Goal: Task Accomplishment & Management: Complete application form

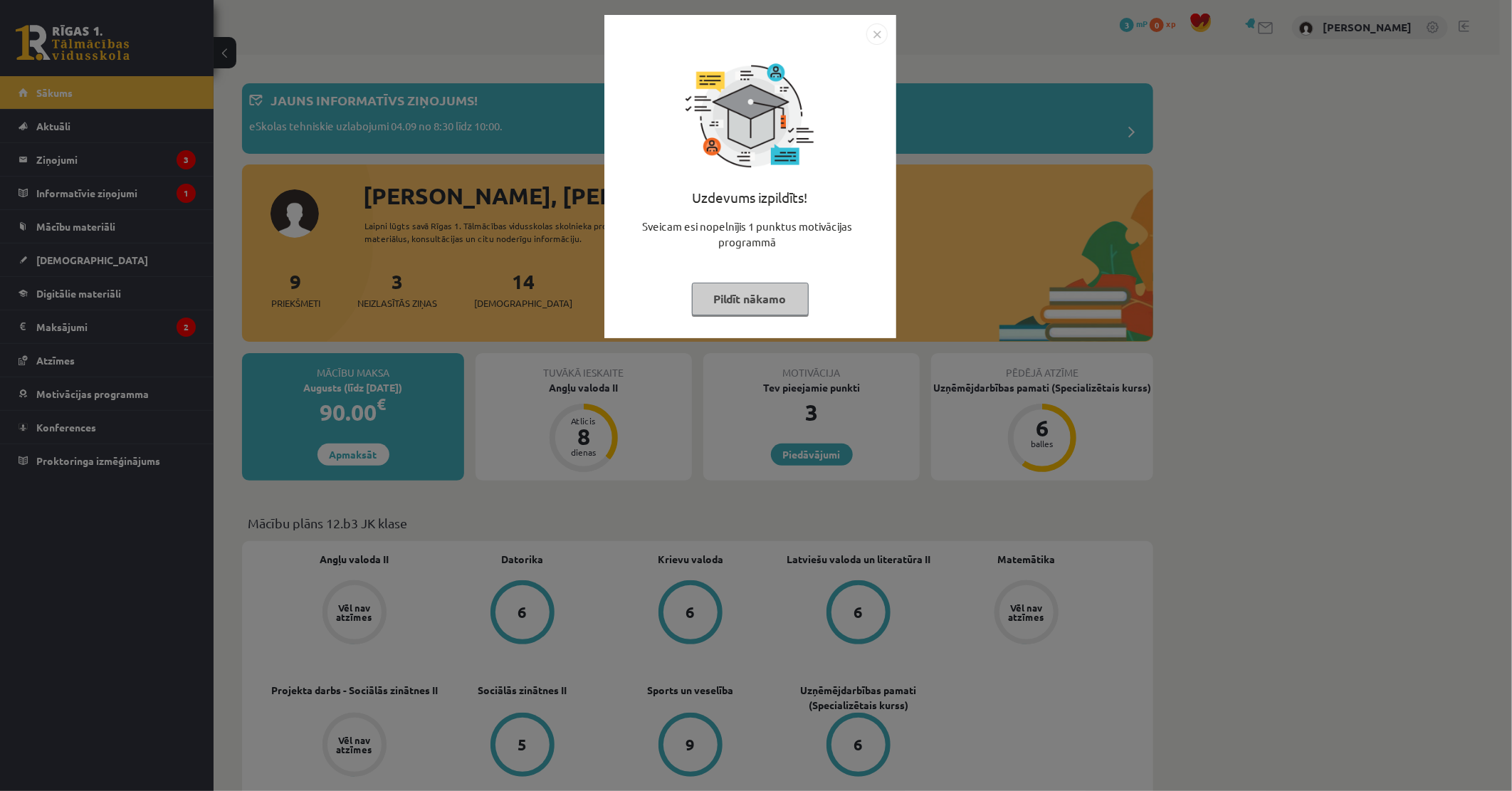
click at [763, 301] on button "Pildīt nākamo" at bounding box center [750, 299] width 117 height 33
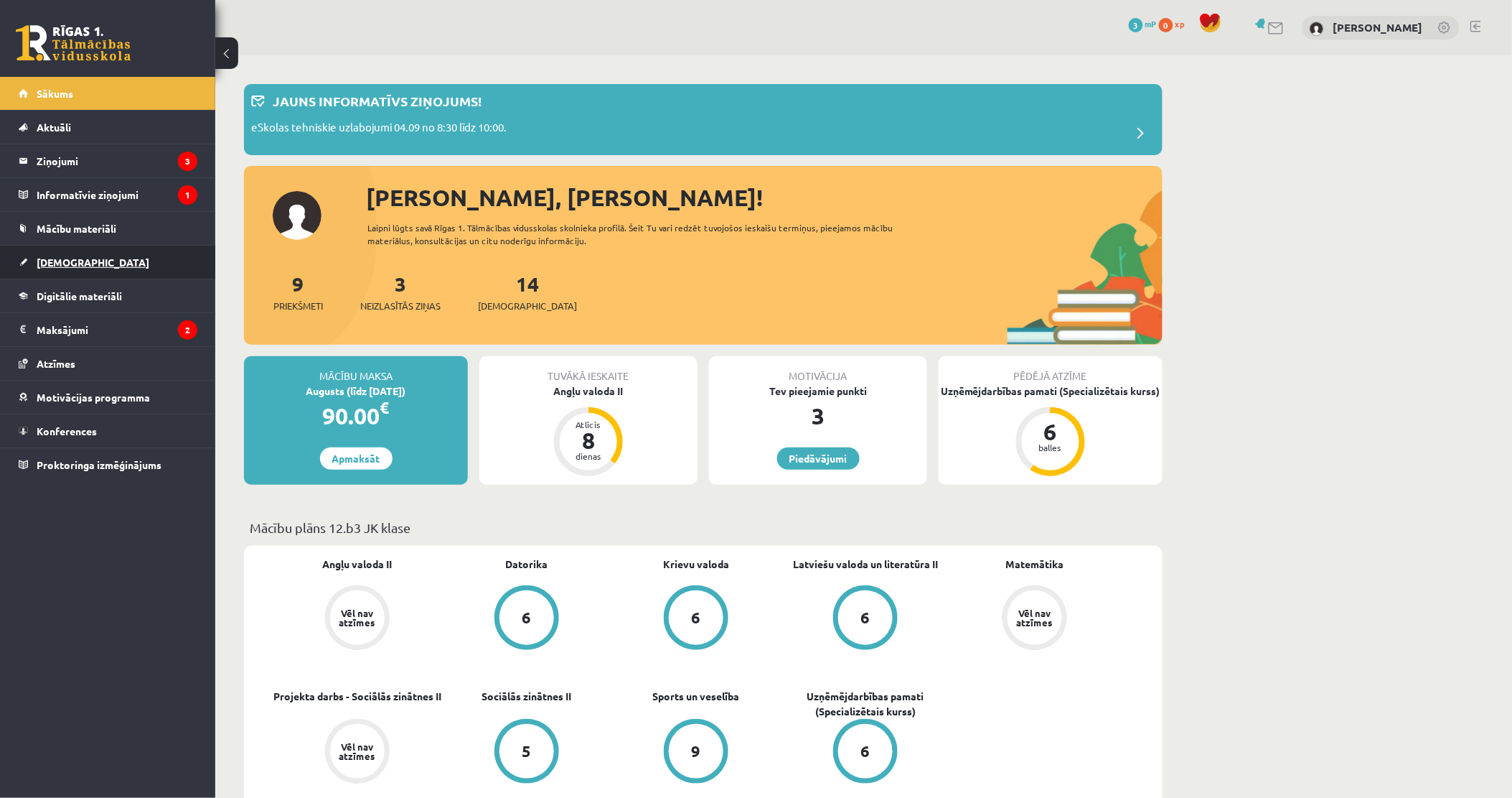
click at [83, 266] on link "[DEMOGRAPHIC_DATA]" at bounding box center [108, 262] width 179 height 33
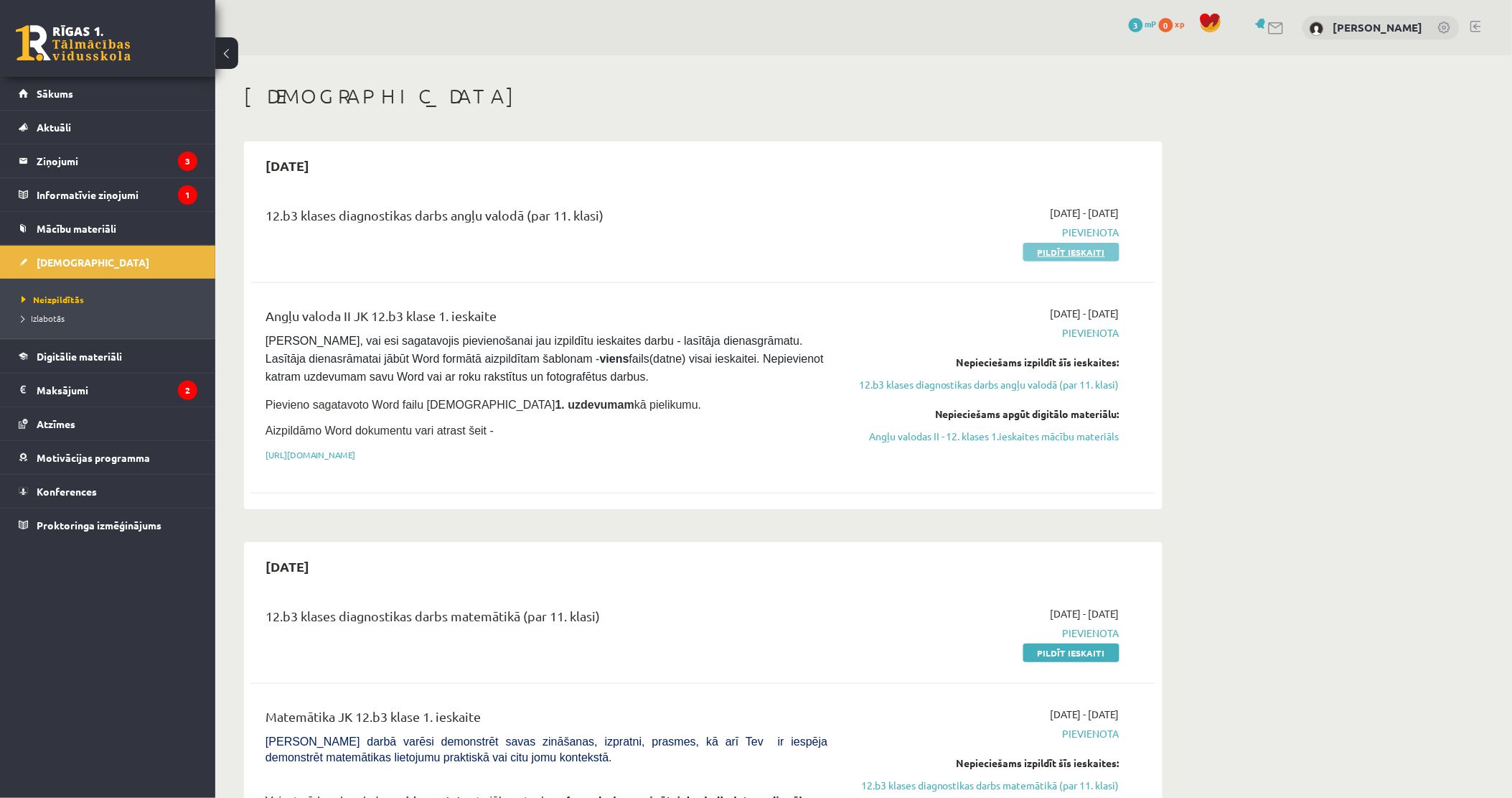
click at [1077, 248] on link "Pildīt ieskaiti" at bounding box center [1072, 252] width 97 height 19
click at [997, 432] on link "Angļu valodas II - 12. klases 1.ieskaites mācību materiāls" at bounding box center [984, 436] width 271 height 15
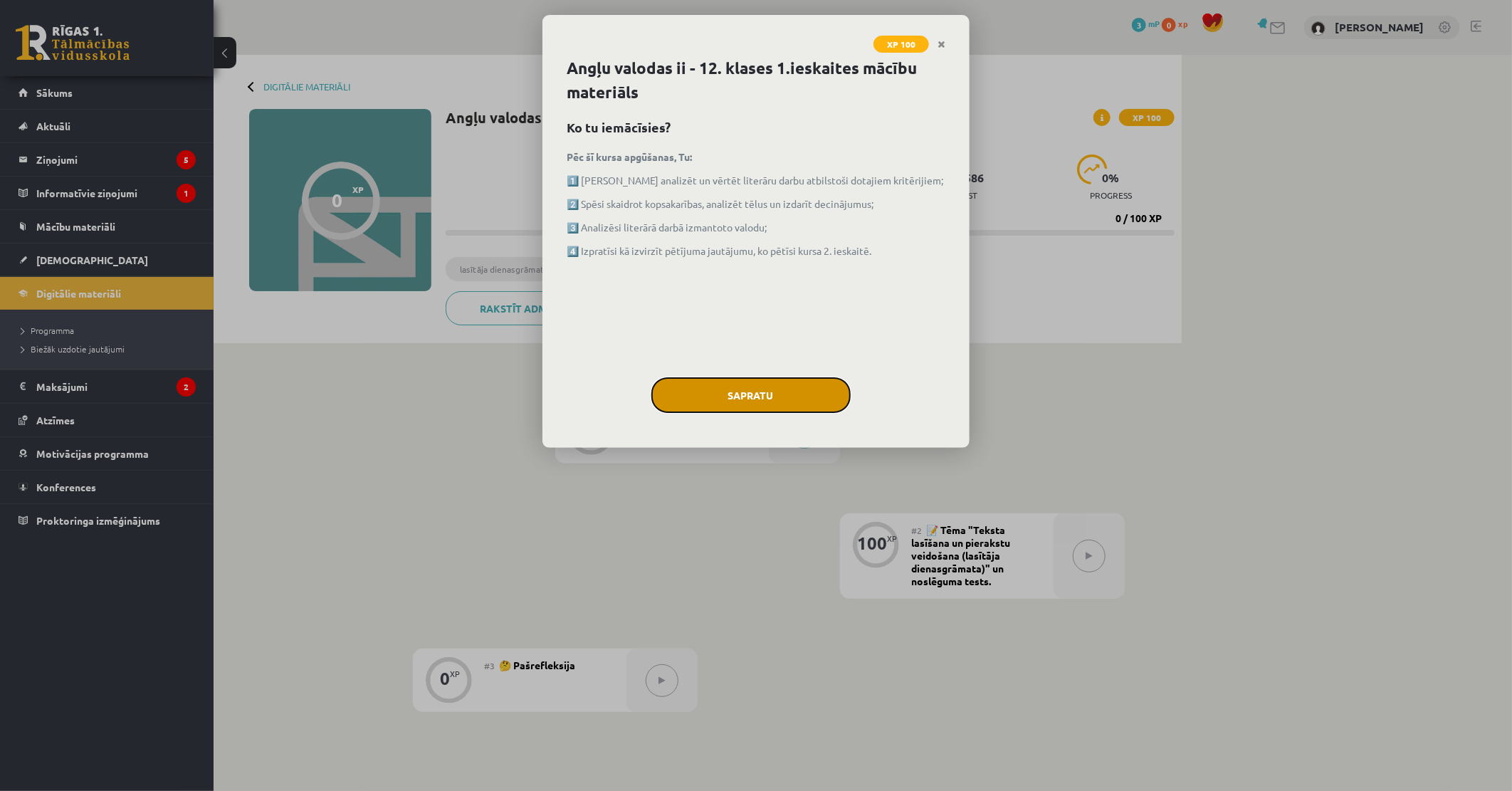
click at [727, 393] on button "Sapratu" at bounding box center [751, 394] width 200 height 35
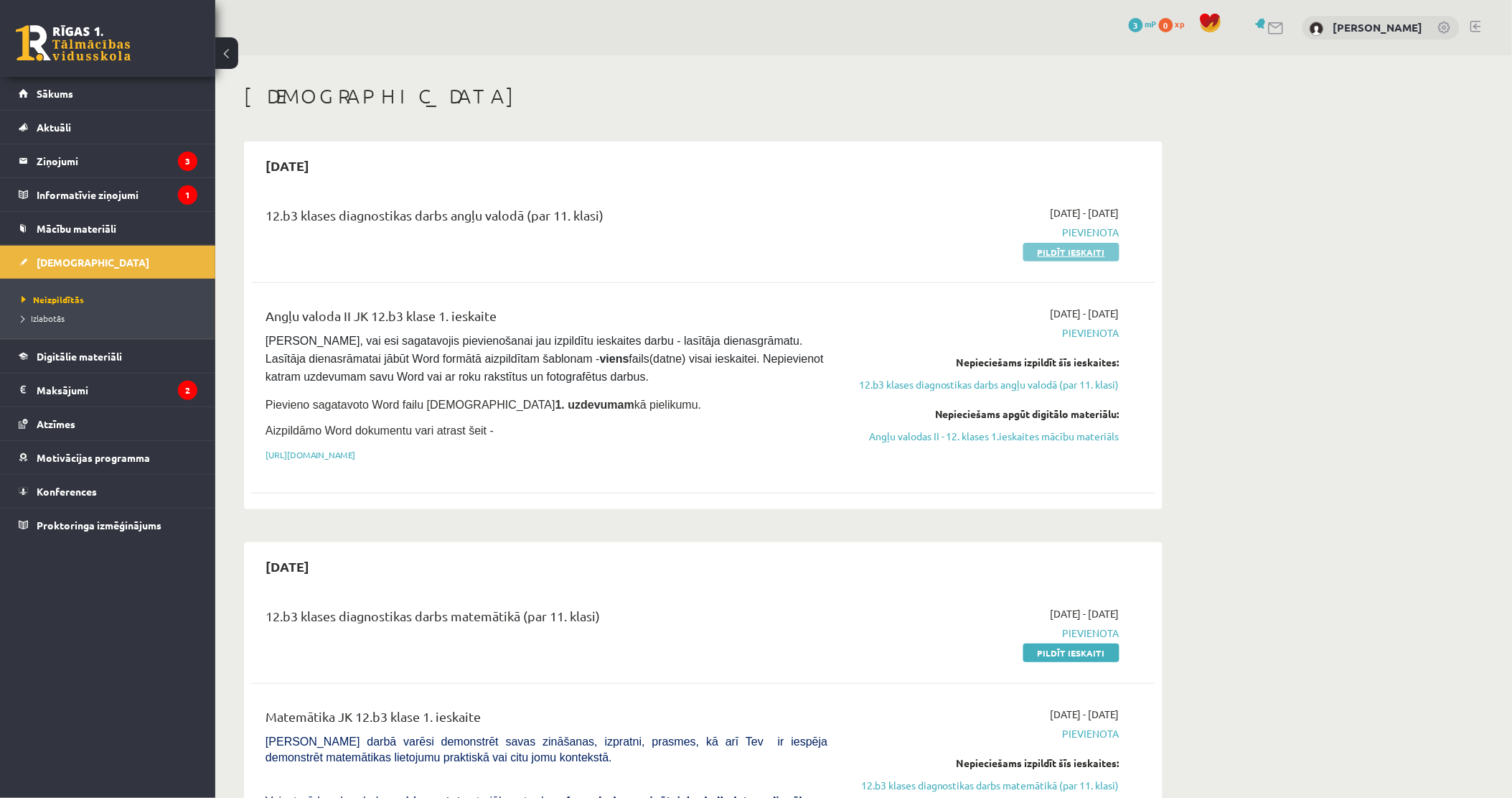
click at [1079, 247] on link "Pildīt ieskaiti" at bounding box center [1072, 252] width 97 height 19
click at [1080, 253] on link "Pildīt ieskaiti" at bounding box center [1072, 252] width 97 height 19
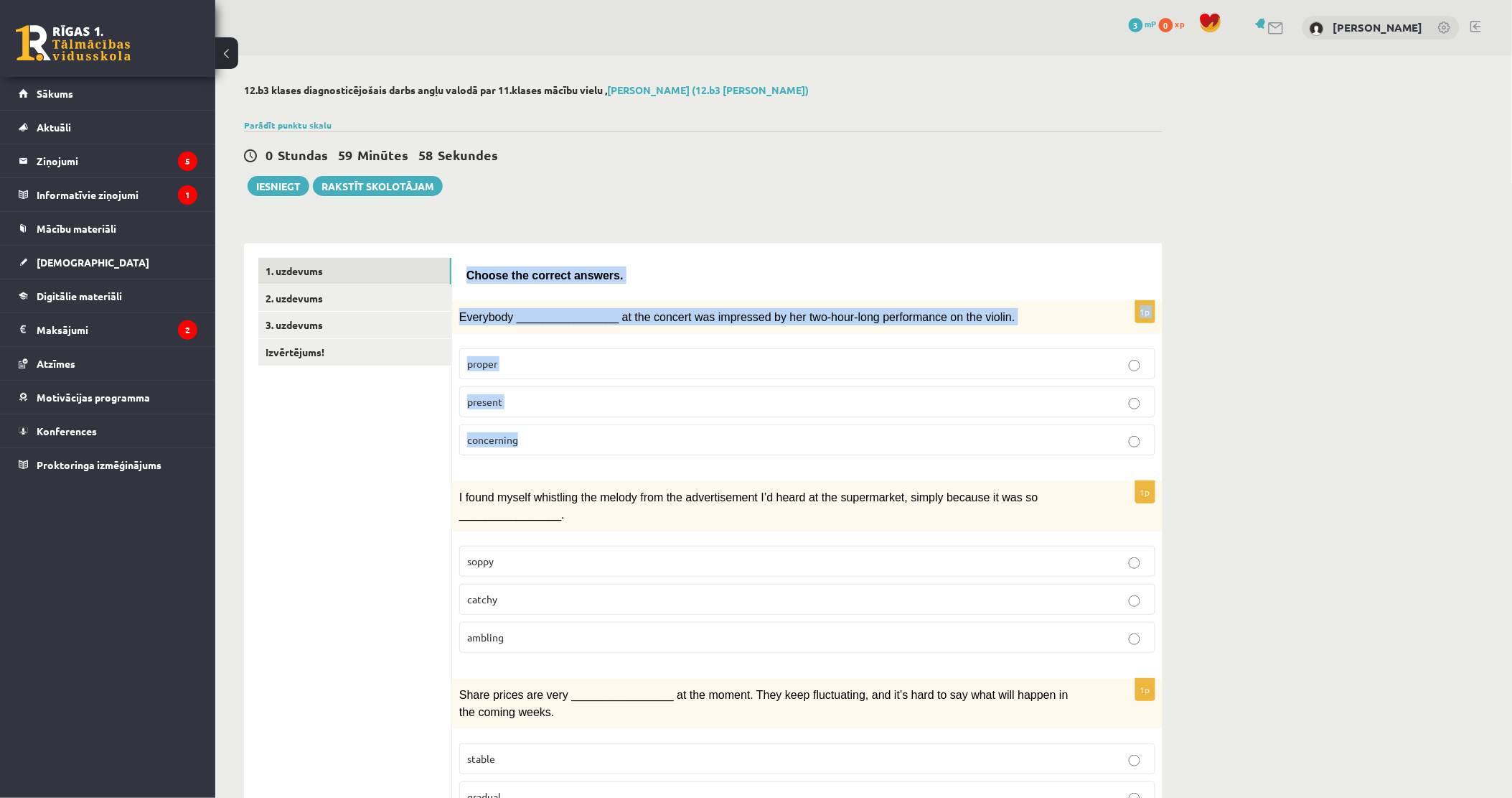
drag, startPoint x: 469, startPoint y: 280, endPoint x: 587, endPoint y: 425, distance: 186.9
drag, startPoint x: 587, startPoint y: 425, endPoint x: 526, endPoint y: 273, distance: 163.8
copy form "Choose the correct answers. 1p Everybody ________________ at the concert was im…"
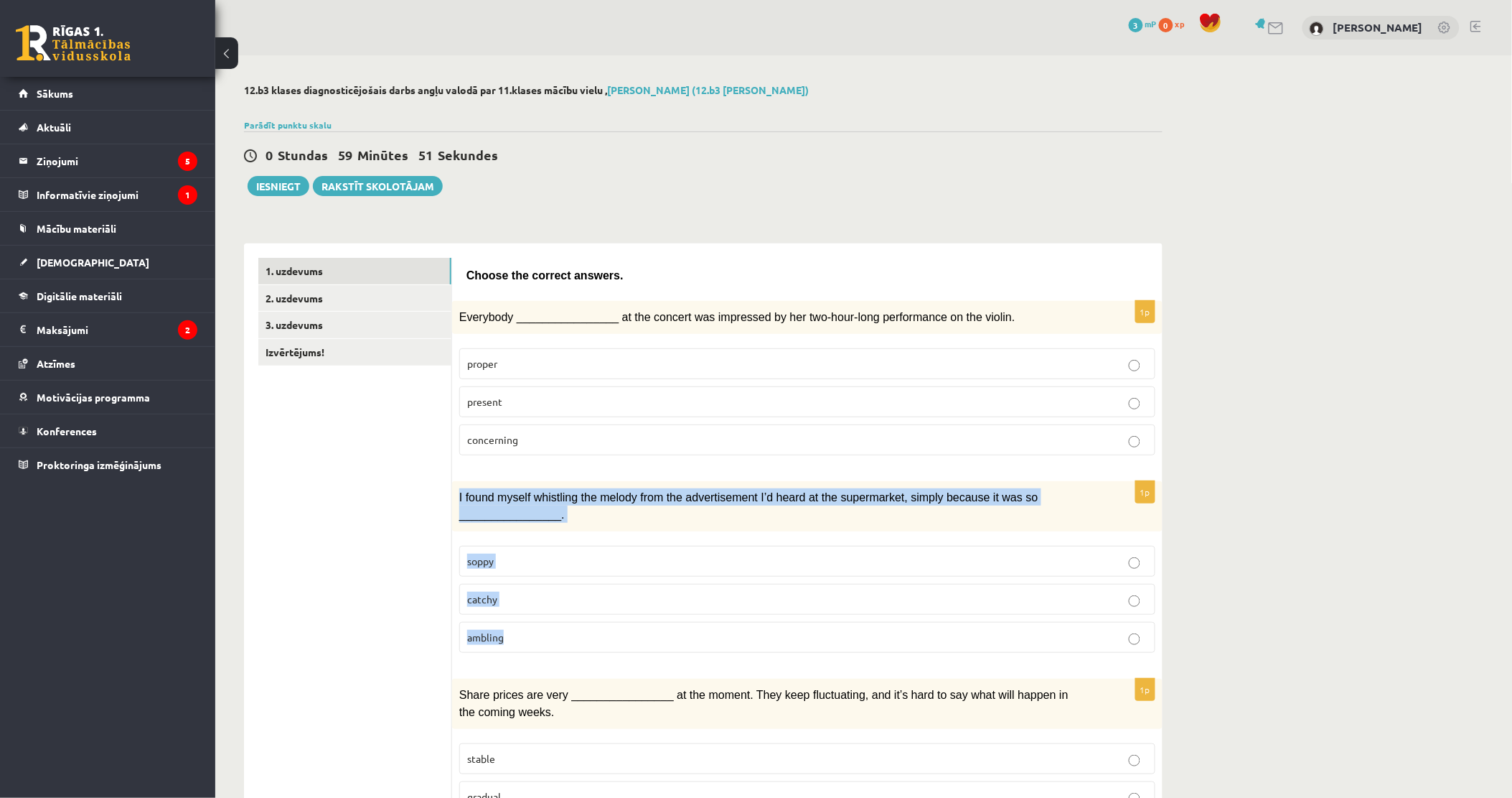
drag, startPoint x: 465, startPoint y: 500, endPoint x: 508, endPoint y: 610, distance: 118.1
click at [508, 610] on div "1p I found myself whistling the melody from the advertisement I’d heard at the …" at bounding box center [807, 573] width 710 height 183
click at [512, 617] on fieldset "soppy catchy ambling" at bounding box center [808, 597] width 696 height 119
copy div "I found myself whistling the melody from the advertisement I’d heard at the sup…"
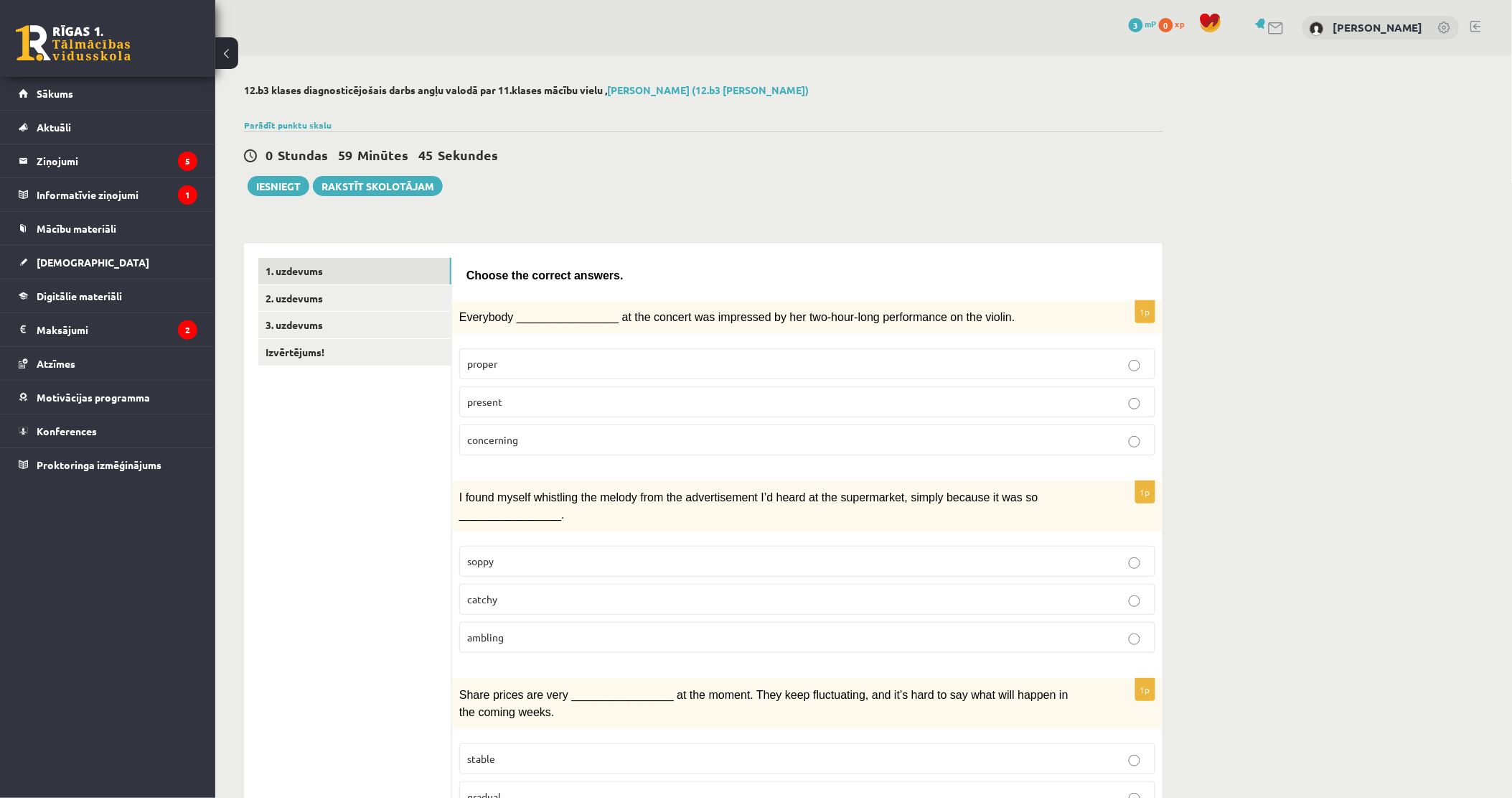
click at [504, 395] on p "present" at bounding box center [807, 402] width 681 height 15
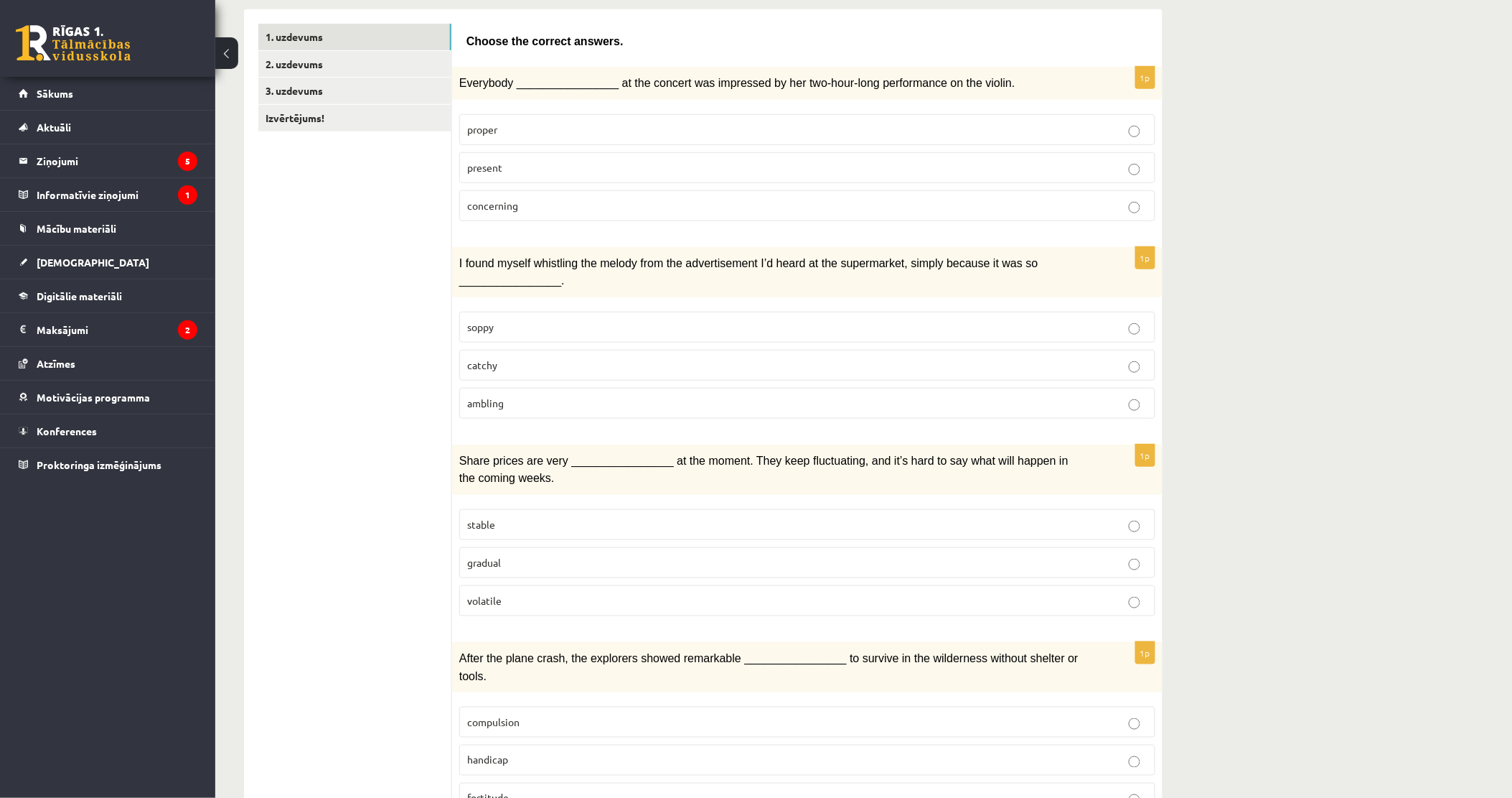
scroll to position [239, 0]
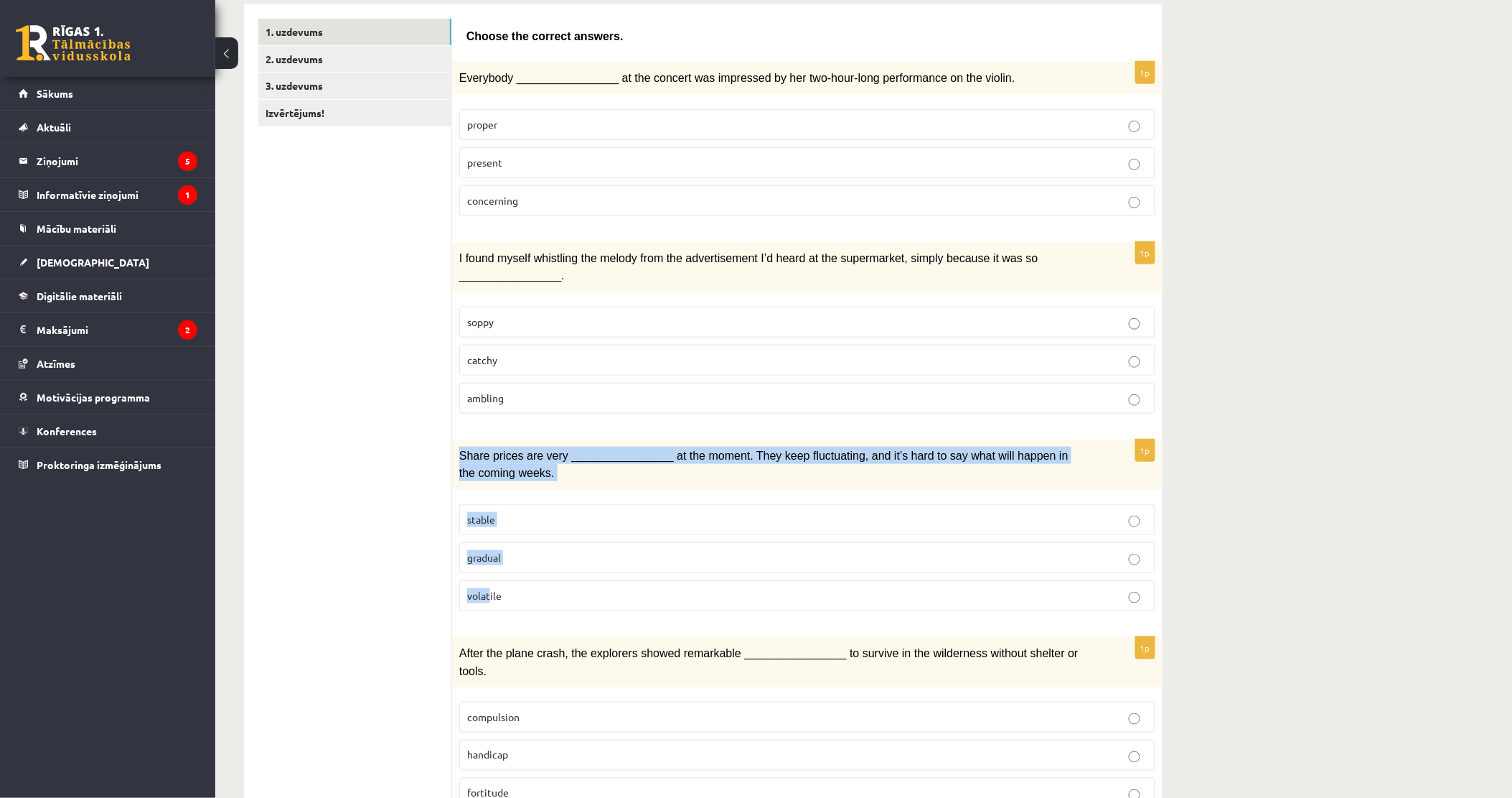
drag, startPoint x: 459, startPoint y: 448, endPoint x: 487, endPoint y: 569, distance: 124.2
click at [487, 569] on div "1p Share prices are very ________________ at the moment. They keep fluctuating,…" at bounding box center [807, 531] width 710 height 183
drag, startPoint x: 487, startPoint y: 569, endPoint x: 491, endPoint y: 463, distance: 106.1
copy div "Share prices are very ________________ at the moment. They keep fluctuating, an…"
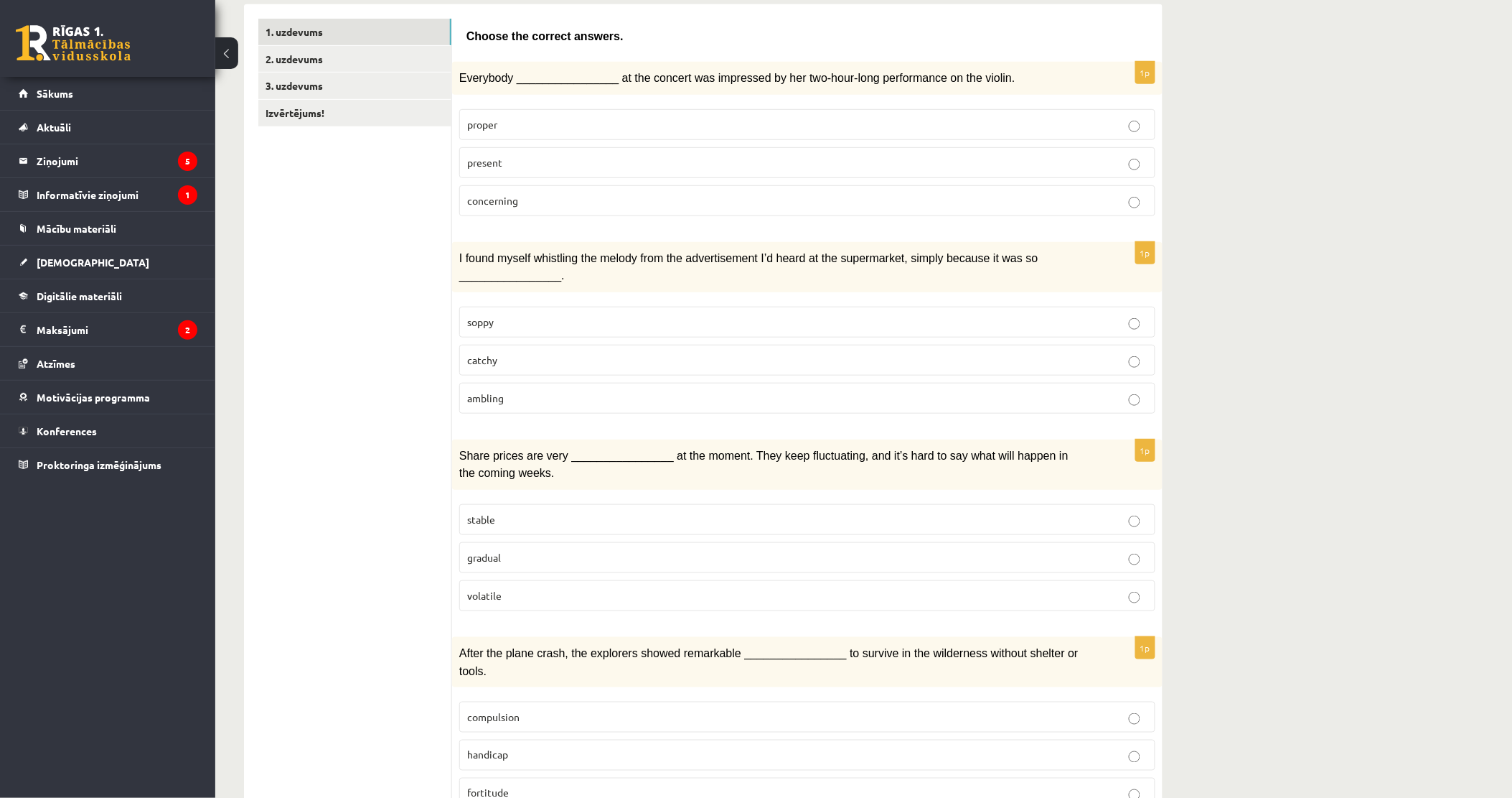
click at [517, 352] on p "catchy" at bounding box center [807, 360] width 681 height 15
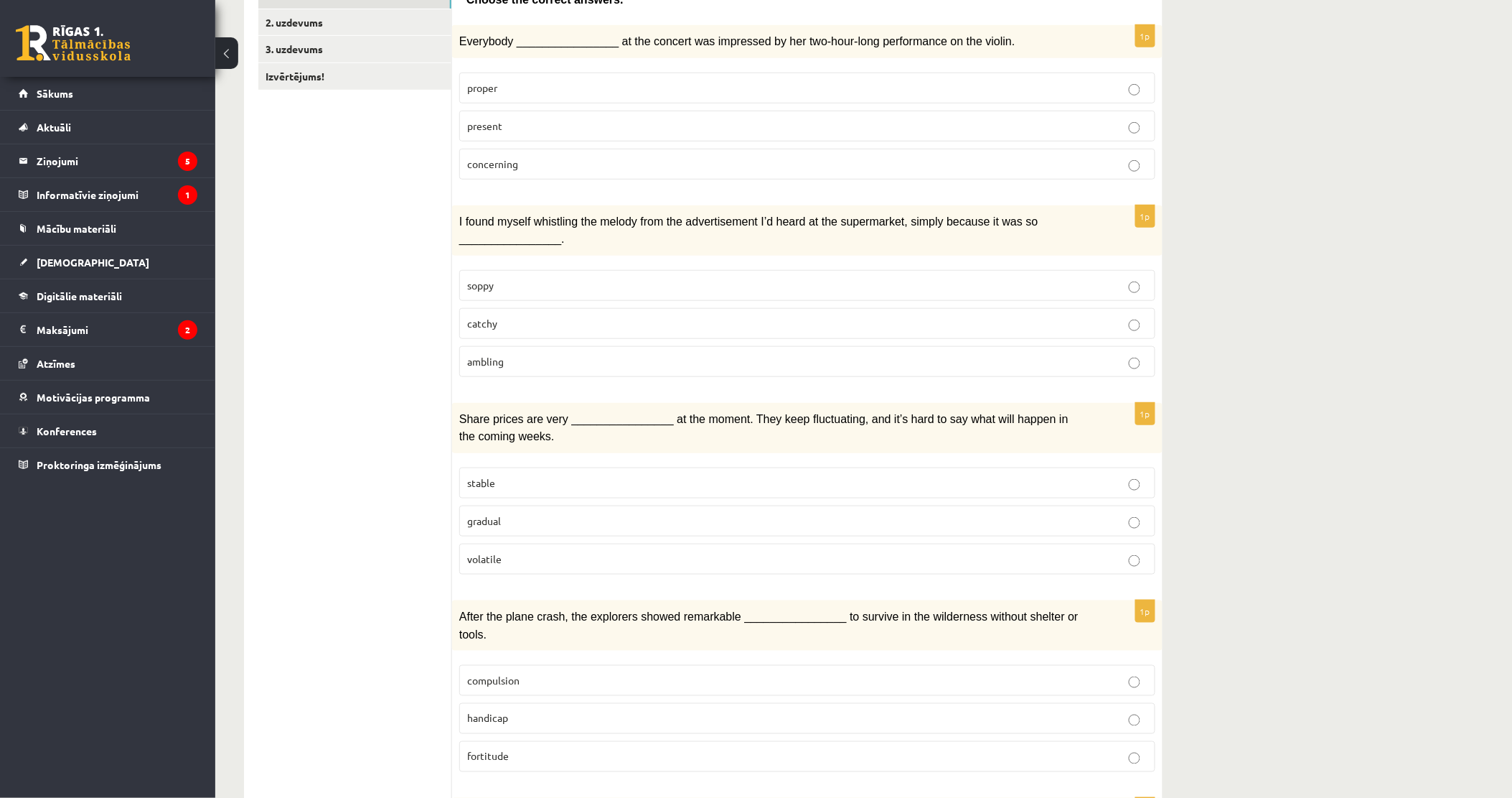
scroll to position [319, 0]
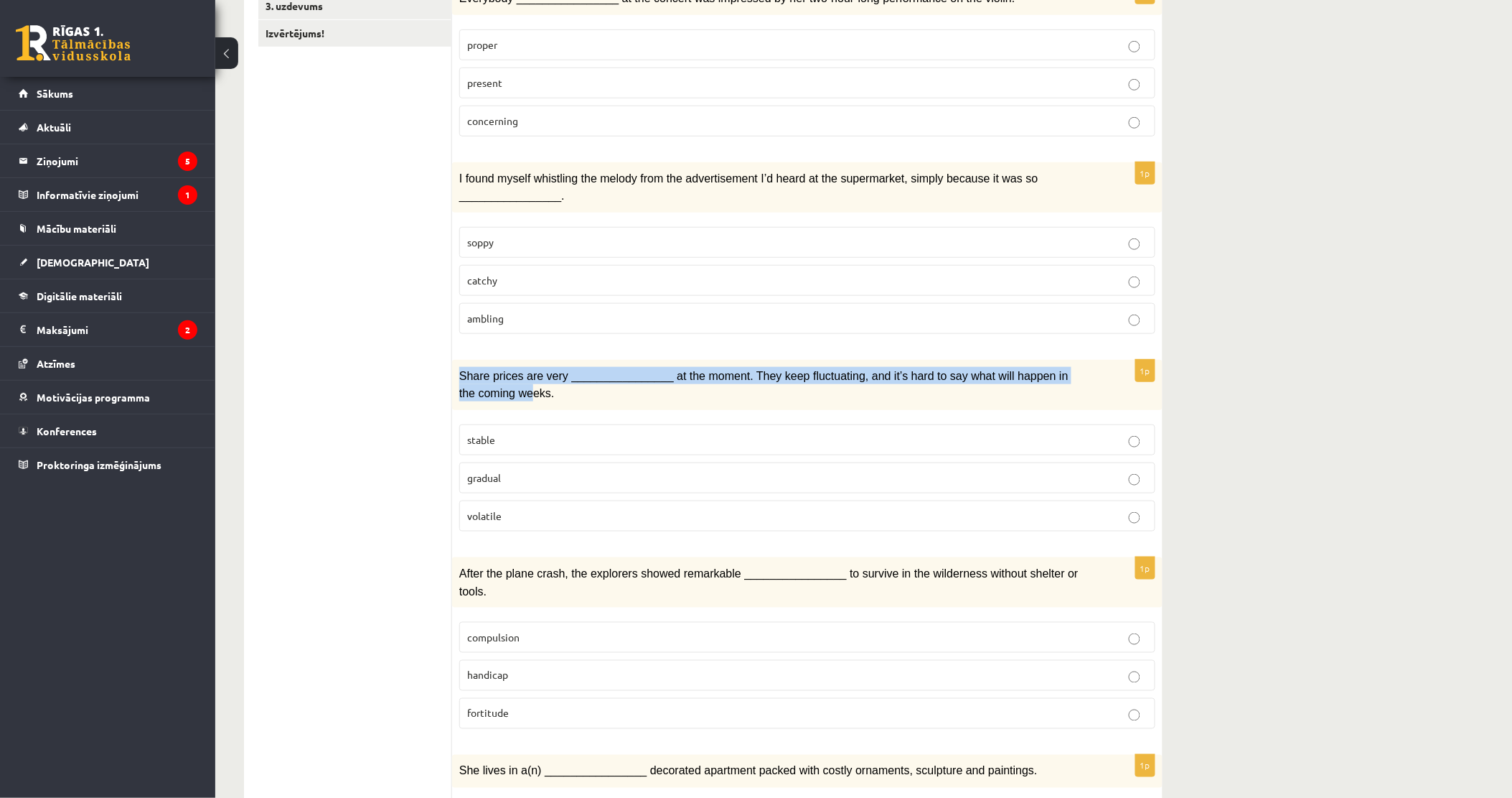
drag, startPoint x: 457, startPoint y: 370, endPoint x: 472, endPoint y: 385, distance: 21.2
click at [472, 385] on div "Share prices are very ________________ at the moment. They keep fluctuating, an…" at bounding box center [807, 385] width 710 height 50
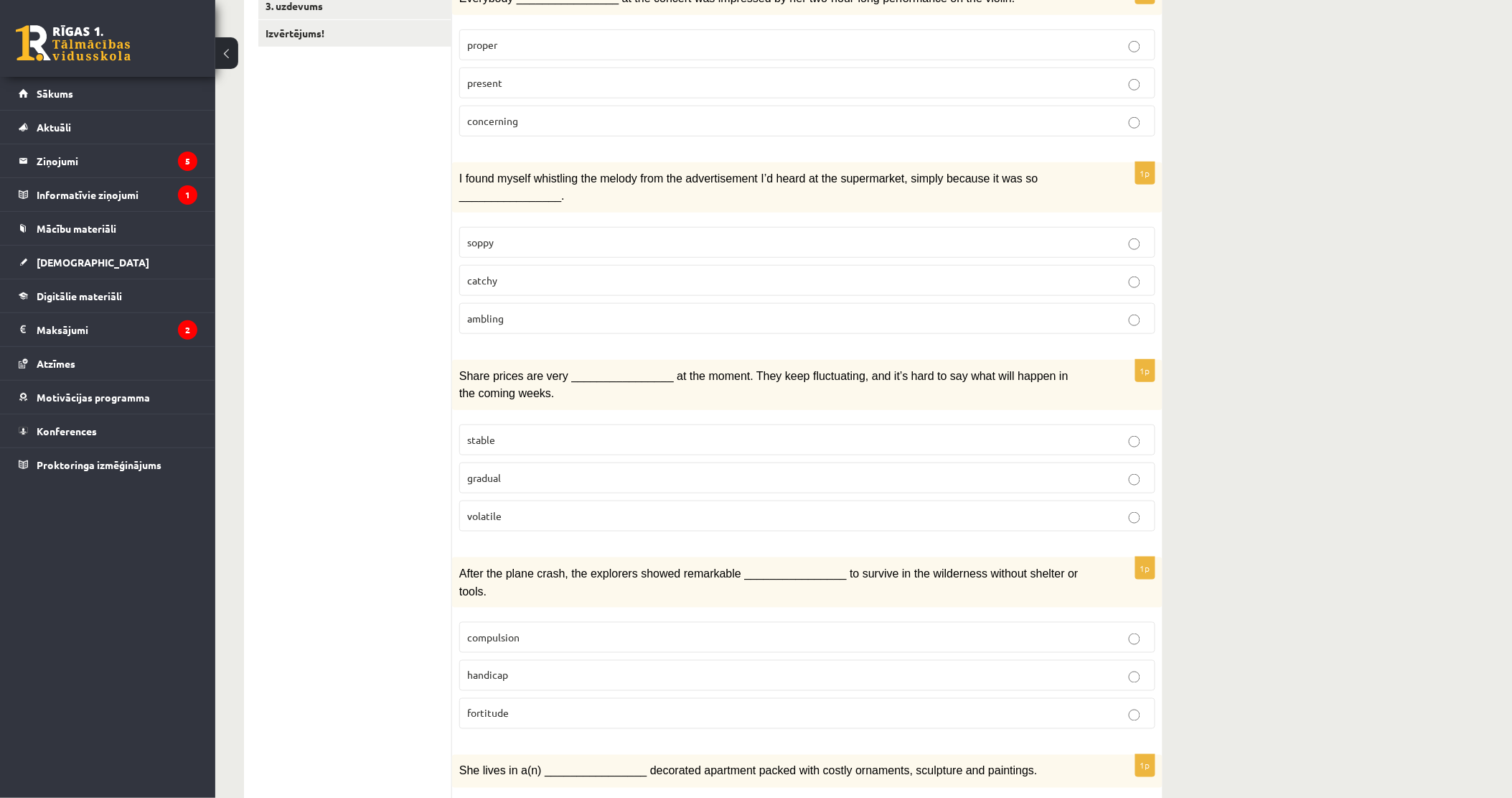
drag, startPoint x: 472, startPoint y: 385, endPoint x: 459, endPoint y: 479, distance: 94.9
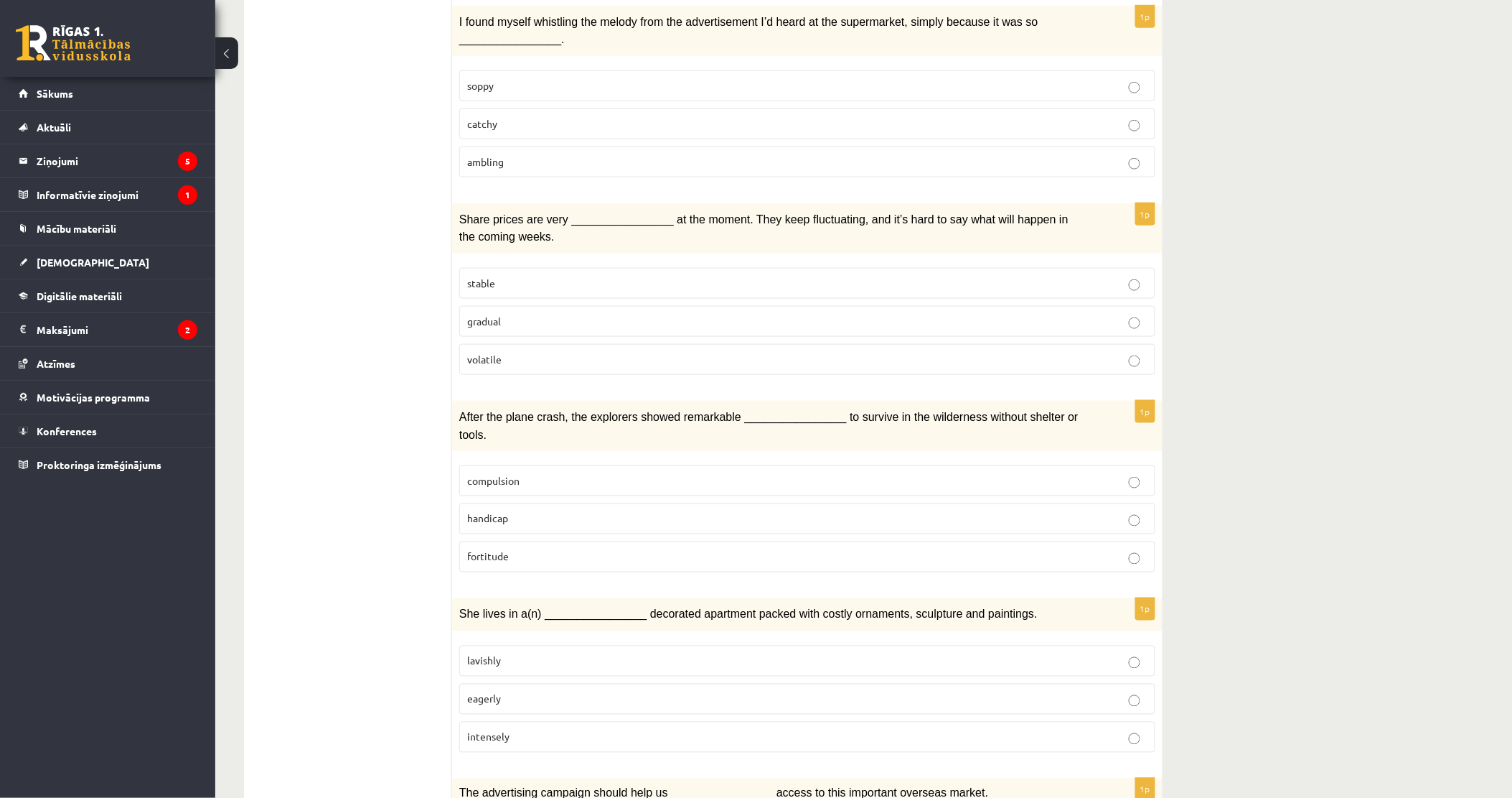
scroll to position [478, 0]
drag, startPoint x: 527, startPoint y: 352, endPoint x: 521, endPoint y: 361, distance: 10.8
click at [525, 352] on p "volatile" at bounding box center [807, 357] width 681 height 15
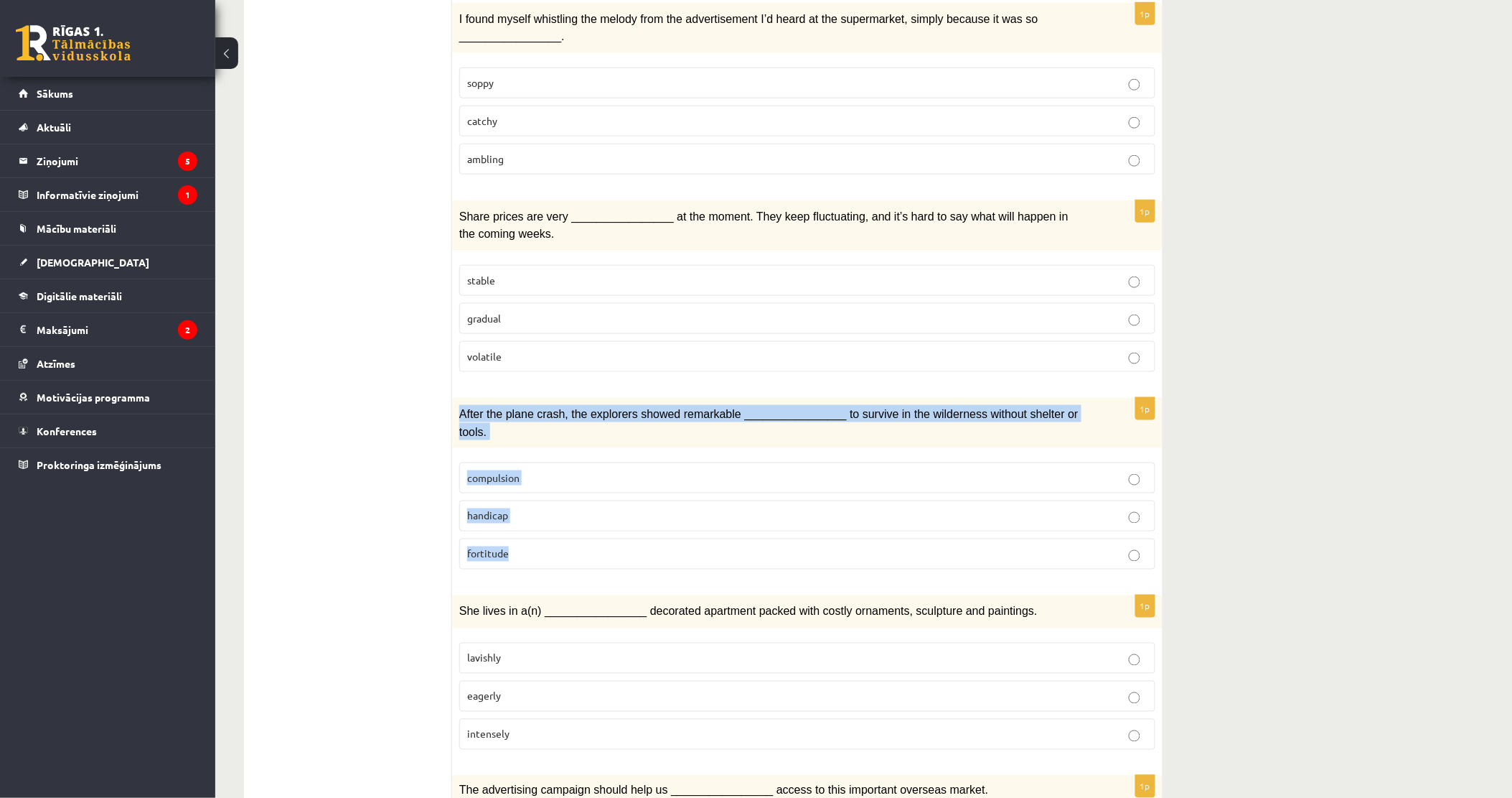
drag, startPoint x: 458, startPoint y: 409, endPoint x: 532, endPoint y: 527, distance: 139.3
click at [532, 527] on div "1p After the plane crash, the explorers showed remarkable ________________ to s…" at bounding box center [807, 489] width 710 height 183
drag, startPoint x: 532, startPoint y: 527, endPoint x: 502, endPoint y: 407, distance: 123.7
copy div "After the plane crash, the explorers showed remarkable ________________ to surv…"
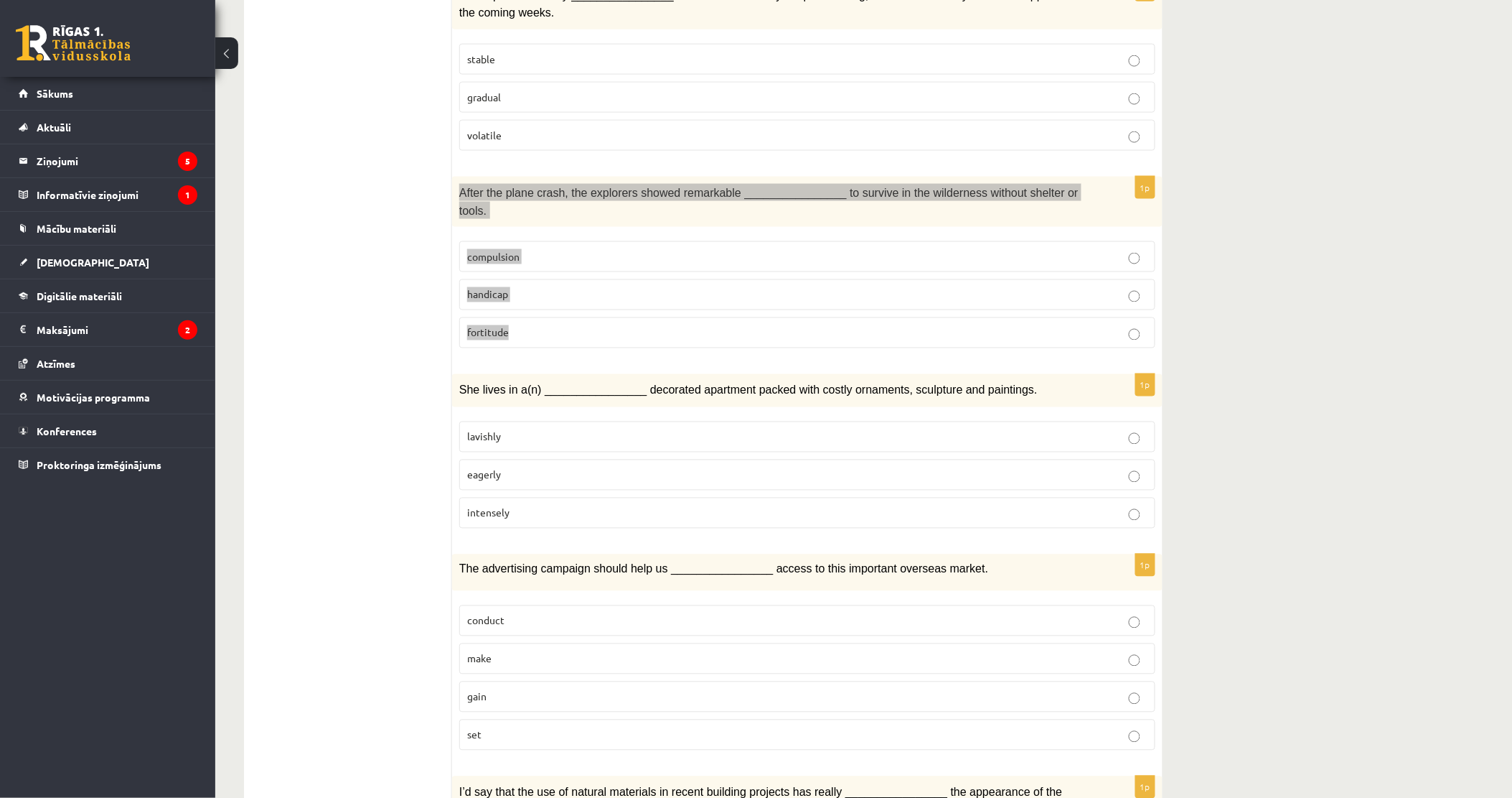
scroll to position [718, 0]
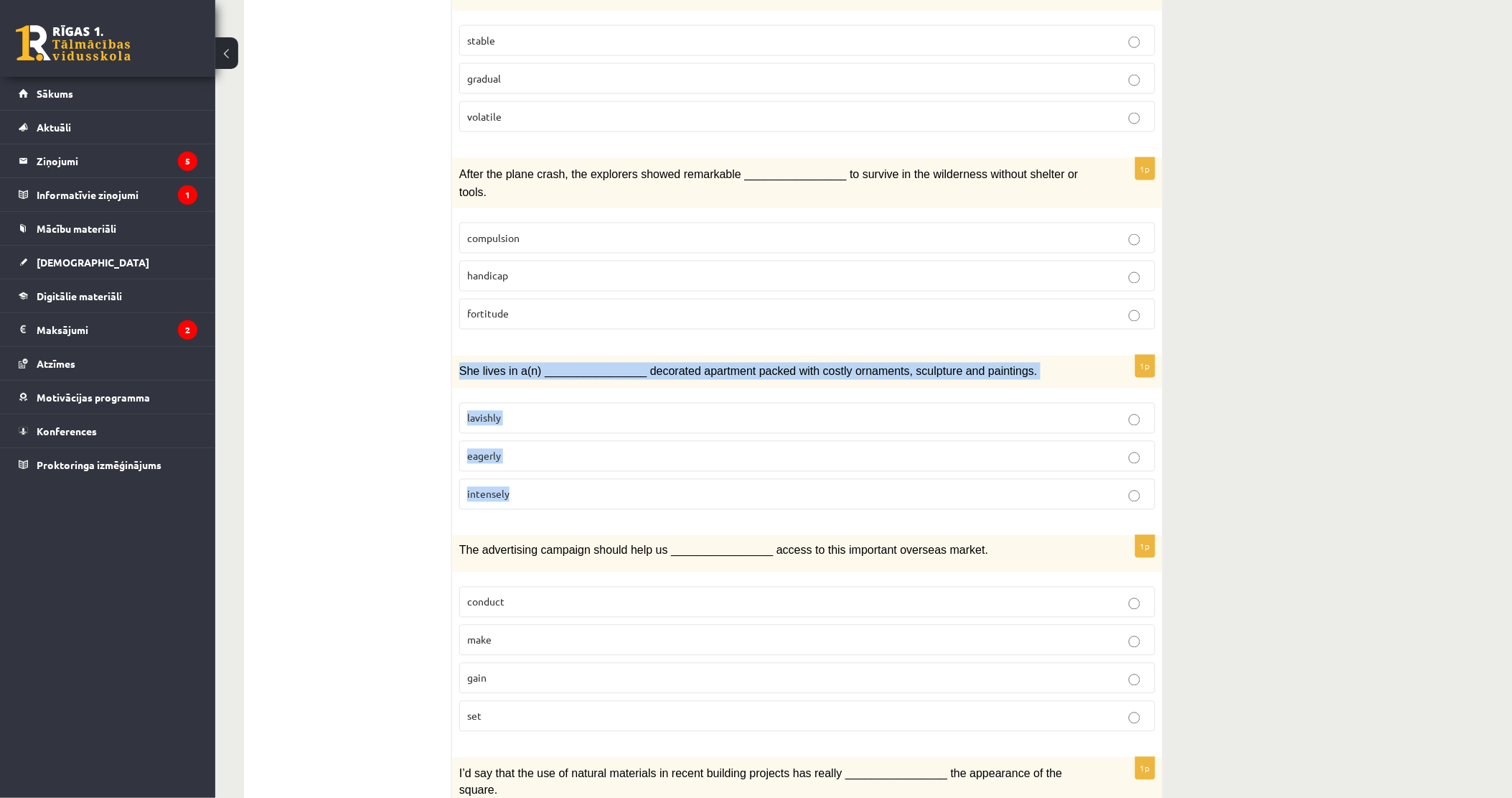
drag, startPoint x: 461, startPoint y: 346, endPoint x: 517, endPoint y: 442, distance: 111.1
click at [518, 444] on div "1p She lives in a(n) ________________ decorated apartment packed with costly or…" at bounding box center [807, 438] width 710 height 166
drag, startPoint x: 517, startPoint y: 442, endPoint x: 494, endPoint y: 340, distance: 104.6
copy div "She lives in a(n) ________________ decorated apartment packed with costly ornam…"
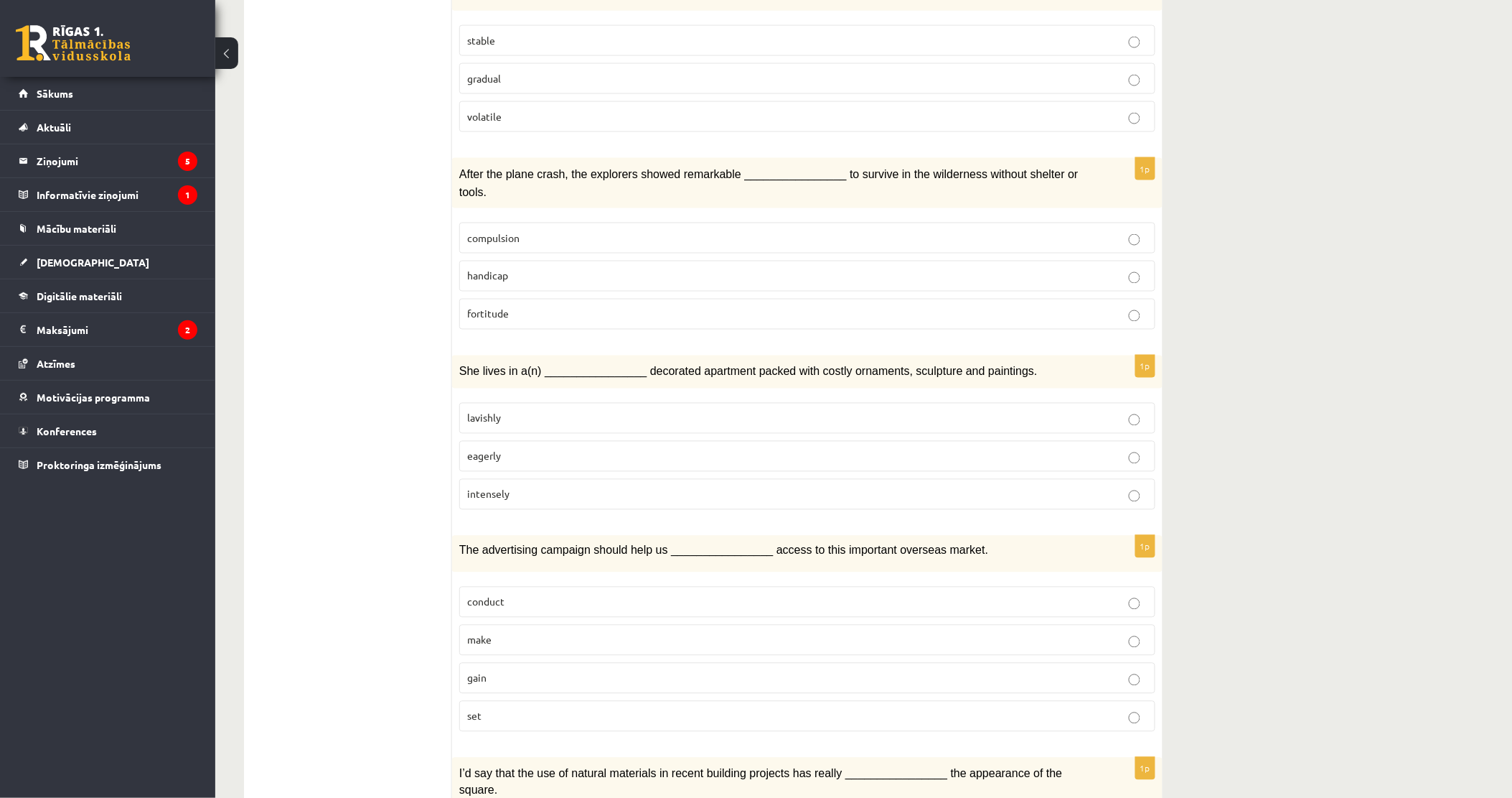
click at [563, 304] on label "fortitude" at bounding box center [808, 314] width 696 height 31
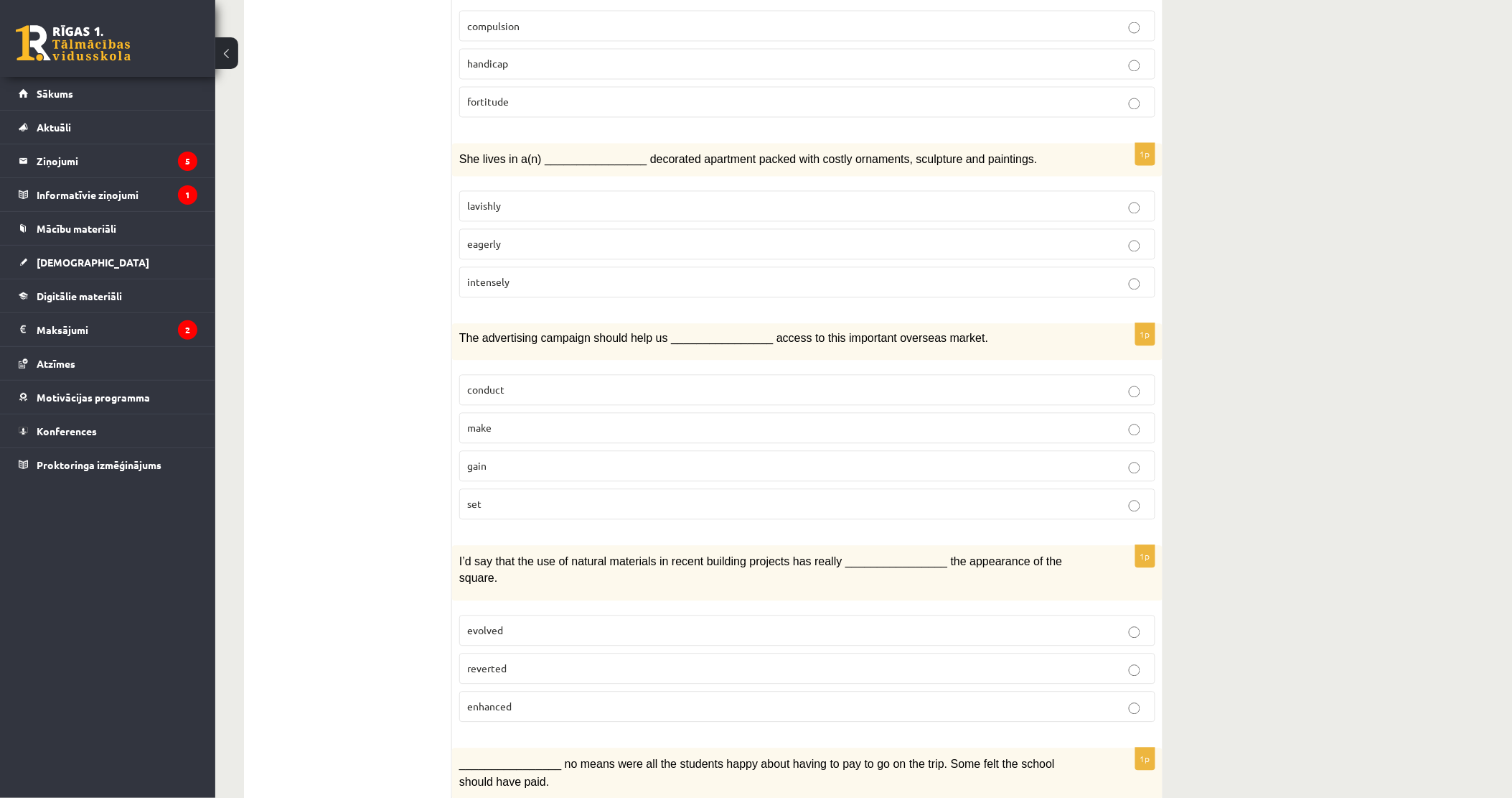
scroll to position [957, 0]
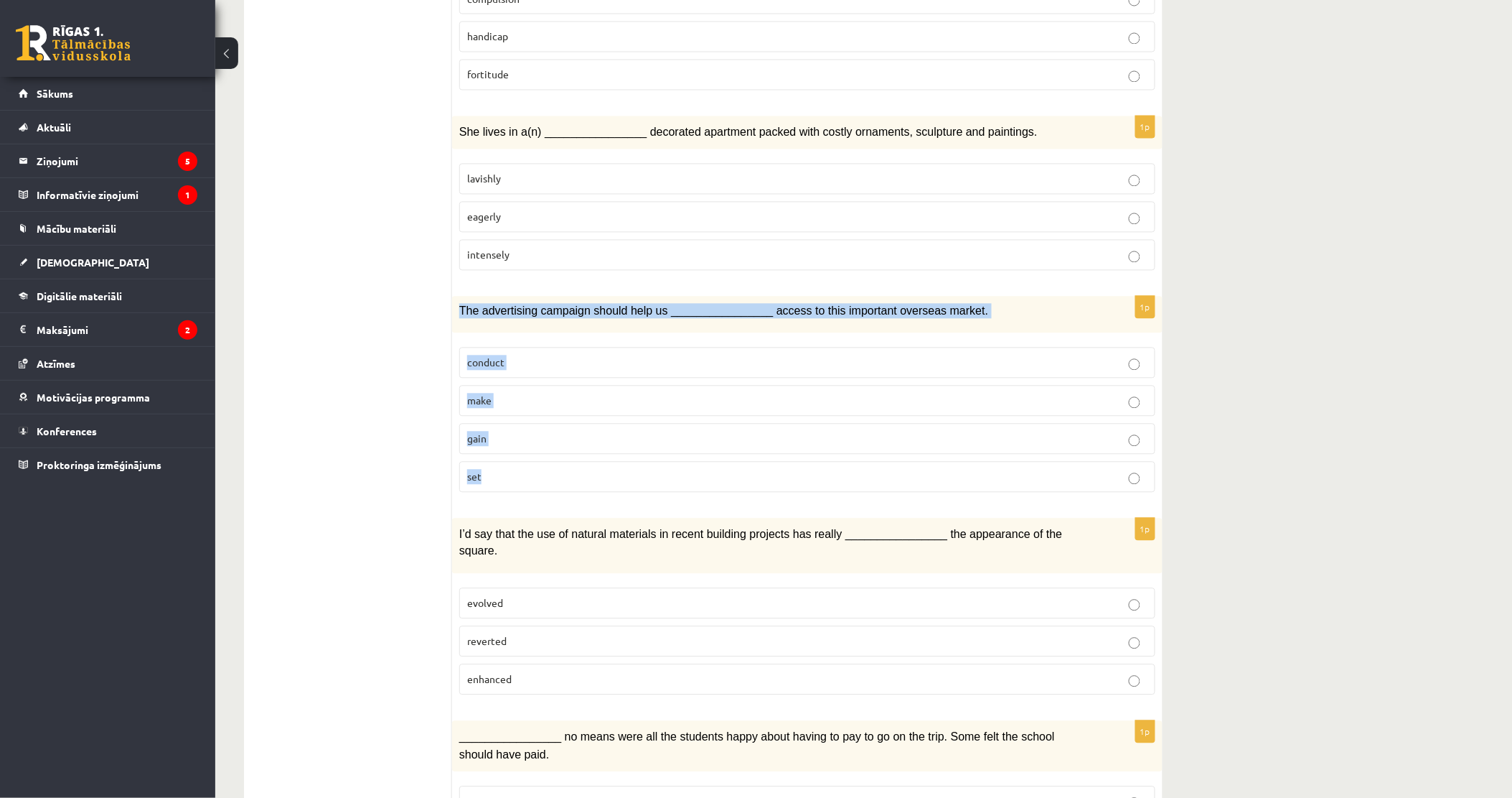
drag, startPoint x: 457, startPoint y: 279, endPoint x: 520, endPoint y: 439, distance: 172.0
click at [520, 439] on div "1p The advertising campaign should help us ________________ access to this impo…" at bounding box center [807, 399] width 710 height 207
drag, startPoint x: 520, startPoint y: 437, endPoint x: 496, endPoint y: 276, distance: 162.8
copy div "The advertising campaign should help us ________________ access to this importa…"
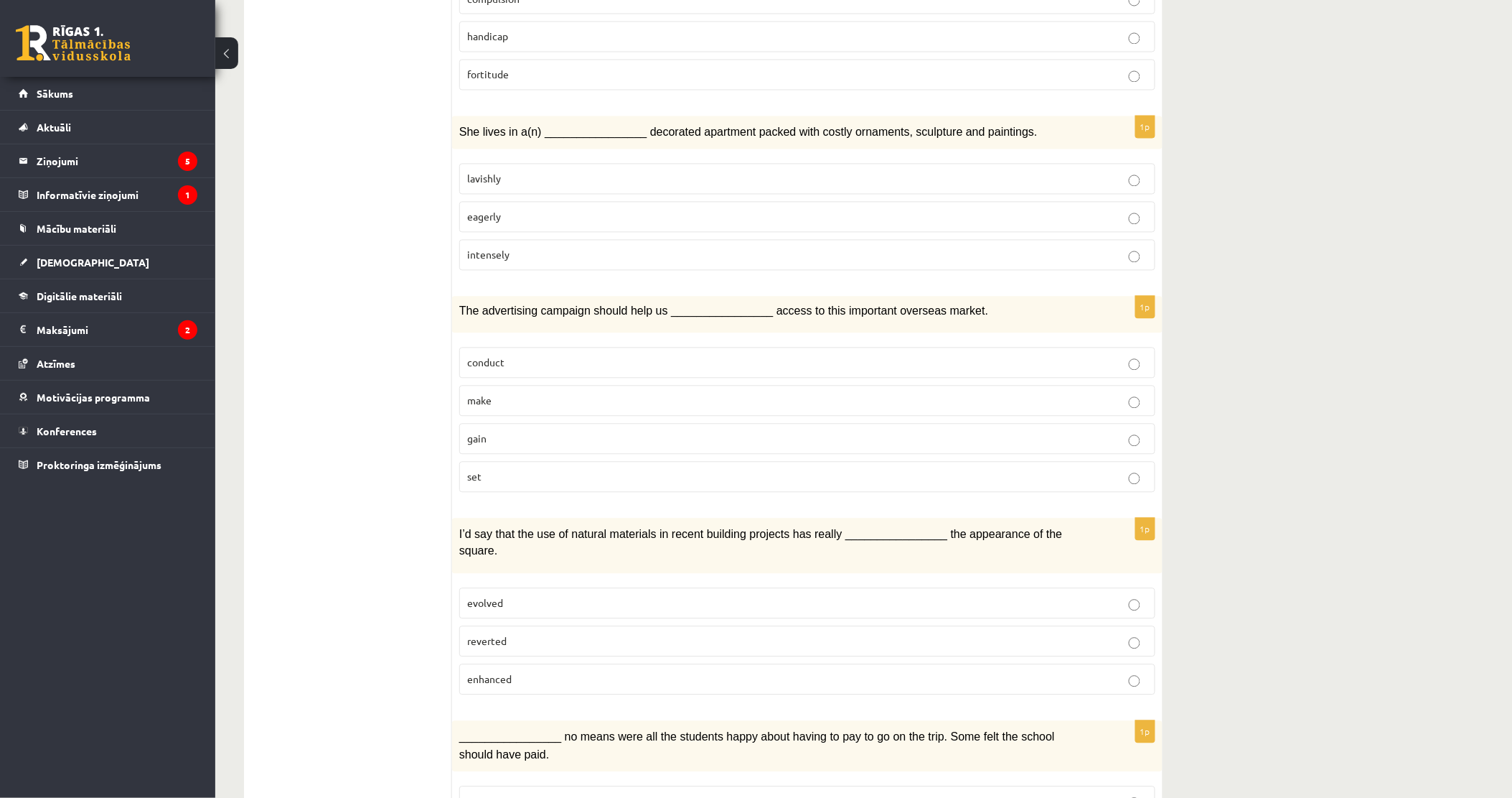
click at [538, 172] on p "lavishly" at bounding box center [807, 179] width 681 height 15
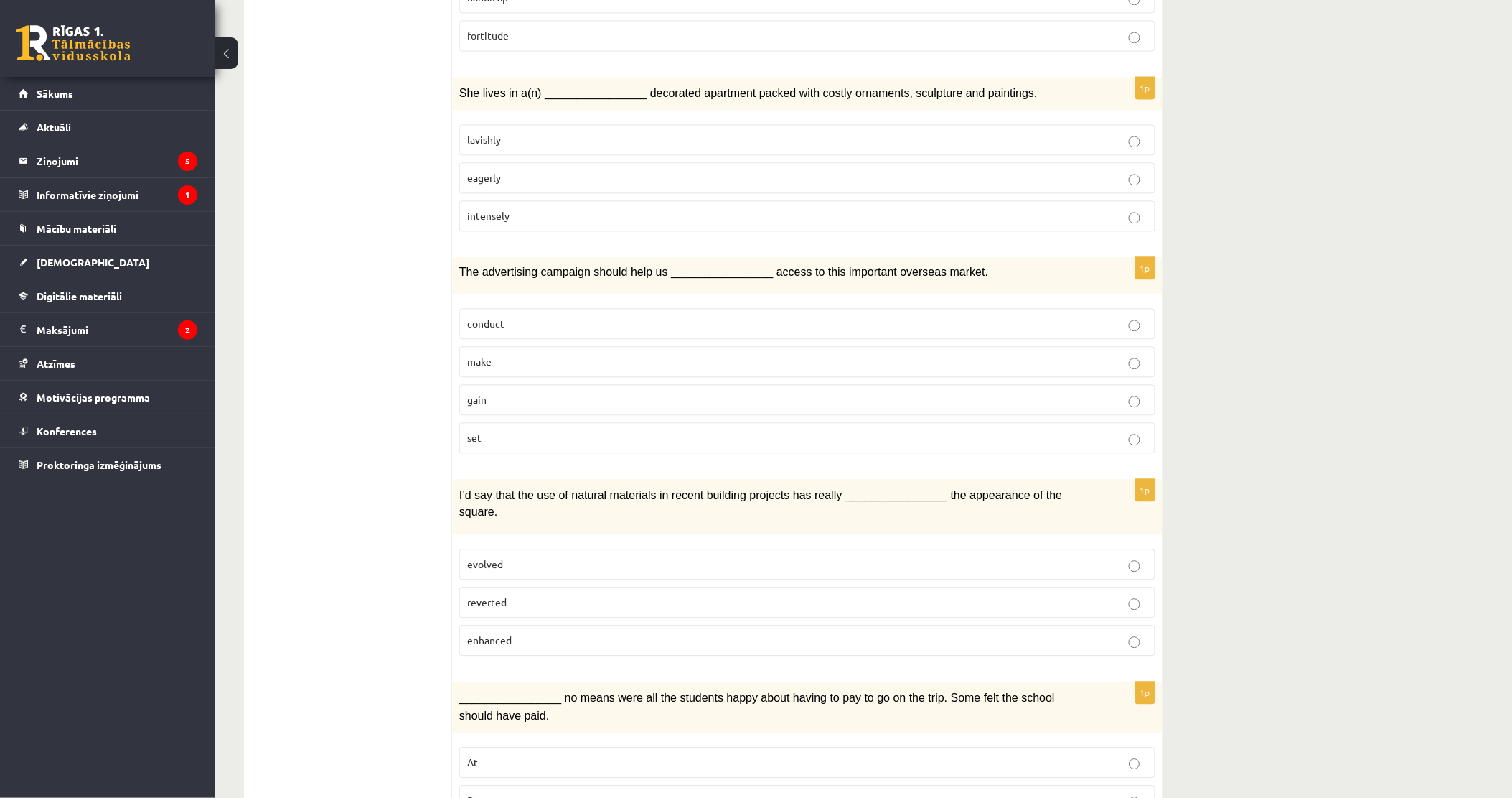
scroll to position [1117, 0]
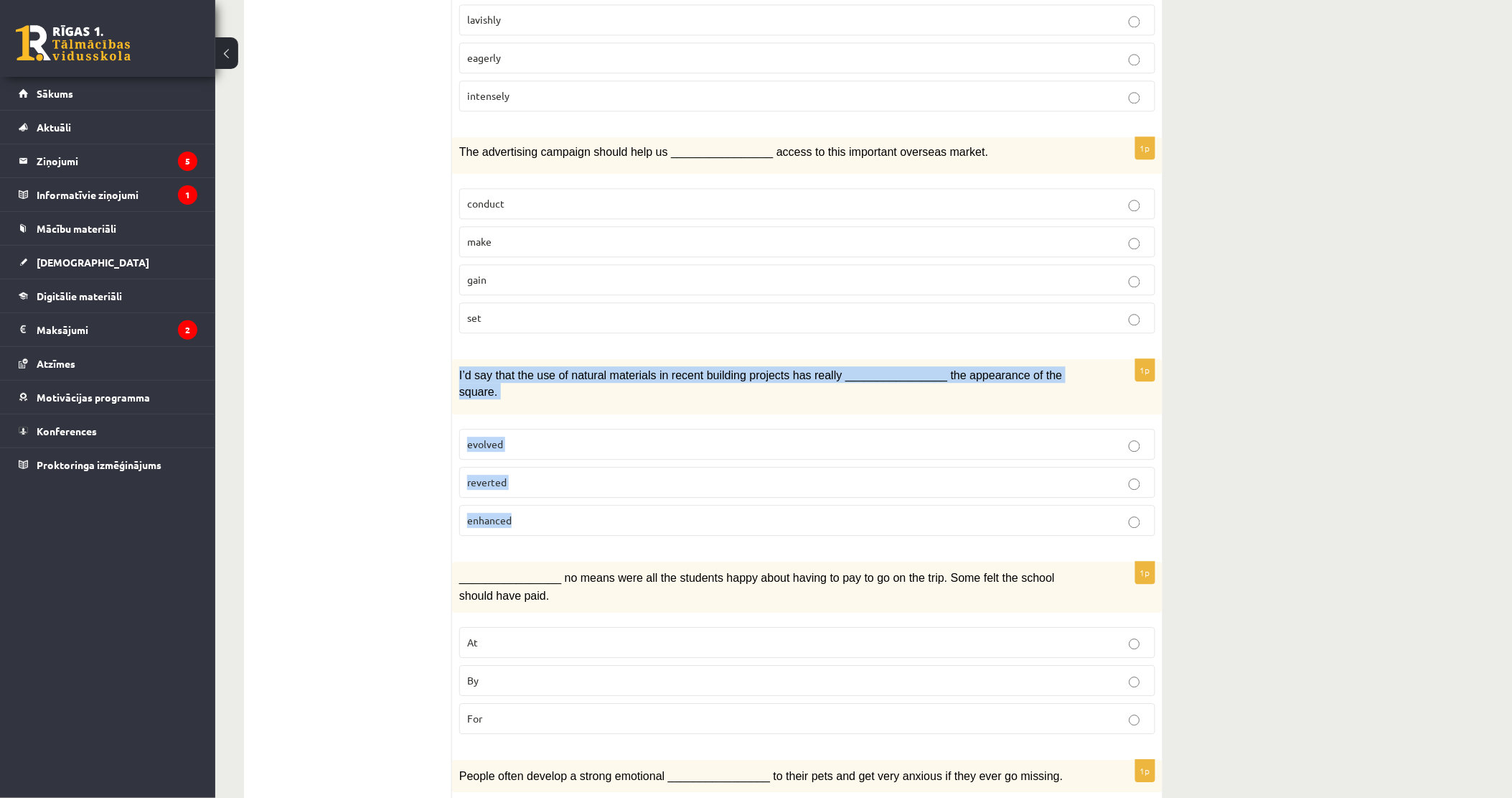
drag, startPoint x: 452, startPoint y: 345, endPoint x: 512, endPoint y: 470, distance: 138.7
click at [512, 470] on div "1p I’d say that the use of natural materials in recent building projects has re…" at bounding box center [807, 453] width 710 height 188
drag, startPoint x: 512, startPoint y: 470, endPoint x: 497, endPoint y: 347, distance: 123.9
copy div "I’d say that the use of natural materials in recent building projects has reall…"
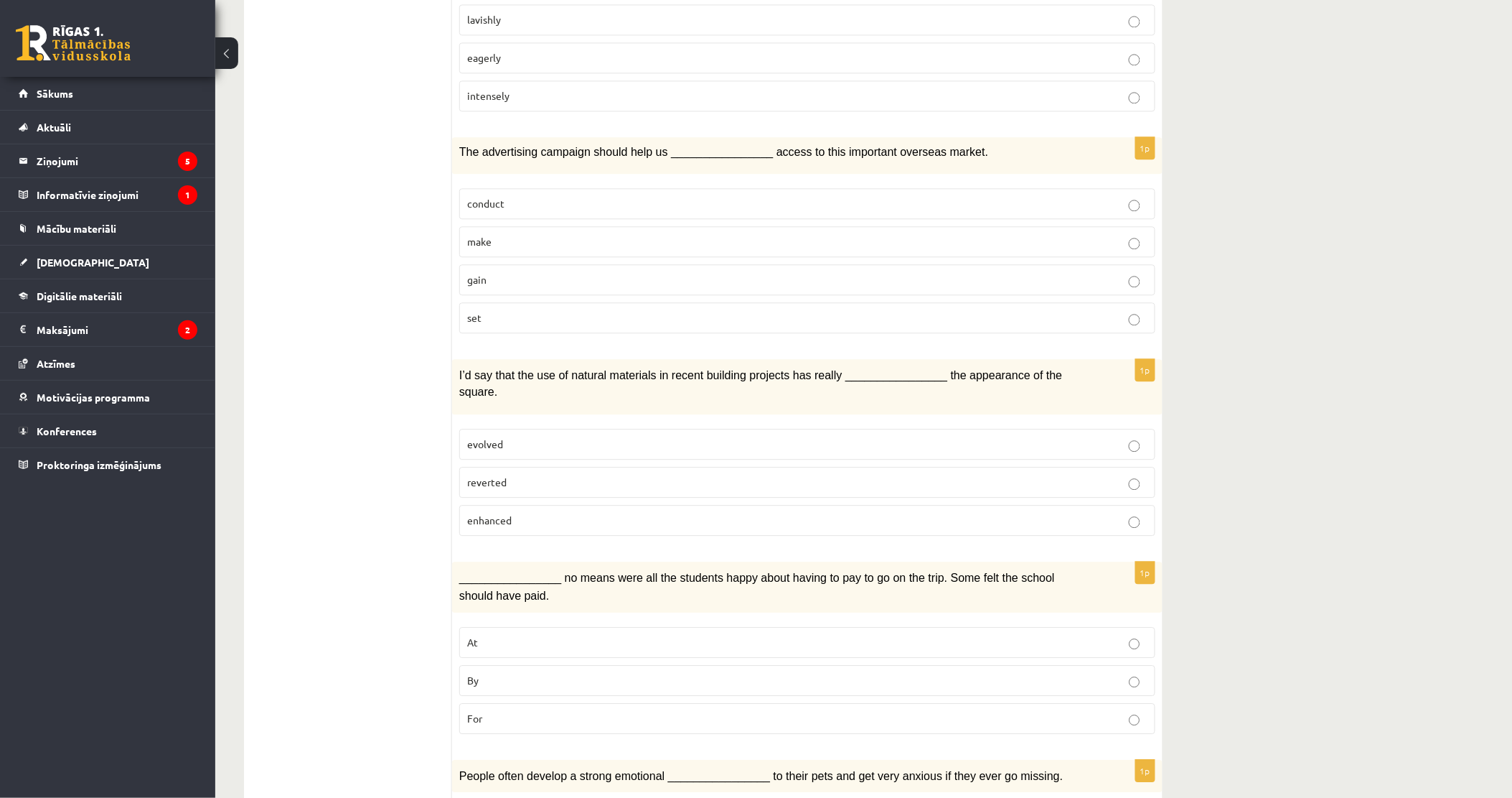
drag, startPoint x: 563, startPoint y: 251, endPoint x: 577, endPoint y: 282, distance: 34.0
click at [564, 272] on p "gain" at bounding box center [807, 280] width 681 height 15
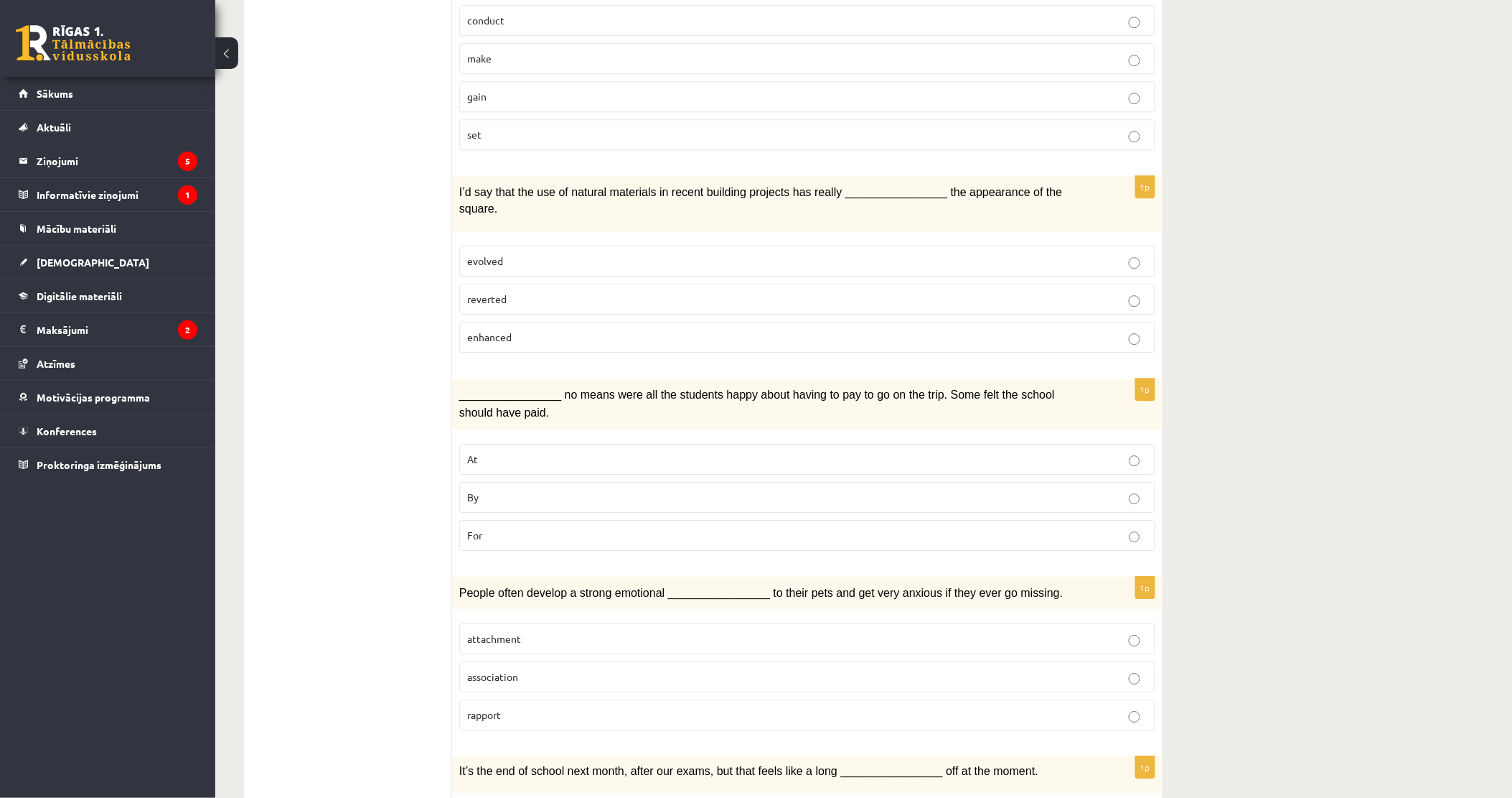
scroll to position [1356, 0]
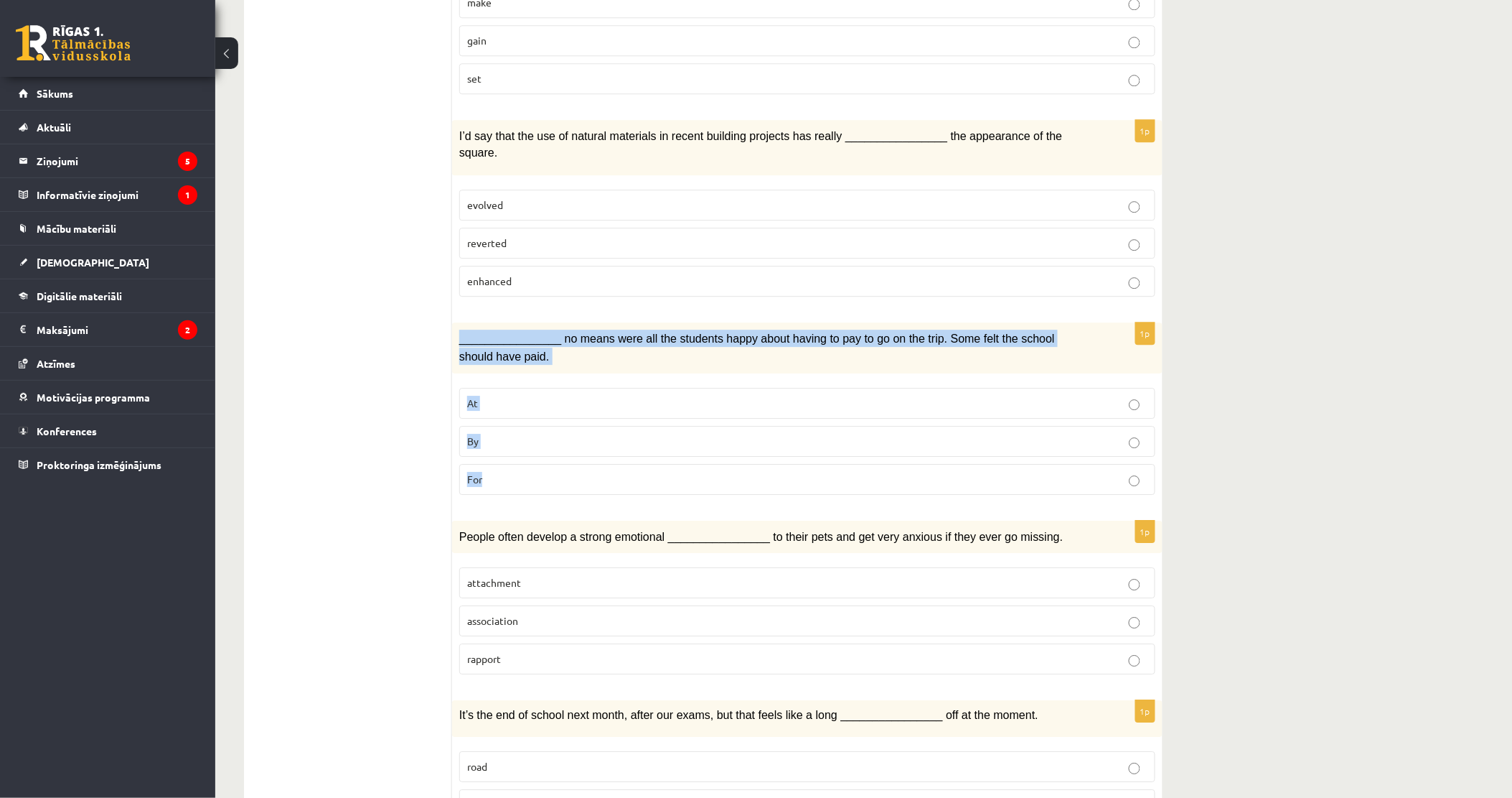
drag, startPoint x: 456, startPoint y: 300, endPoint x: 494, endPoint y: 421, distance: 126.8
click at [494, 421] on div "1p ________________ no means were all the students happy about having to pay to…" at bounding box center [807, 414] width 710 height 183
drag, startPoint x: 494, startPoint y: 421, endPoint x: 813, endPoint y: 299, distance: 341.5
copy div "________________ no means were all the students happy about having to pay to go…"
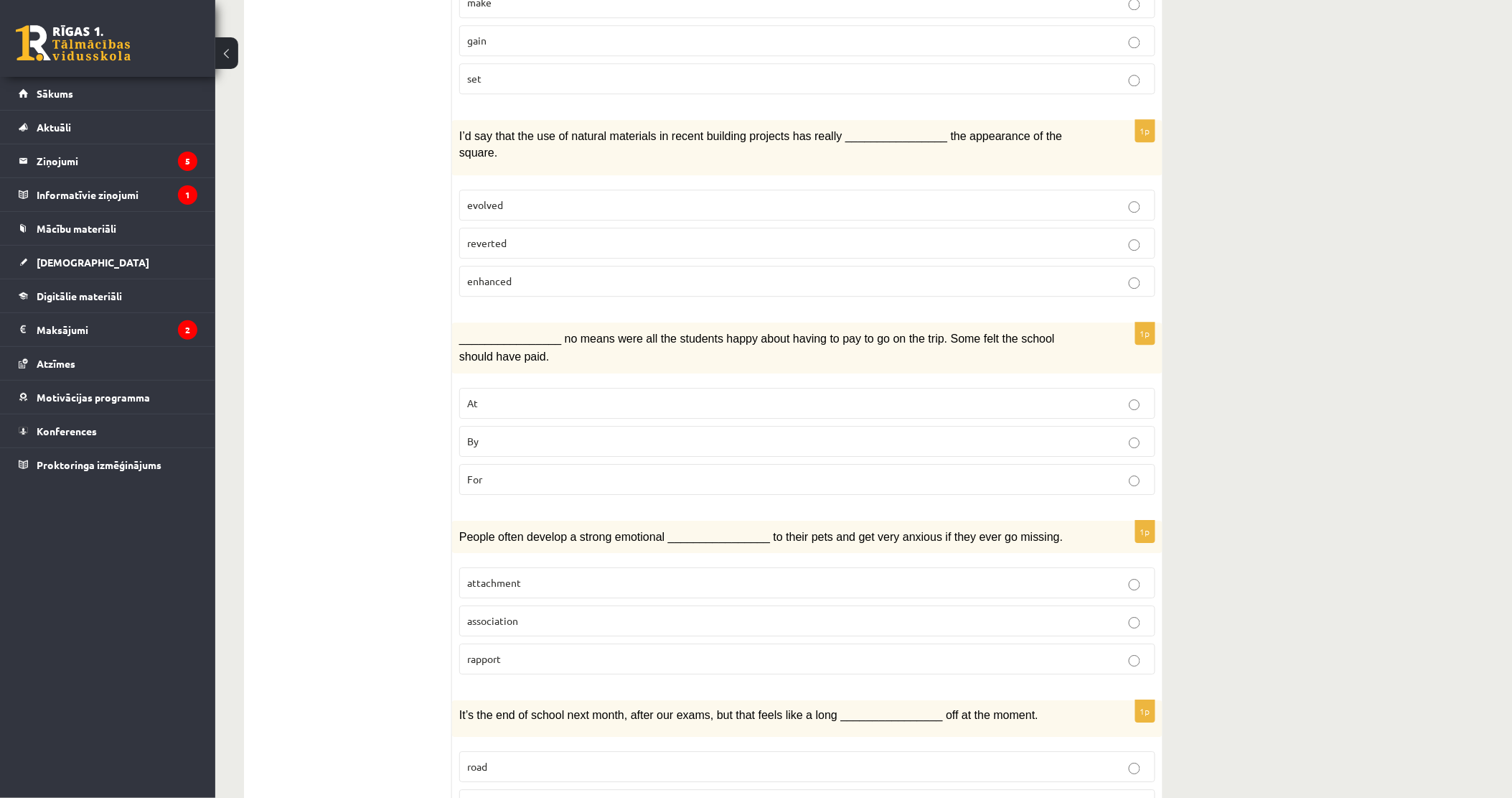
click at [527, 273] on p "enhanced" at bounding box center [807, 281] width 681 height 15
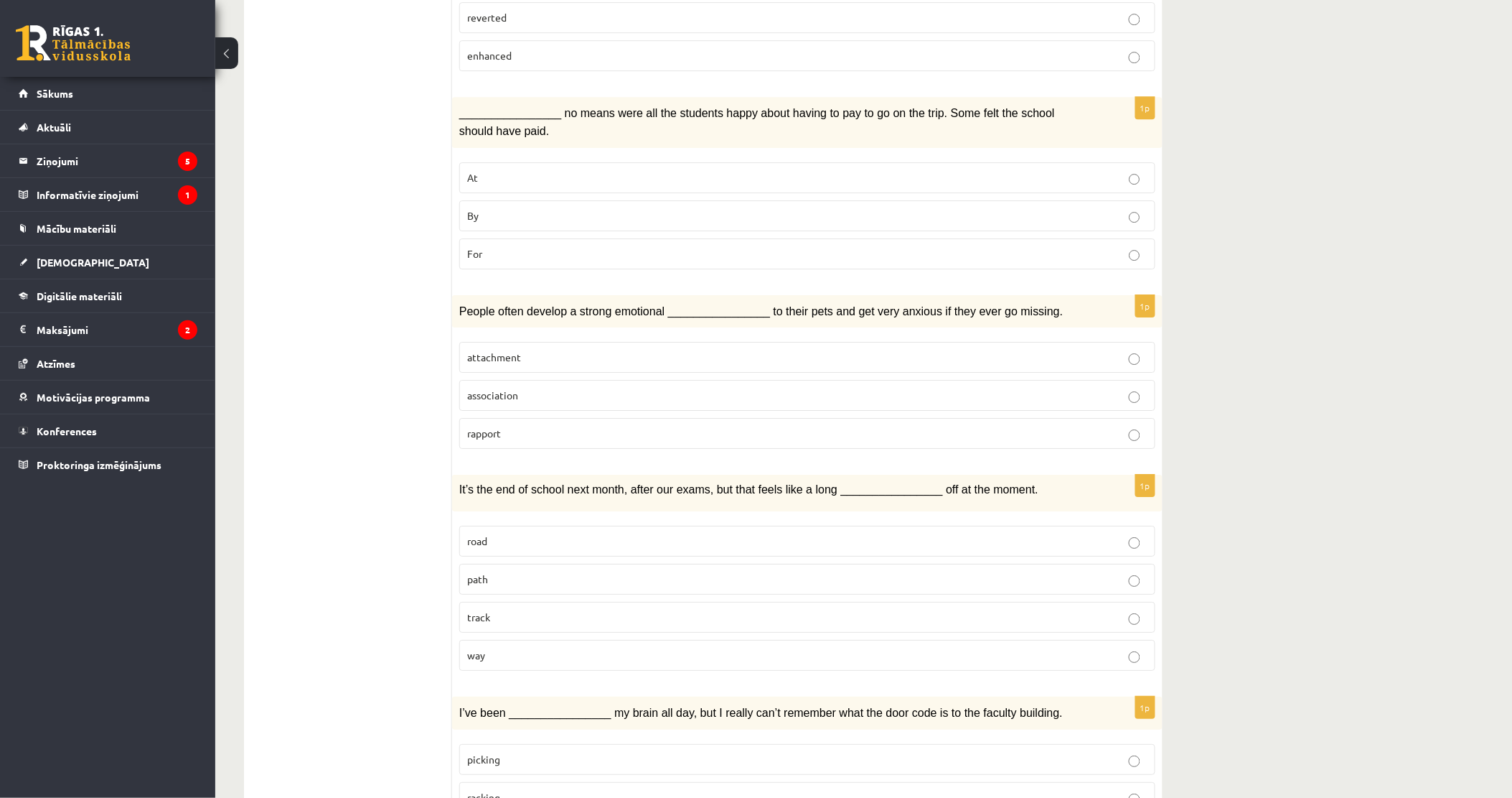
scroll to position [1595, 0]
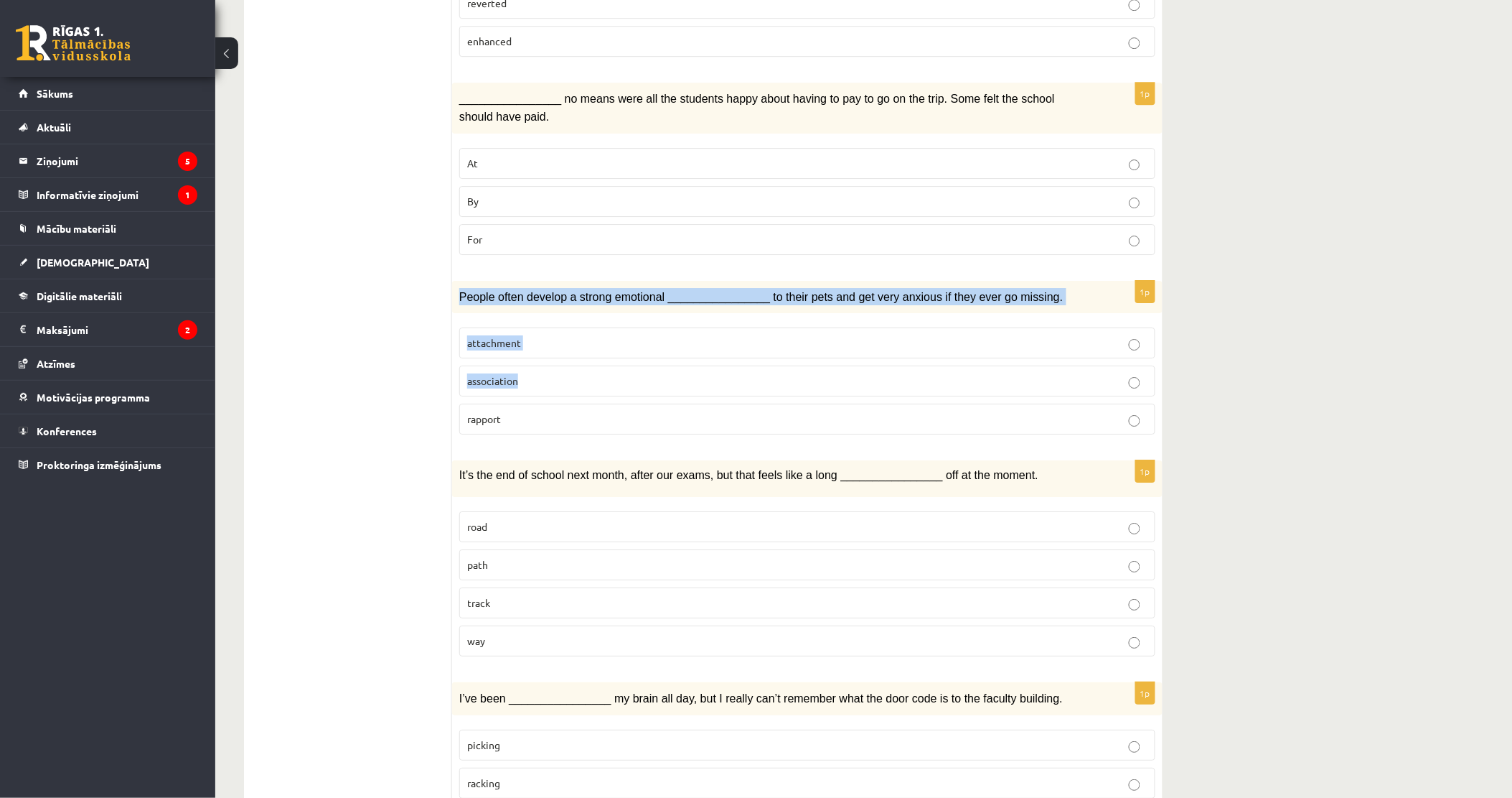
drag, startPoint x: 452, startPoint y: 248, endPoint x: 529, endPoint y: 347, distance: 125.4
click at [529, 347] on div "1p People often develop a strong emotional ________________ to their pets and g…" at bounding box center [807, 363] width 710 height 166
click at [529, 366] on label "association" at bounding box center [808, 380] width 696 height 31
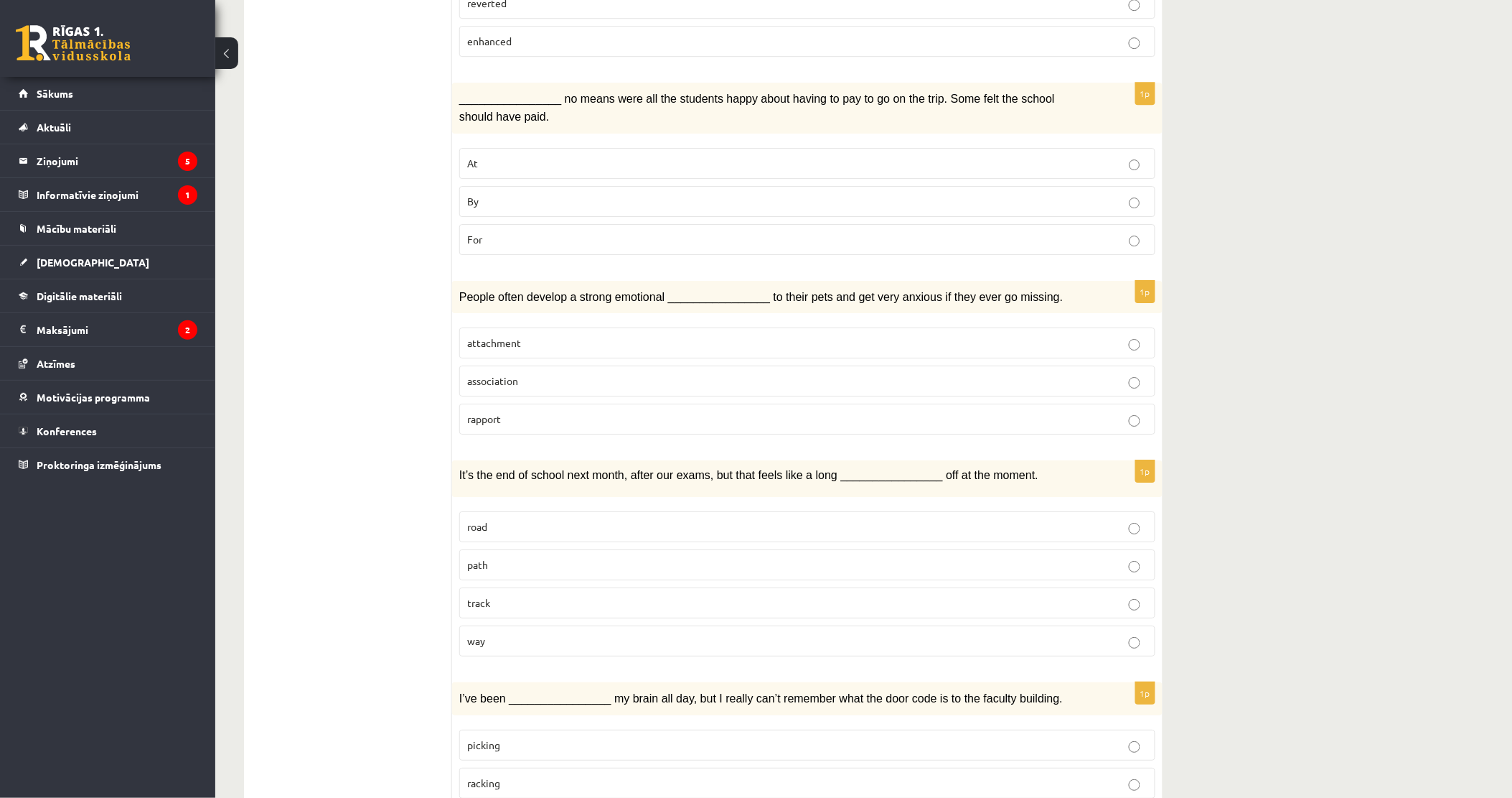
drag, startPoint x: 414, startPoint y: 336, endPoint x: 420, endPoint y: 319, distance: 18.0
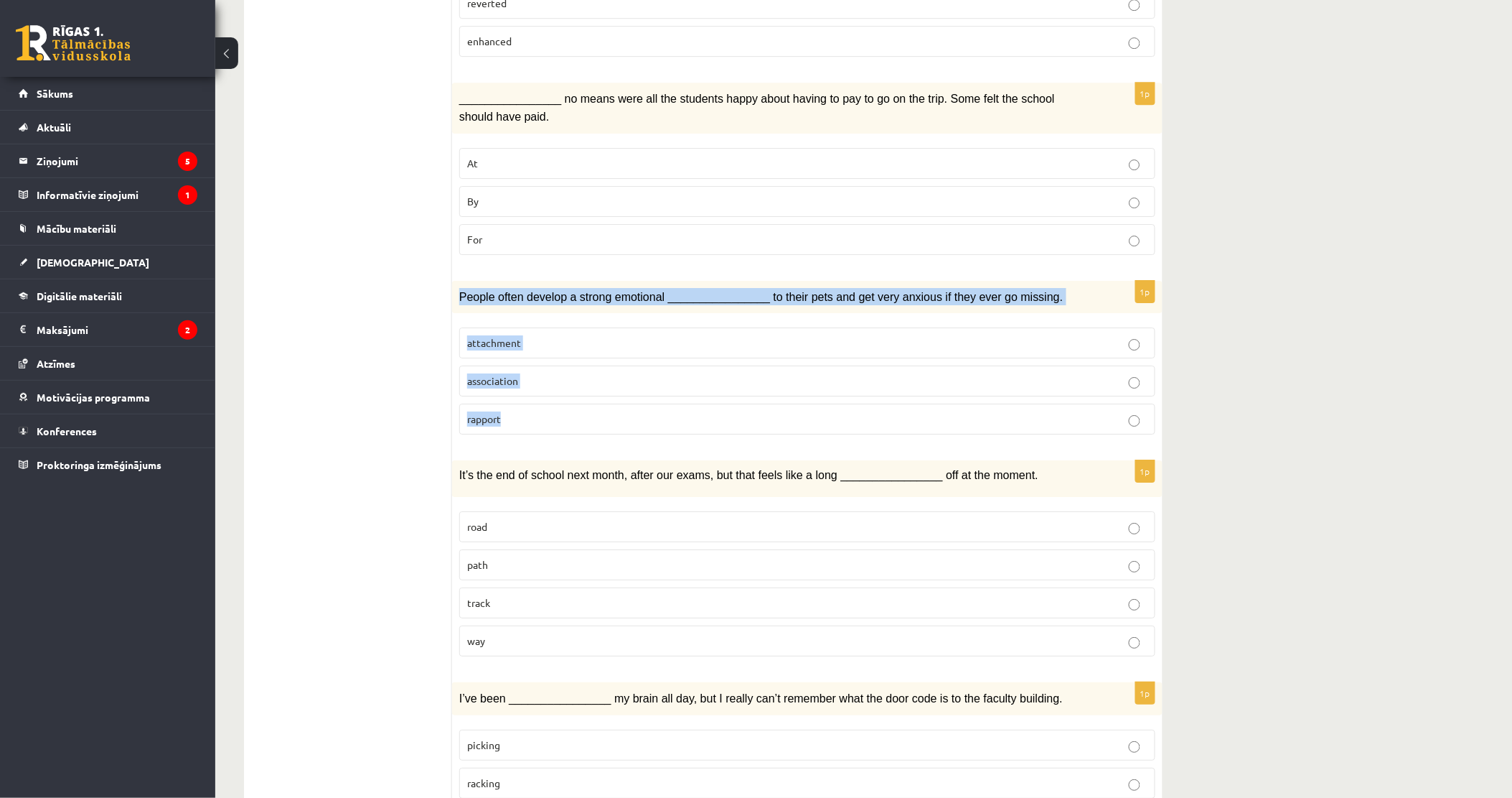
drag, startPoint x: 478, startPoint y: 268, endPoint x: 514, endPoint y: 362, distance: 100.7
click at [514, 362] on div "1p People often develop a strong emotional ________________ to their pets and g…" at bounding box center [807, 363] width 710 height 166
drag, startPoint x: 514, startPoint y: 362, endPoint x: 482, endPoint y: 244, distance: 122.3
copy div "People often develop a strong emotional ________________ to their pets and get …"
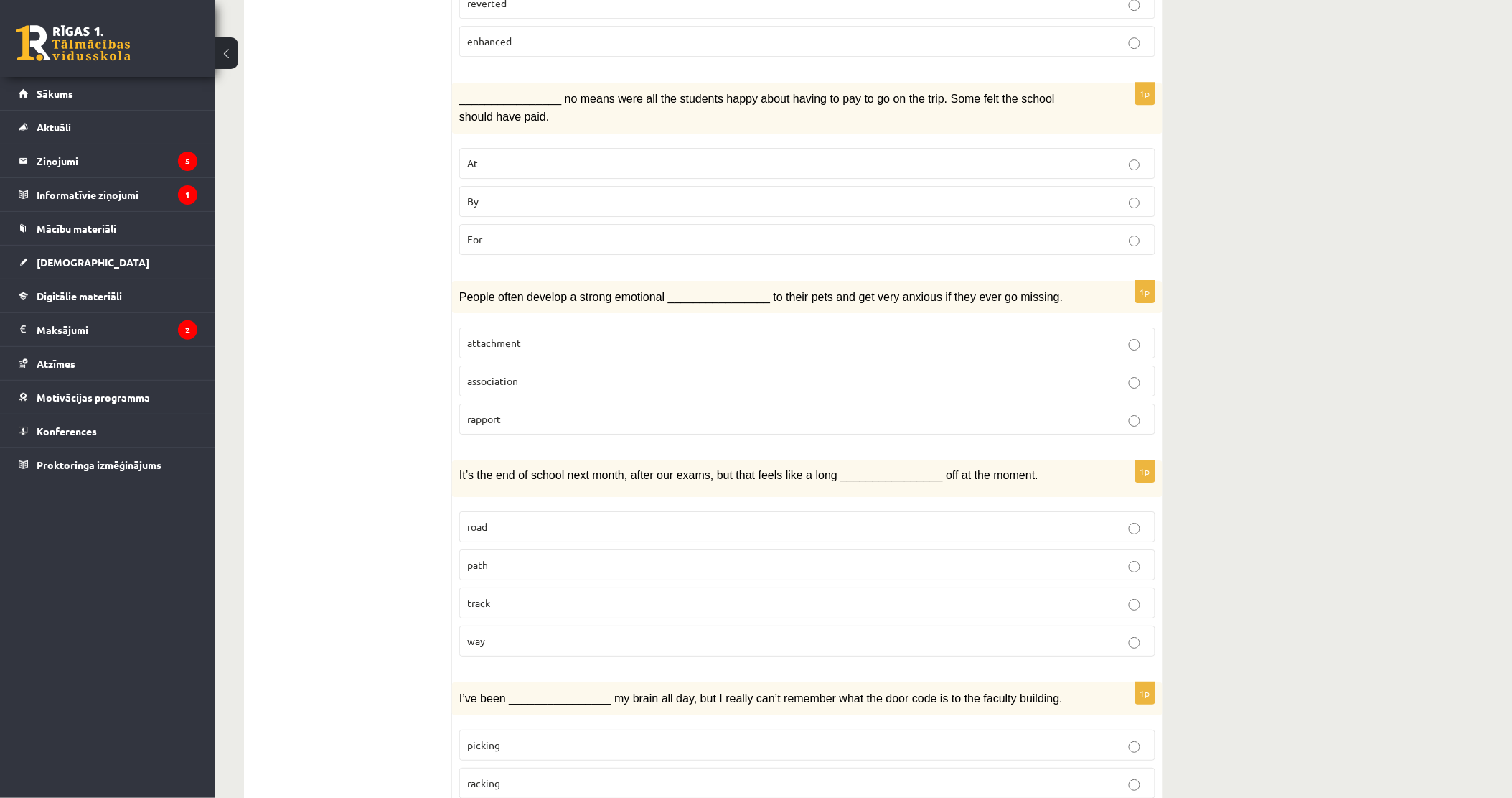
click at [506, 194] on p "By" at bounding box center [807, 201] width 681 height 15
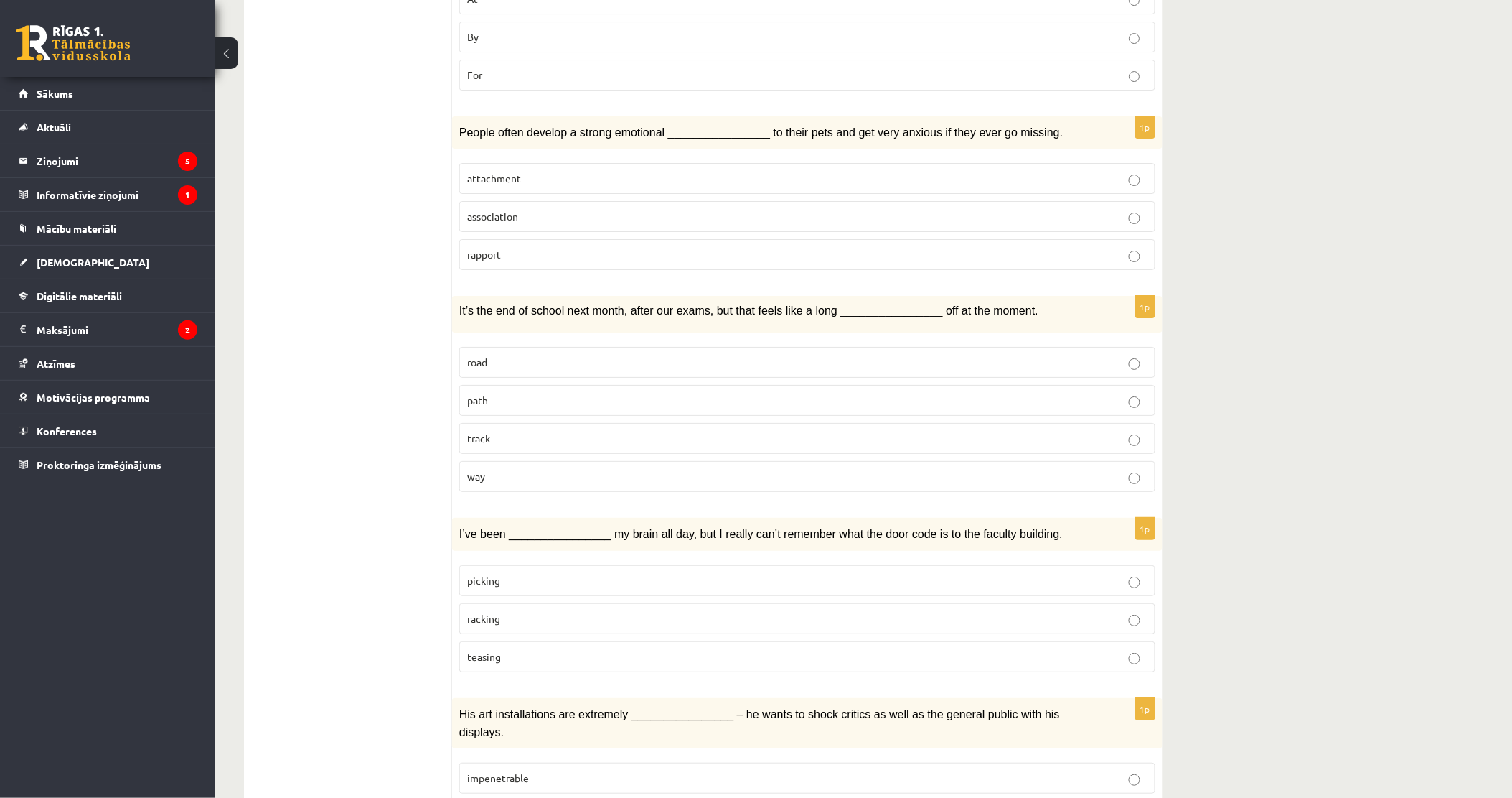
scroll to position [1821, 0]
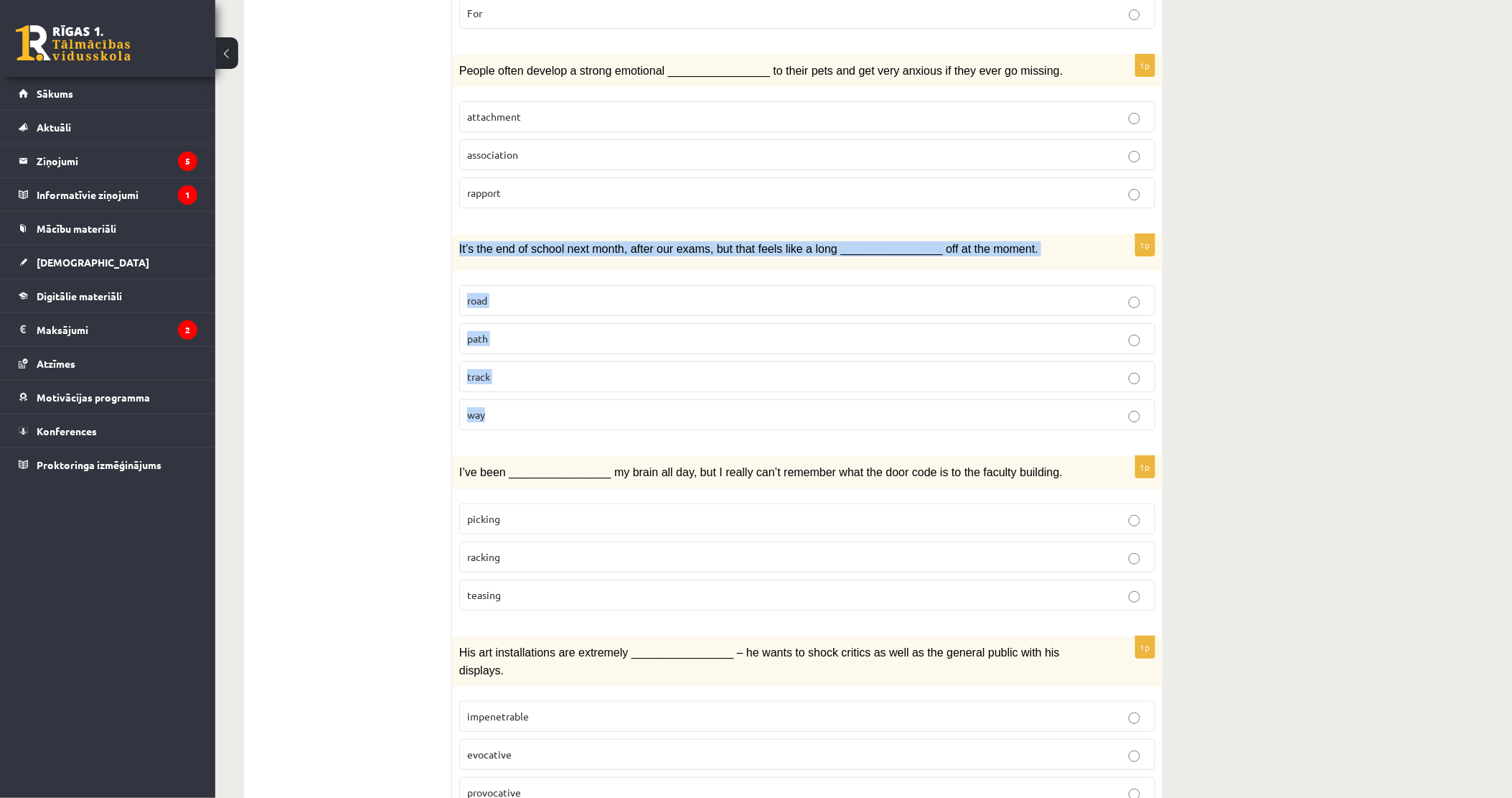
drag, startPoint x: 455, startPoint y: 202, endPoint x: 565, endPoint y: 349, distance: 183.6
click at [565, 349] on div "1p It’s the end of school next month, after our exams, but that feels like a lo…" at bounding box center [807, 338] width 710 height 207
drag, startPoint x: 565, startPoint y: 349, endPoint x: 531, endPoint y: 202, distance: 150.9
copy div "It’s the end of school next month, after our exams, but that feels like a long …"
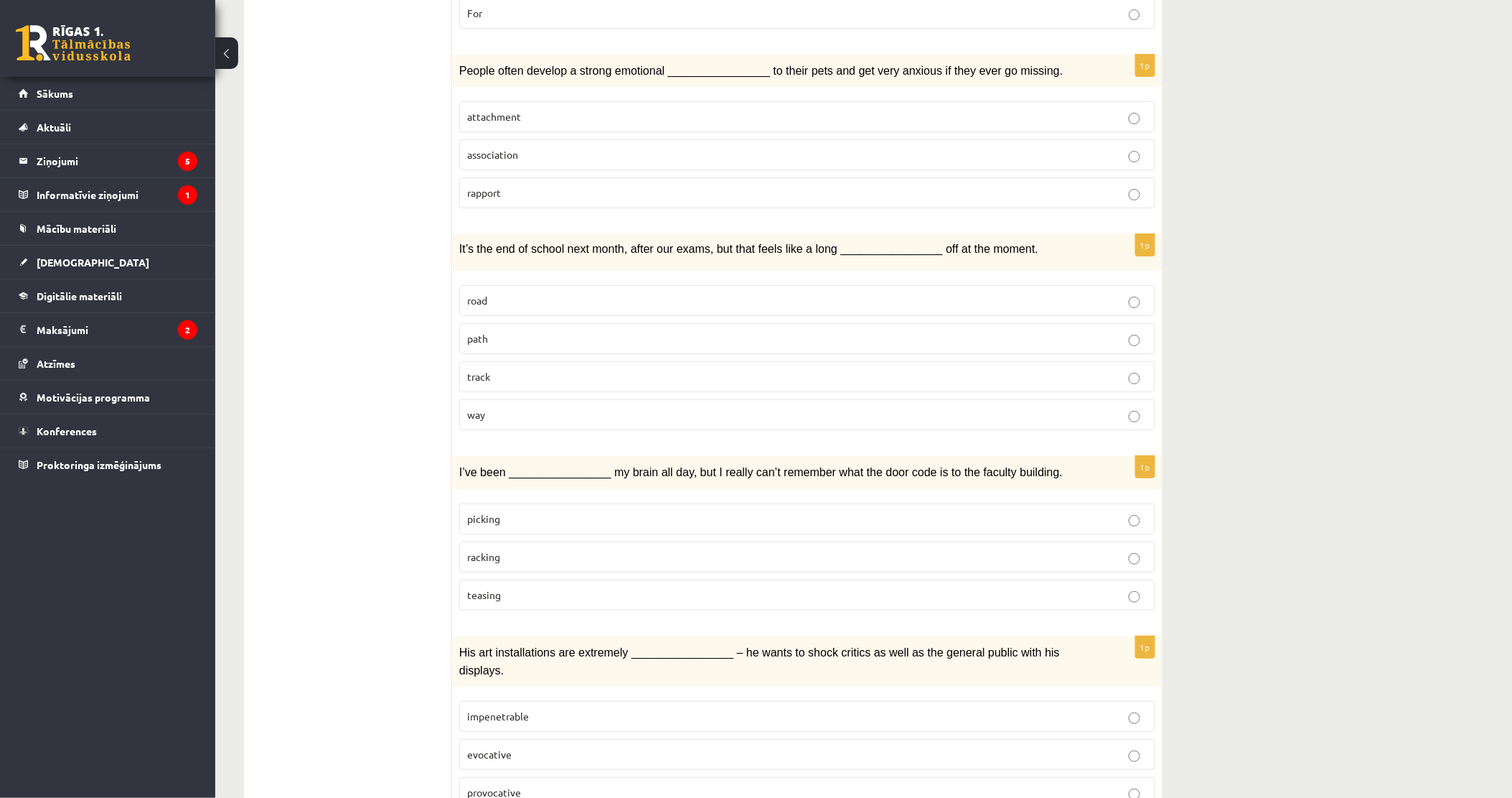
click at [528, 109] on p "attachment" at bounding box center [807, 116] width 681 height 15
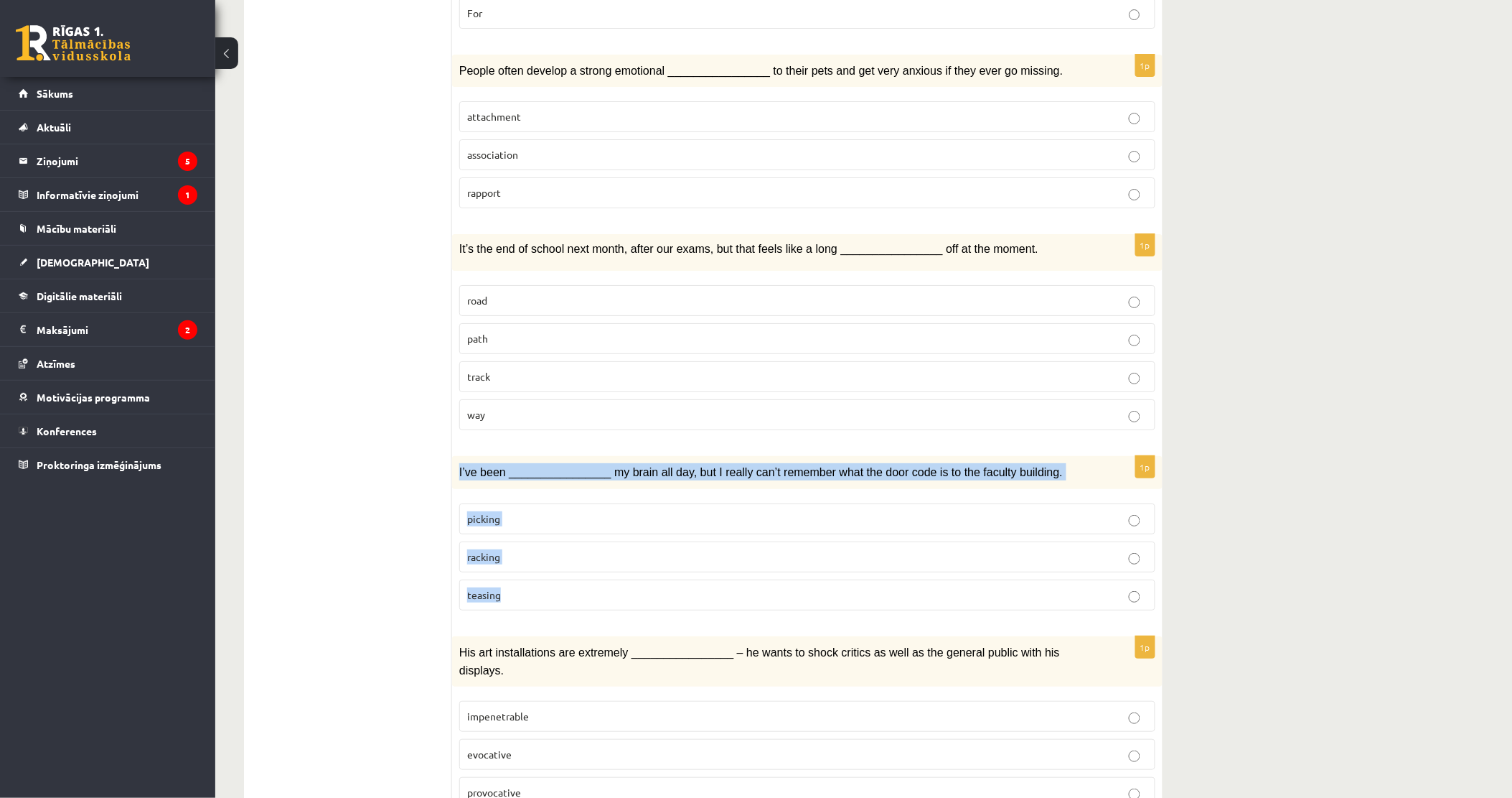
drag, startPoint x: 455, startPoint y: 427, endPoint x: 519, endPoint y: 533, distance: 123.8
click at [519, 533] on div "1p I’ve been ________________ my brain all day, but I really can’t remember wha…" at bounding box center [807, 538] width 710 height 166
drag, startPoint x: 519, startPoint y: 533, endPoint x: 505, endPoint y: 421, distance: 112.9
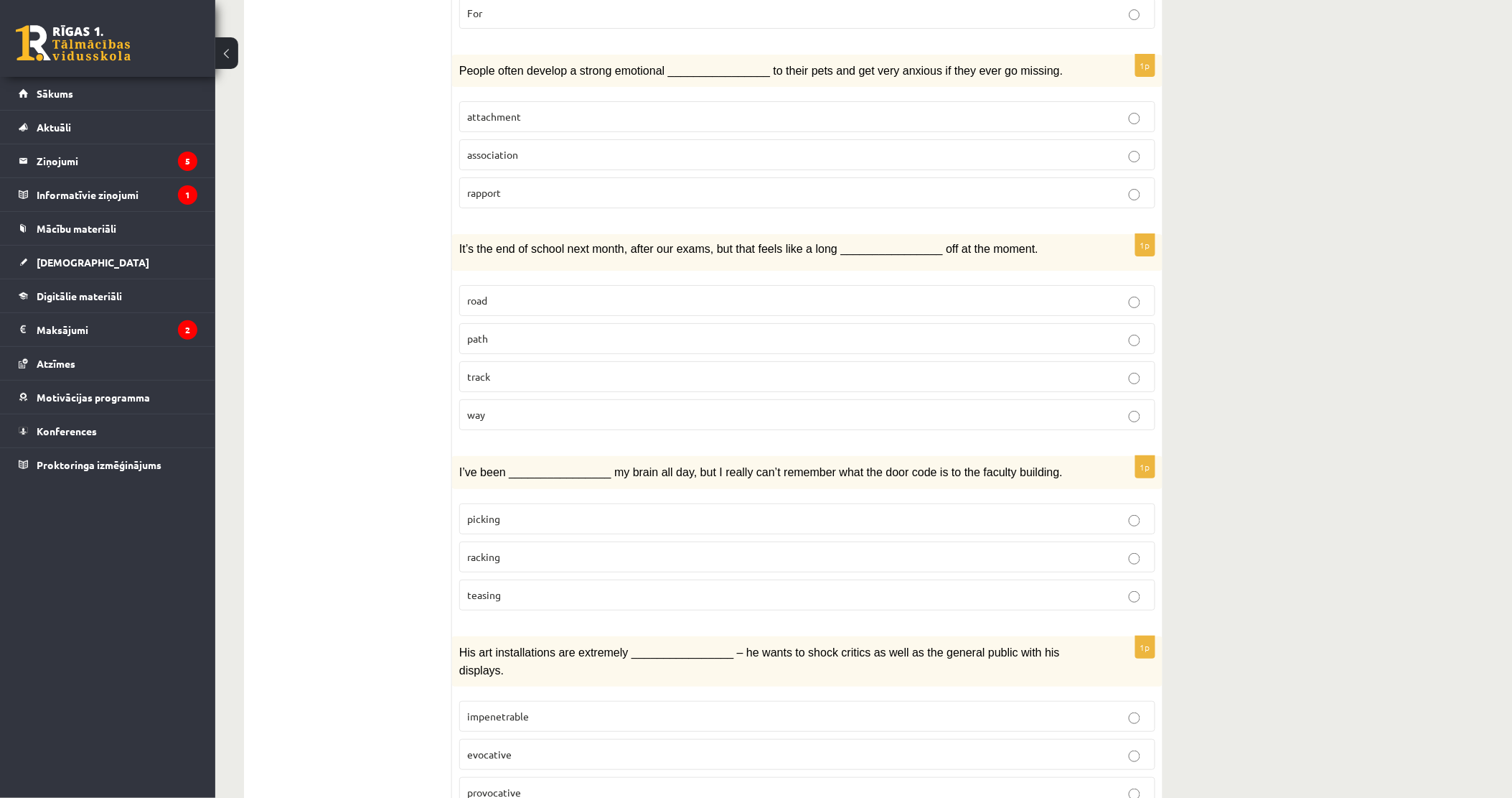
click at [479, 408] on span "way" at bounding box center [476, 414] width 18 height 13
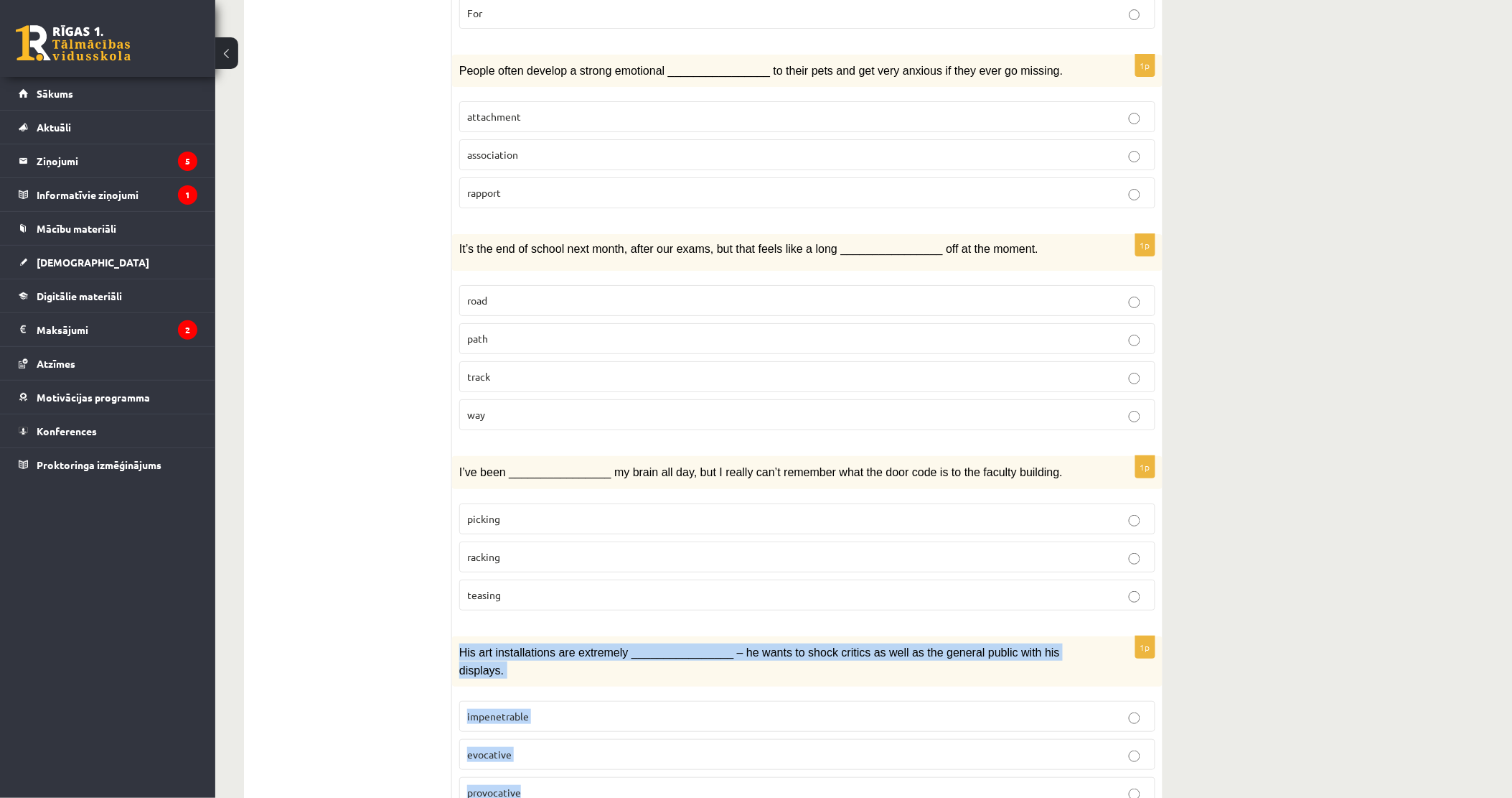
drag, startPoint x: 458, startPoint y: 605, endPoint x: 527, endPoint y: 711, distance: 126.5
click at [527, 711] on div "1p His art installations are extremely ________________ – he wants to shock cri…" at bounding box center [807, 728] width 710 height 183
drag, startPoint x: 527, startPoint y: 711, endPoint x: 496, endPoint y: 606, distance: 109.5
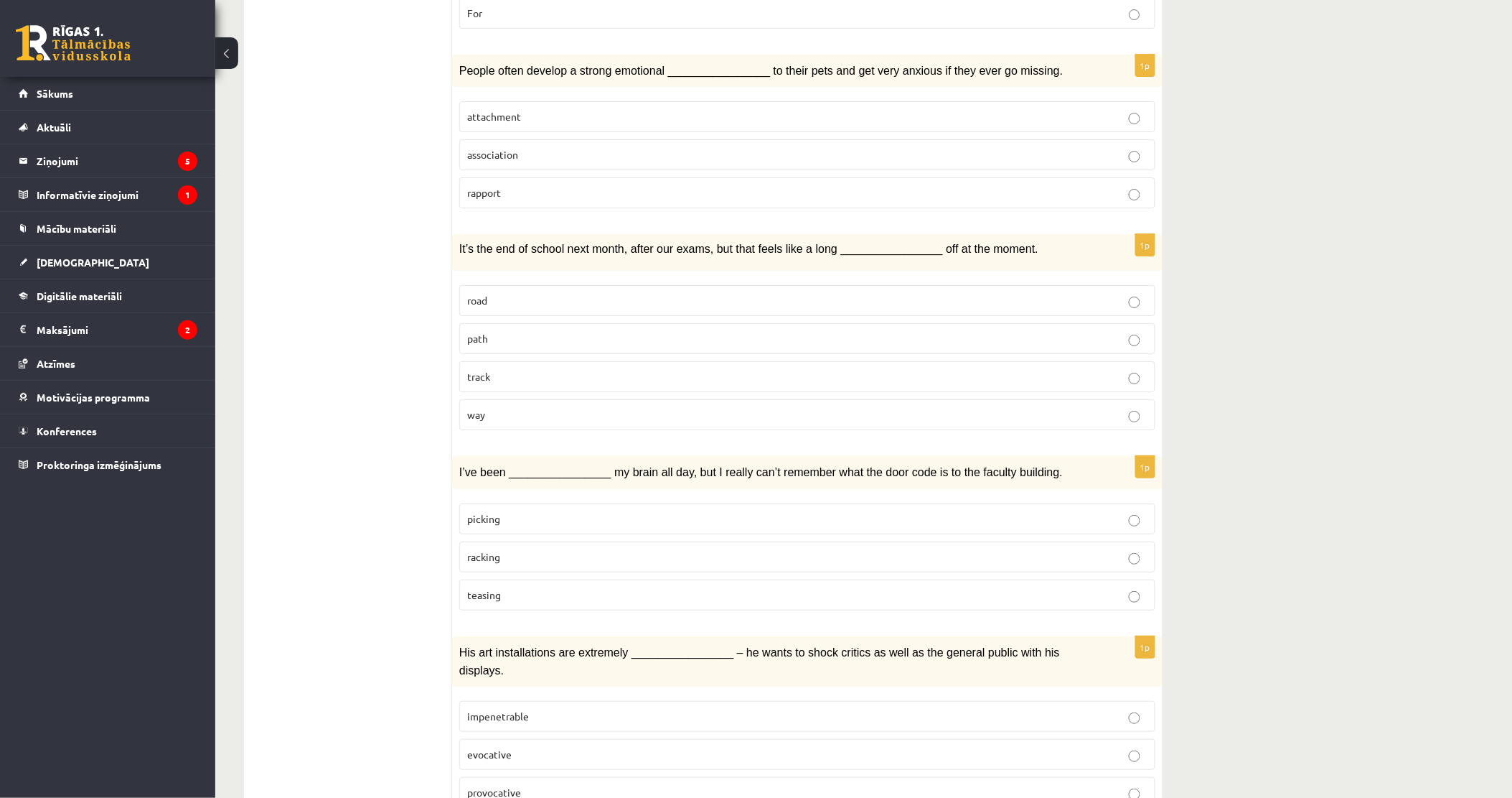
click at [569, 550] on p "racking" at bounding box center [807, 557] width 681 height 15
click at [539, 785] on p "provocative" at bounding box center [807, 792] width 681 height 15
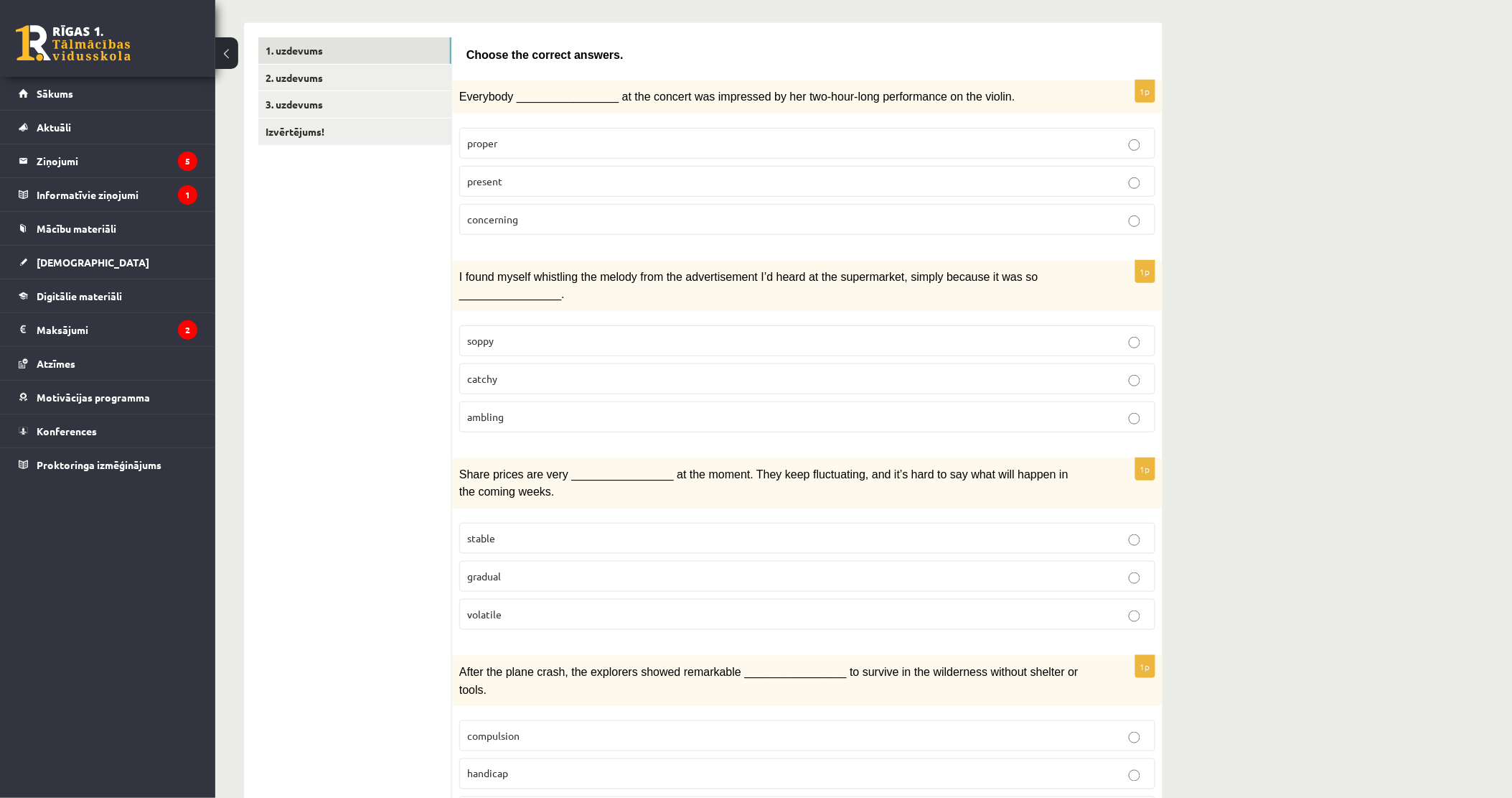
scroll to position [0, 0]
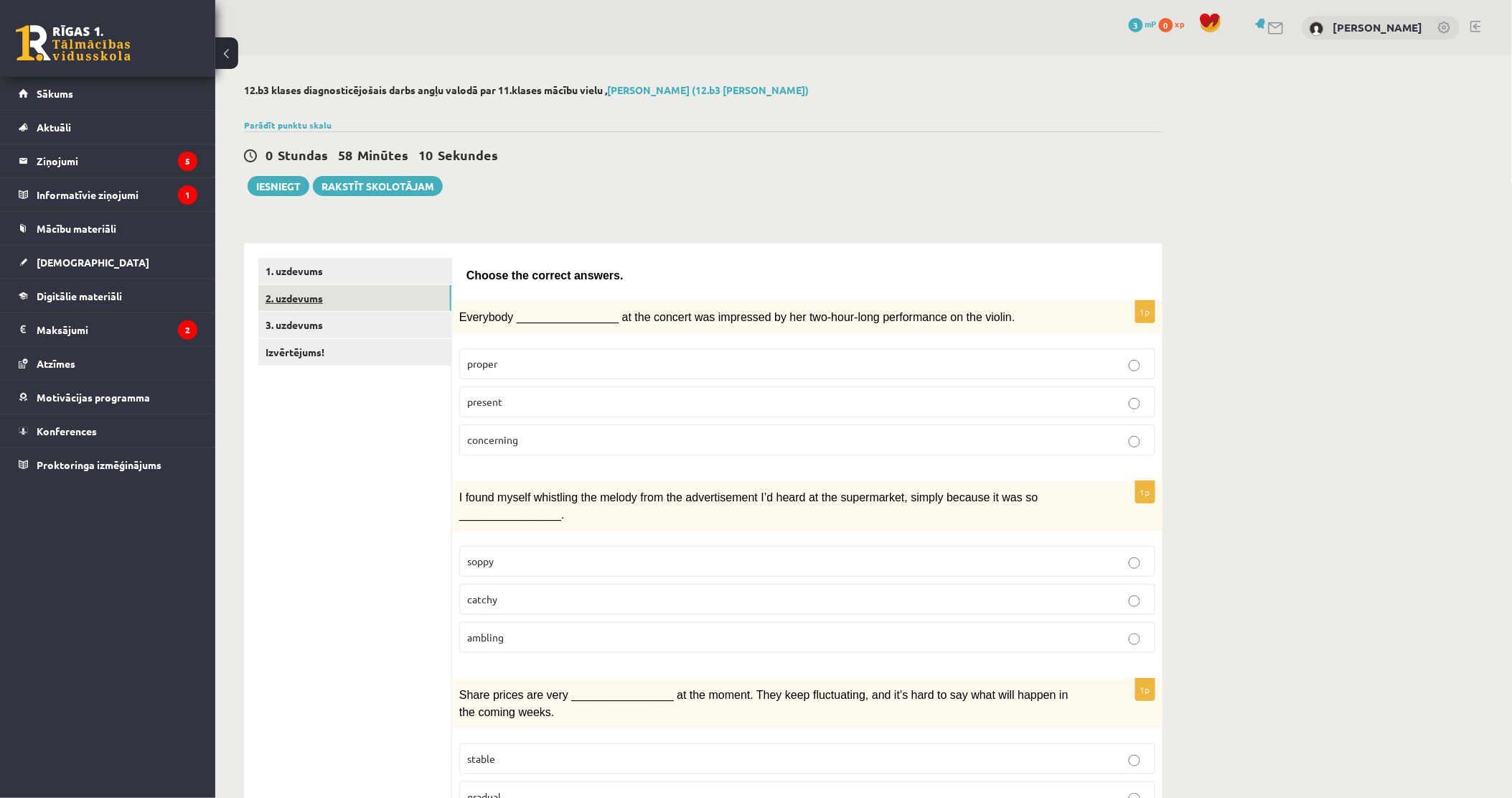
click at [332, 293] on link "2. uzdevums" at bounding box center [355, 298] width 193 height 26
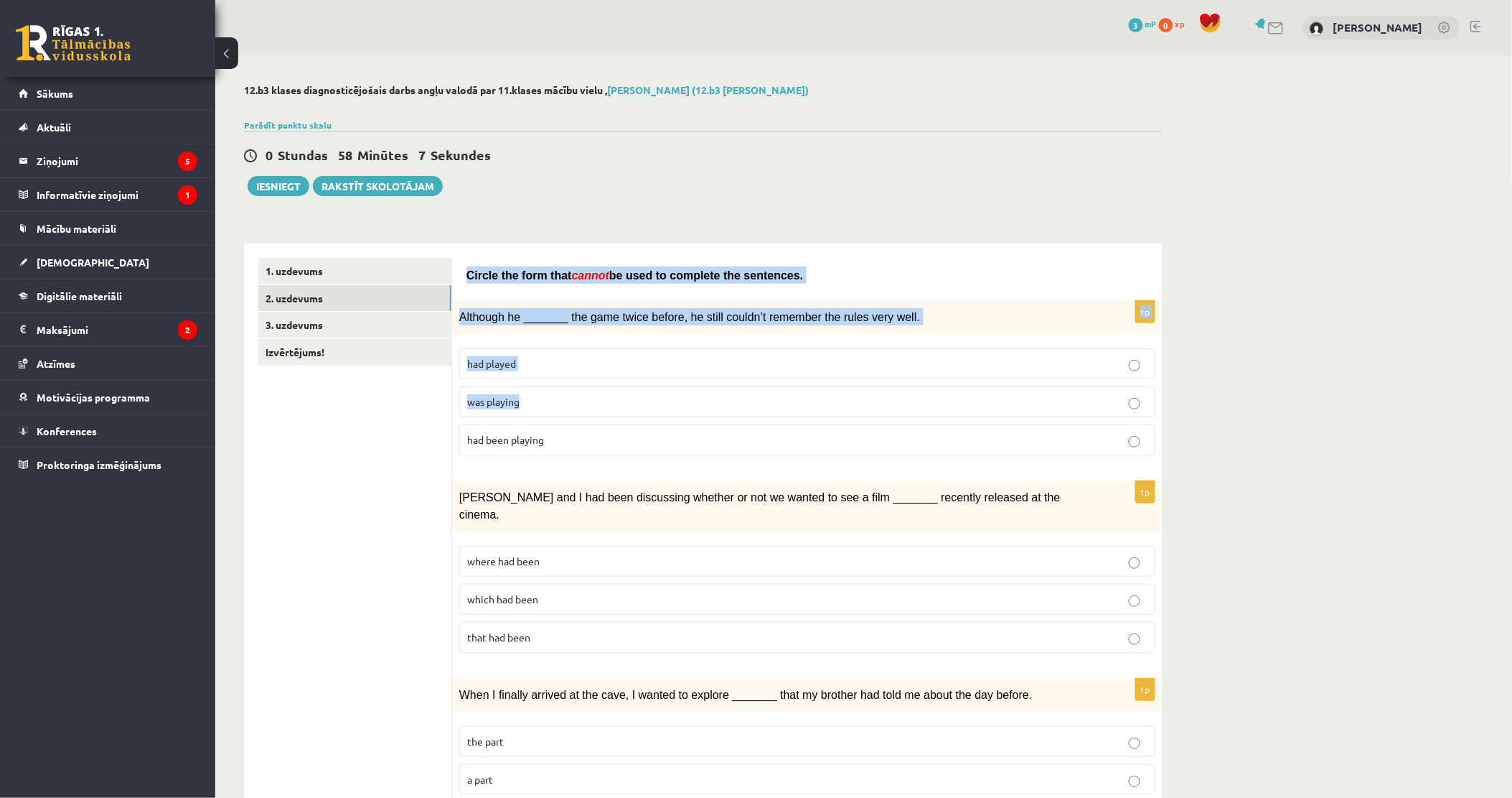
drag, startPoint x: 464, startPoint y: 269, endPoint x: 643, endPoint y: 404, distance: 224.2
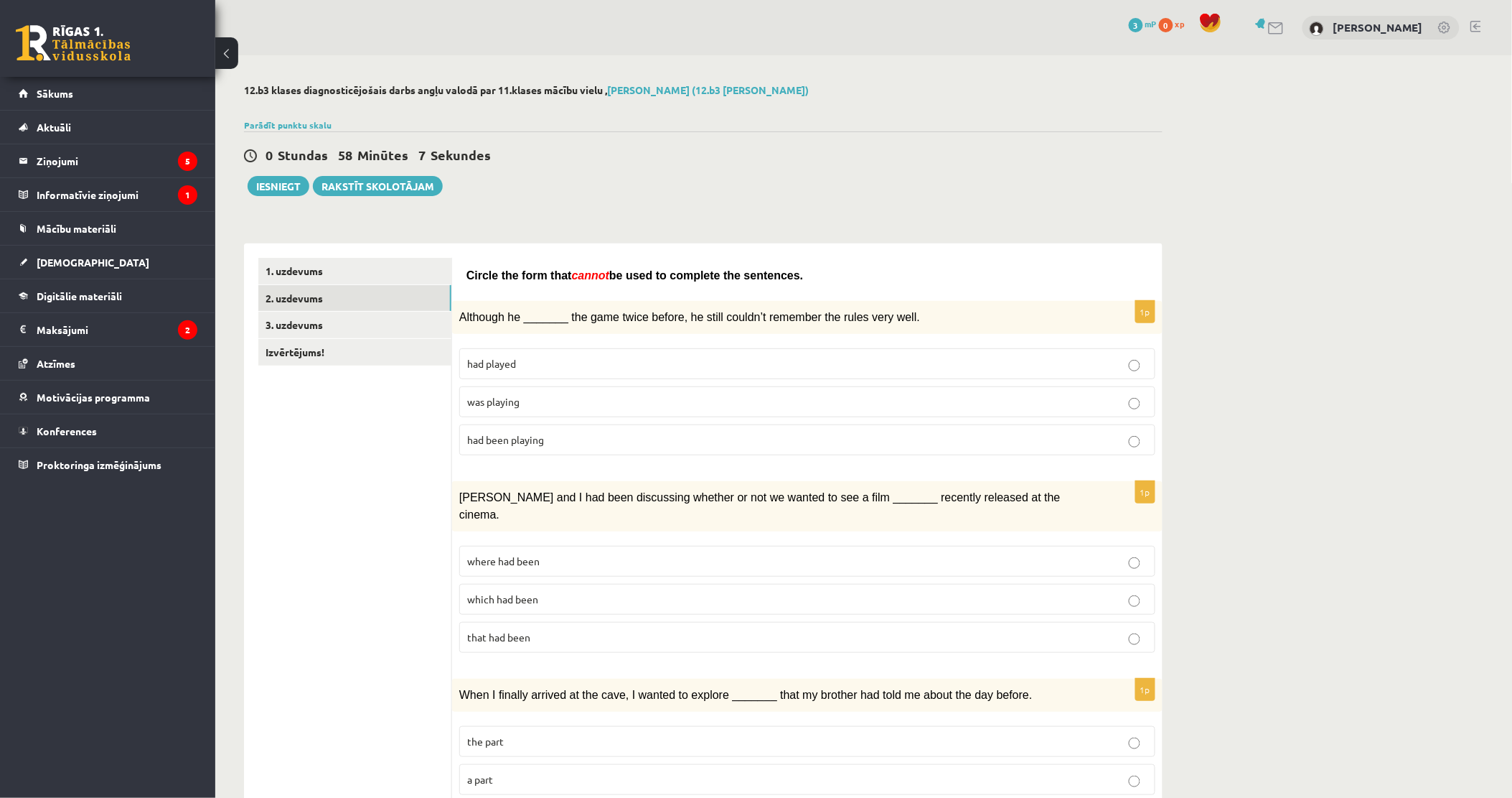
drag, startPoint x: 643, startPoint y: 404, endPoint x: 398, endPoint y: 404, distance: 245.0
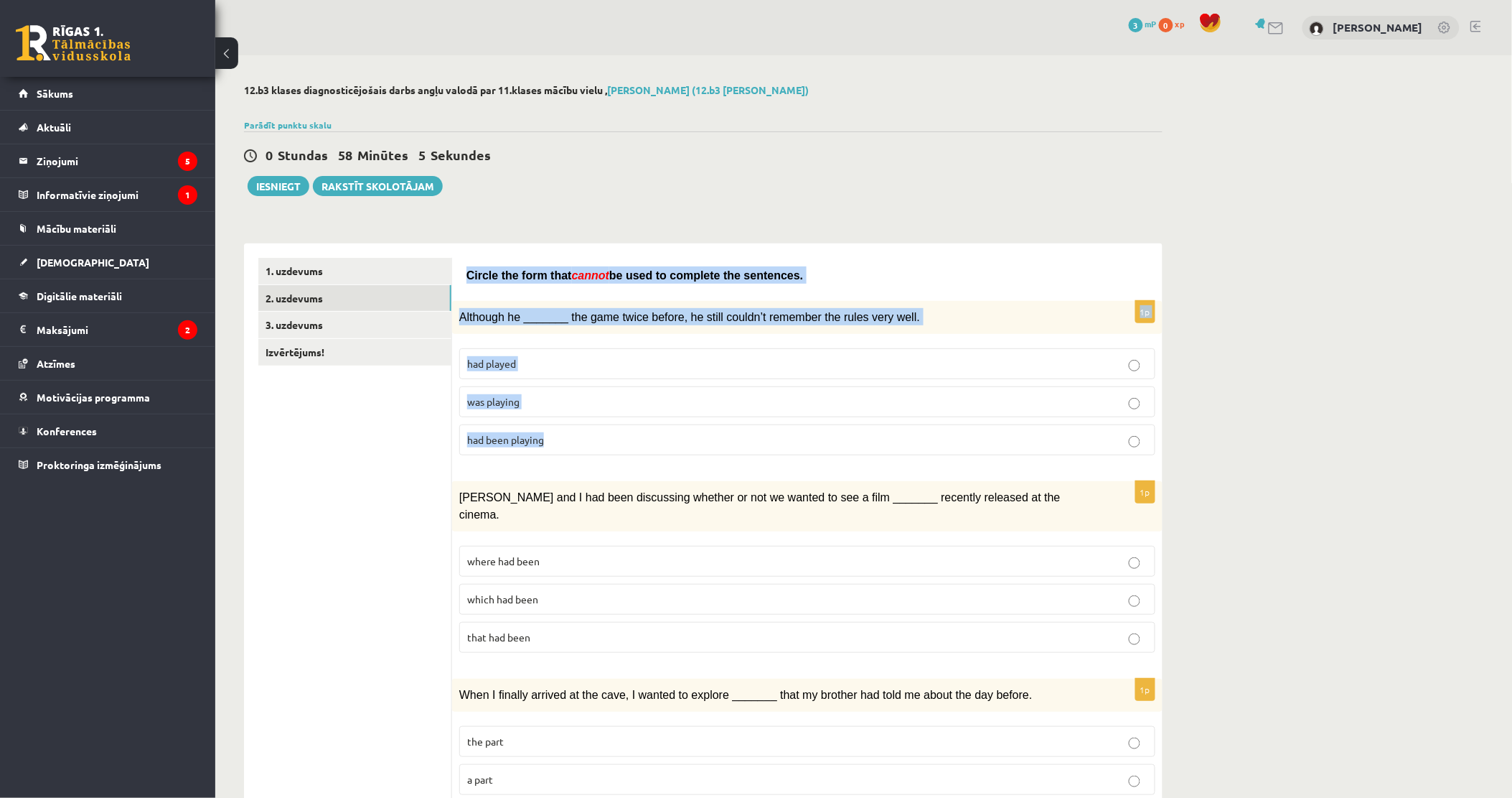
drag, startPoint x: 488, startPoint y: 281, endPoint x: 578, endPoint y: 427, distance: 171.5
drag, startPoint x: 578, startPoint y: 427, endPoint x: 542, endPoint y: 318, distance: 114.8
click at [580, 407] on label "was playing" at bounding box center [808, 401] width 696 height 31
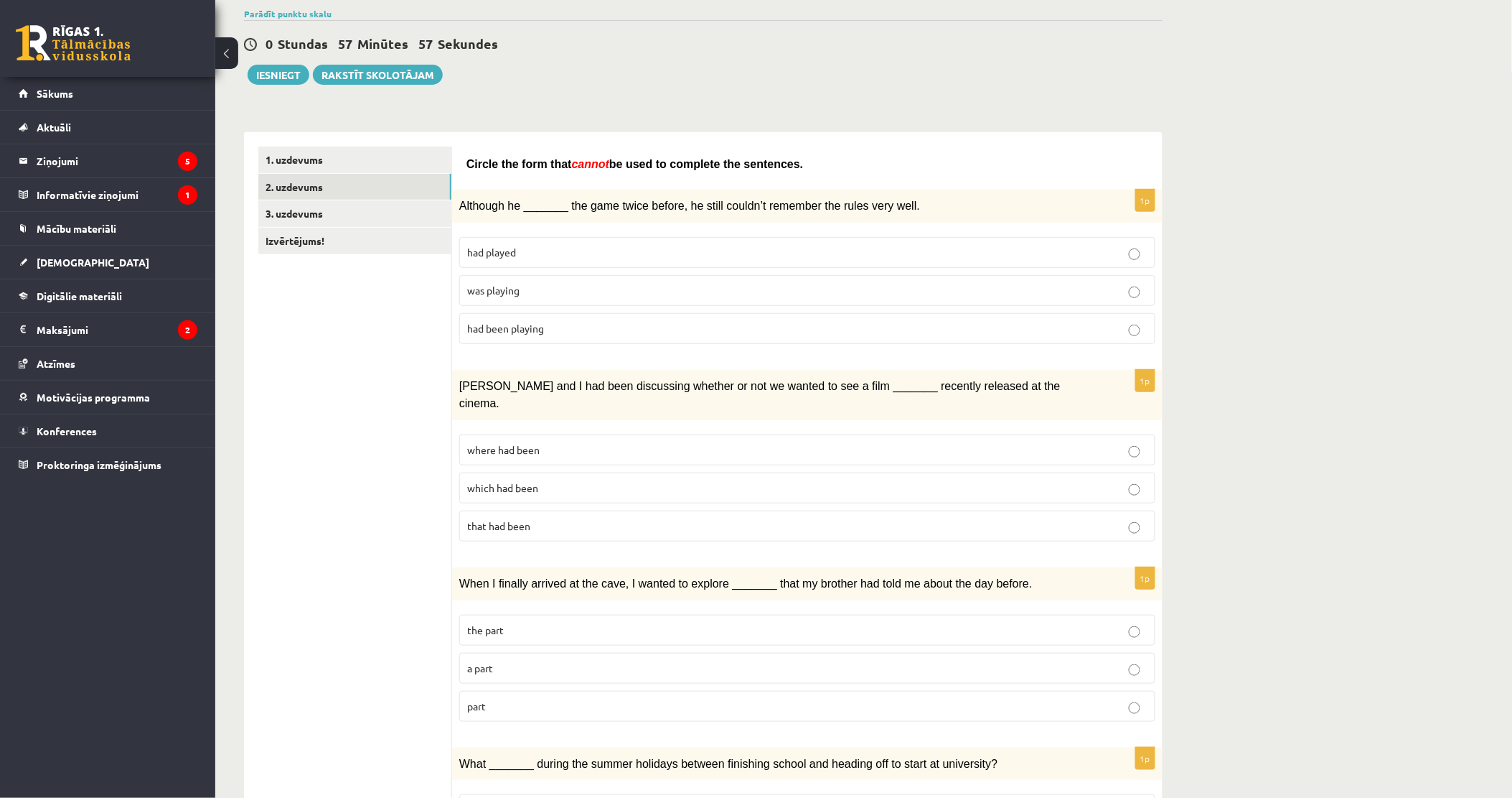
scroll to position [159, 0]
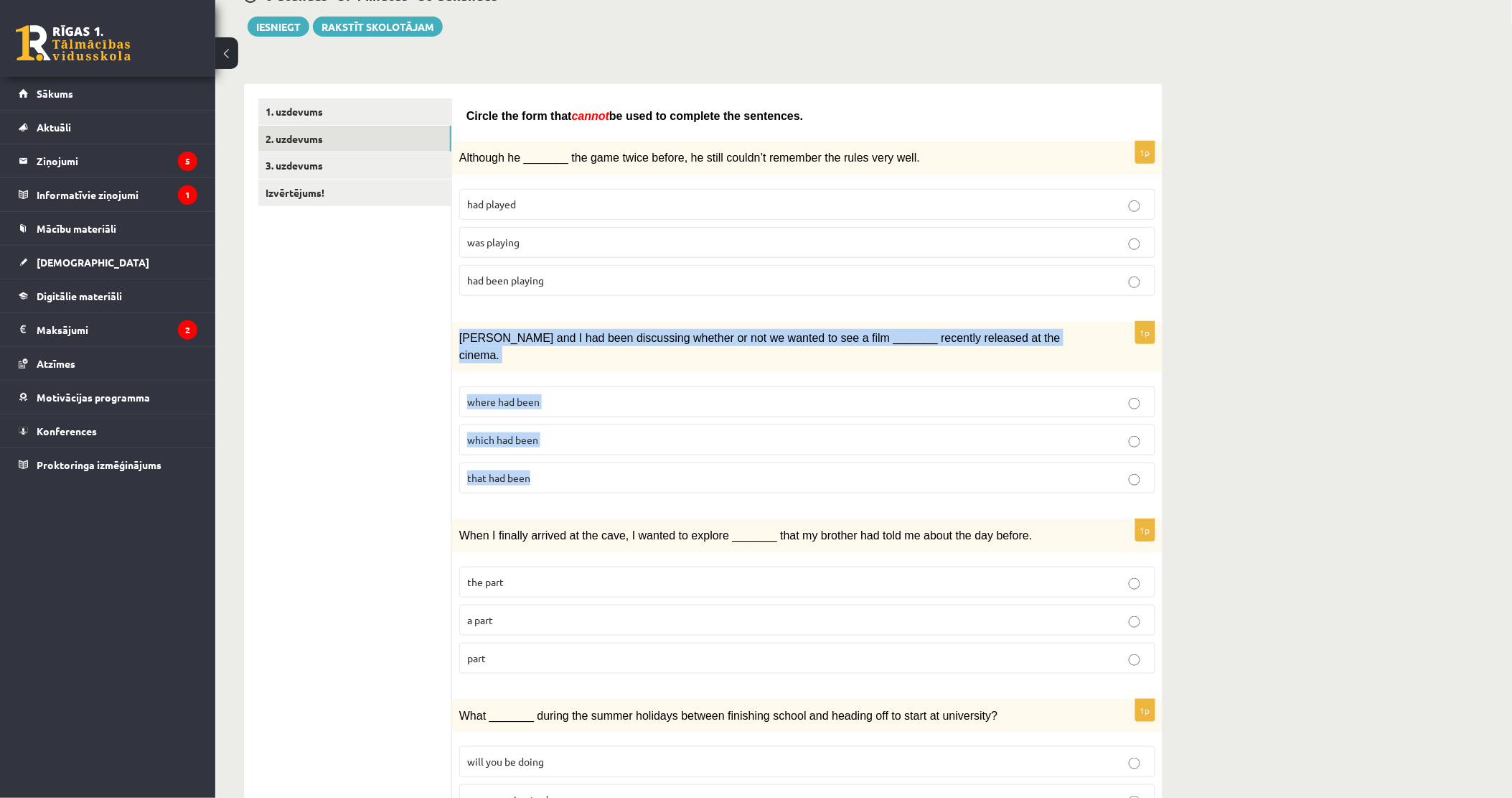
drag, startPoint x: 461, startPoint y: 333, endPoint x: 538, endPoint y: 446, distance: 136.7
click at [538, 446] on div "1p Clara and I had been discussing whether or not we wanted to see a film _____…" at bounding box center [807, 413] width 710 height 183
drag, startPoint x: 538, startPoint y: 446, endPoint x: 508, endPoint y: 327, distance: 122.7
click at [544, 432] on p "which had been" at bounding box center [807, 440] width 681 height 15
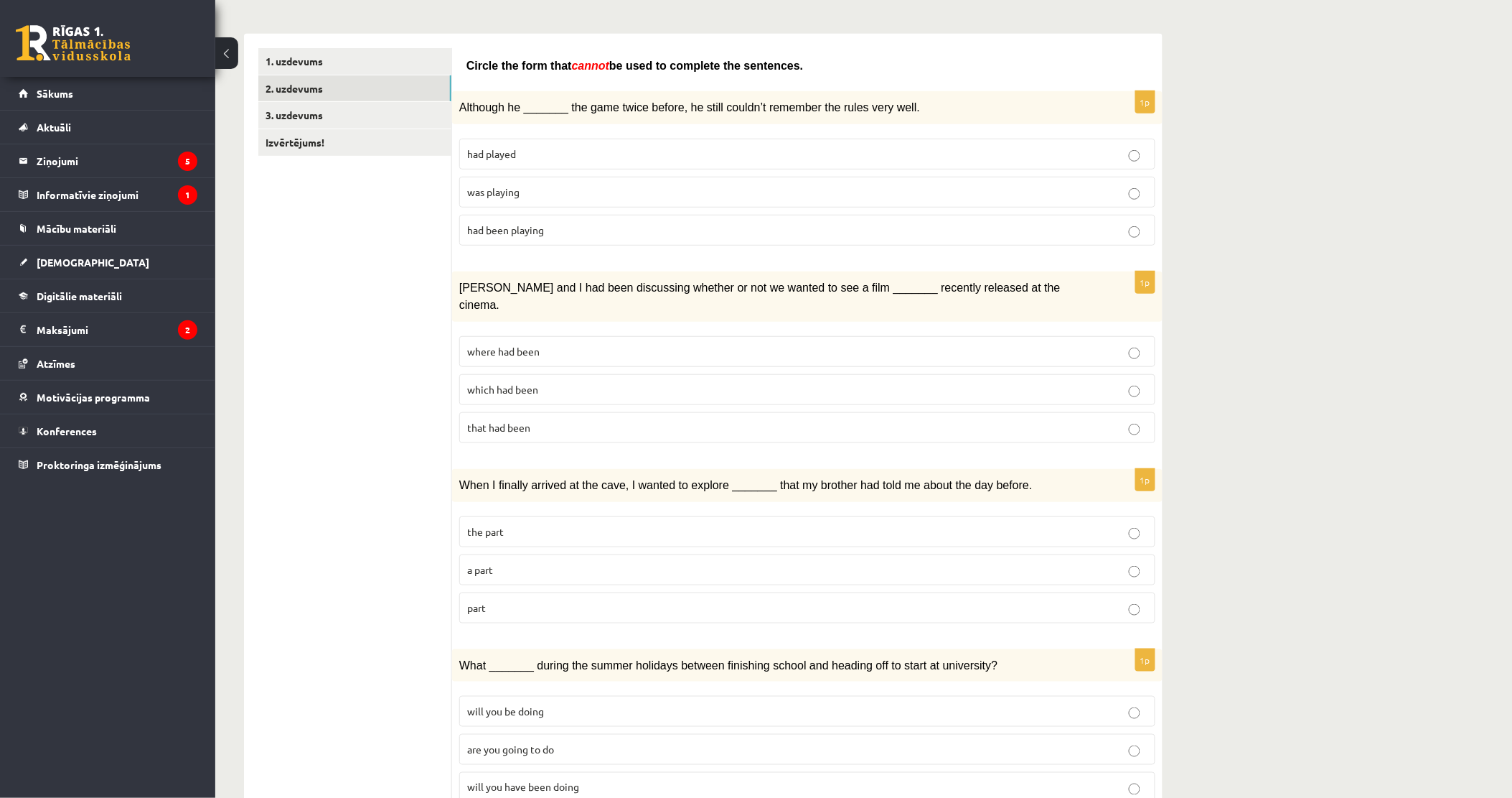
scroll to position [399, 0]
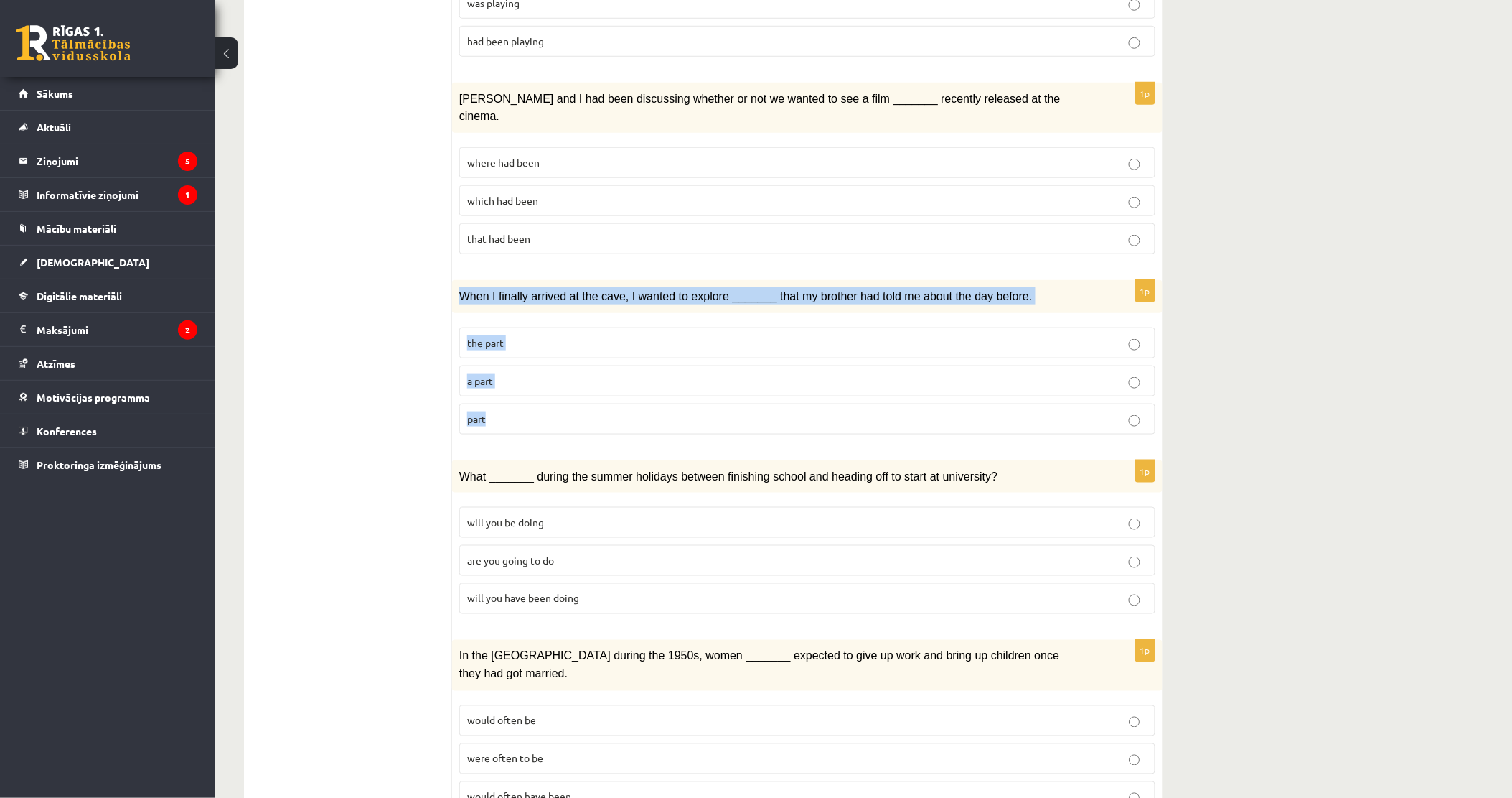
drag, startPoint x: 471, startPoint y: 286, endPoint x: 499, endPoint y: 390, distance: 107.7
click at [499, 390] on div "1p When I finally arrived at the cave, I wanted to explore _______ that my brot…" at bounding box center [807, 362] width 710 height 166
drag, startPoint x: 499, startPoint y: 390, endPoint x: 488, endPoint y: 273, distance: 117.5
click at [555, 335] on p "the part" at bounding box center [807, 342] width 681 height 15
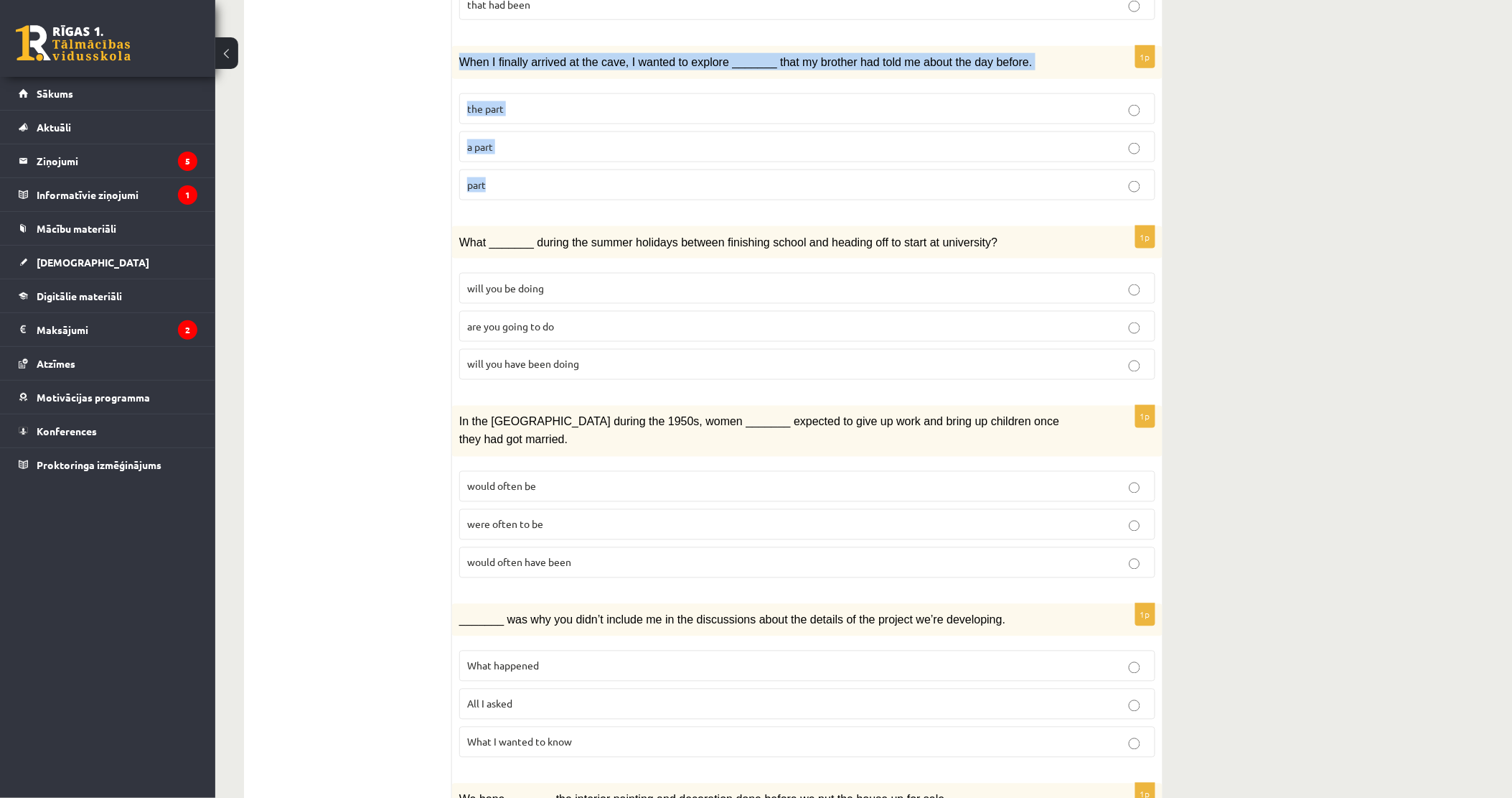
scroll to position [638, 0]
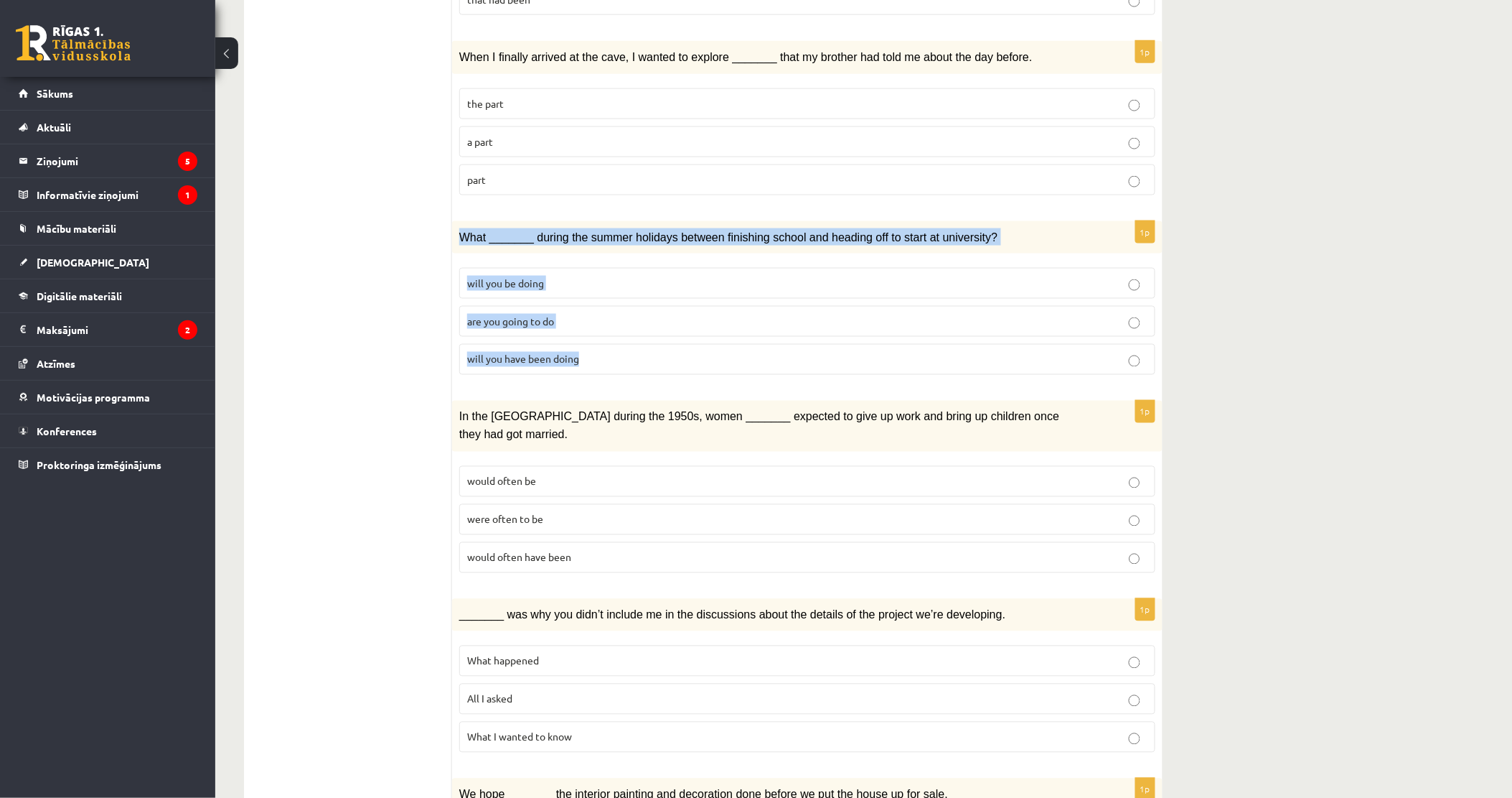
drag, startPoint x: 455, startPoint y: 207, endPoint x: 578, endPoint y: 326, distance: 171.1
click at [579, 326] on div "1p What _______ during the summer holidays between finishing school and heading…" at bounding box center [807, 304] width 710 height 166
drag, startPoint x: 578, startPoint y: 326, endPoint x: 525, endPoint y: 278, distance: 71.5
click at [568, 314] on p "are you going to do" at bounding box center [807, 321] width 681 height 15
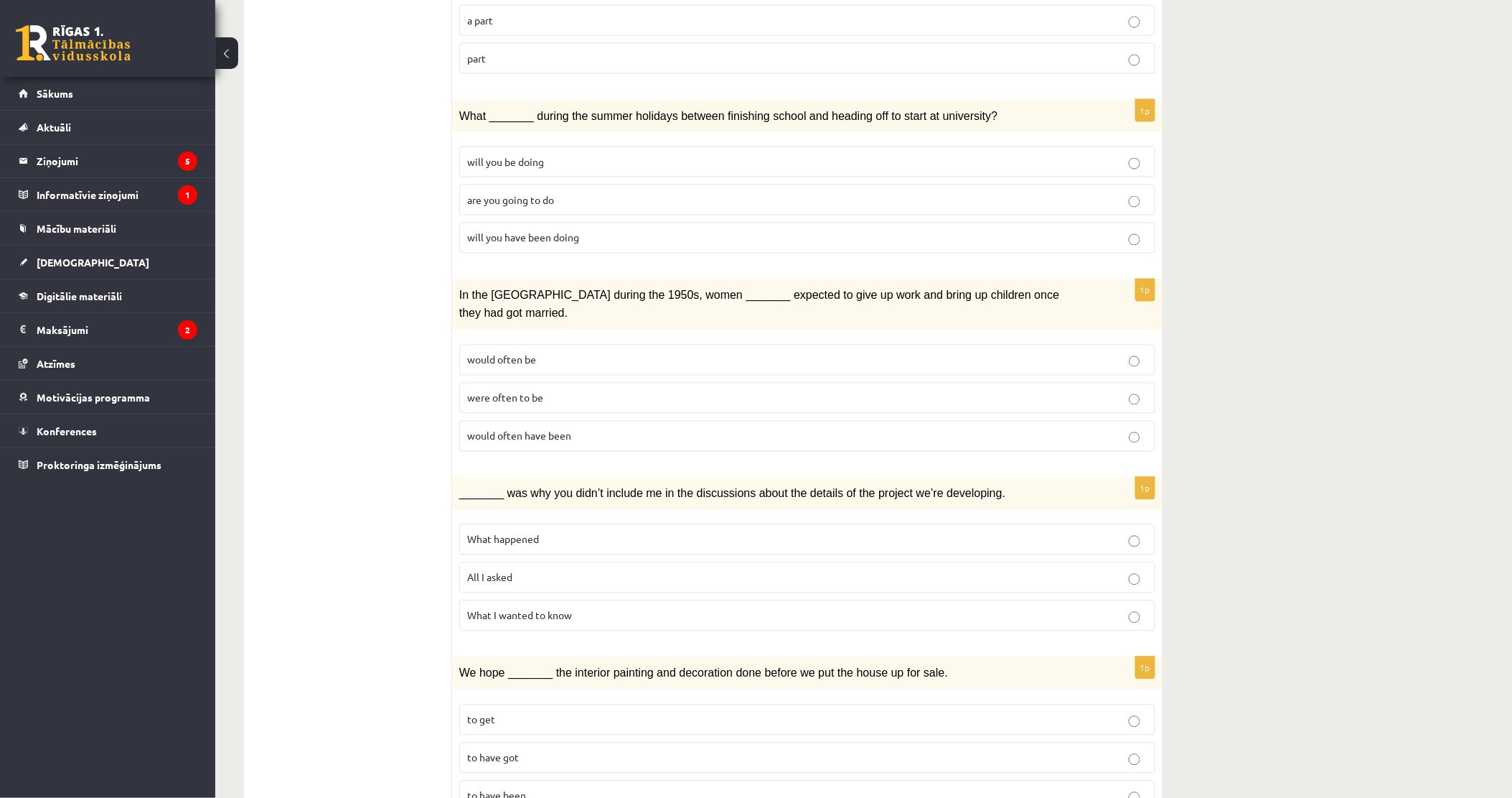
scroll to position [798, 0]
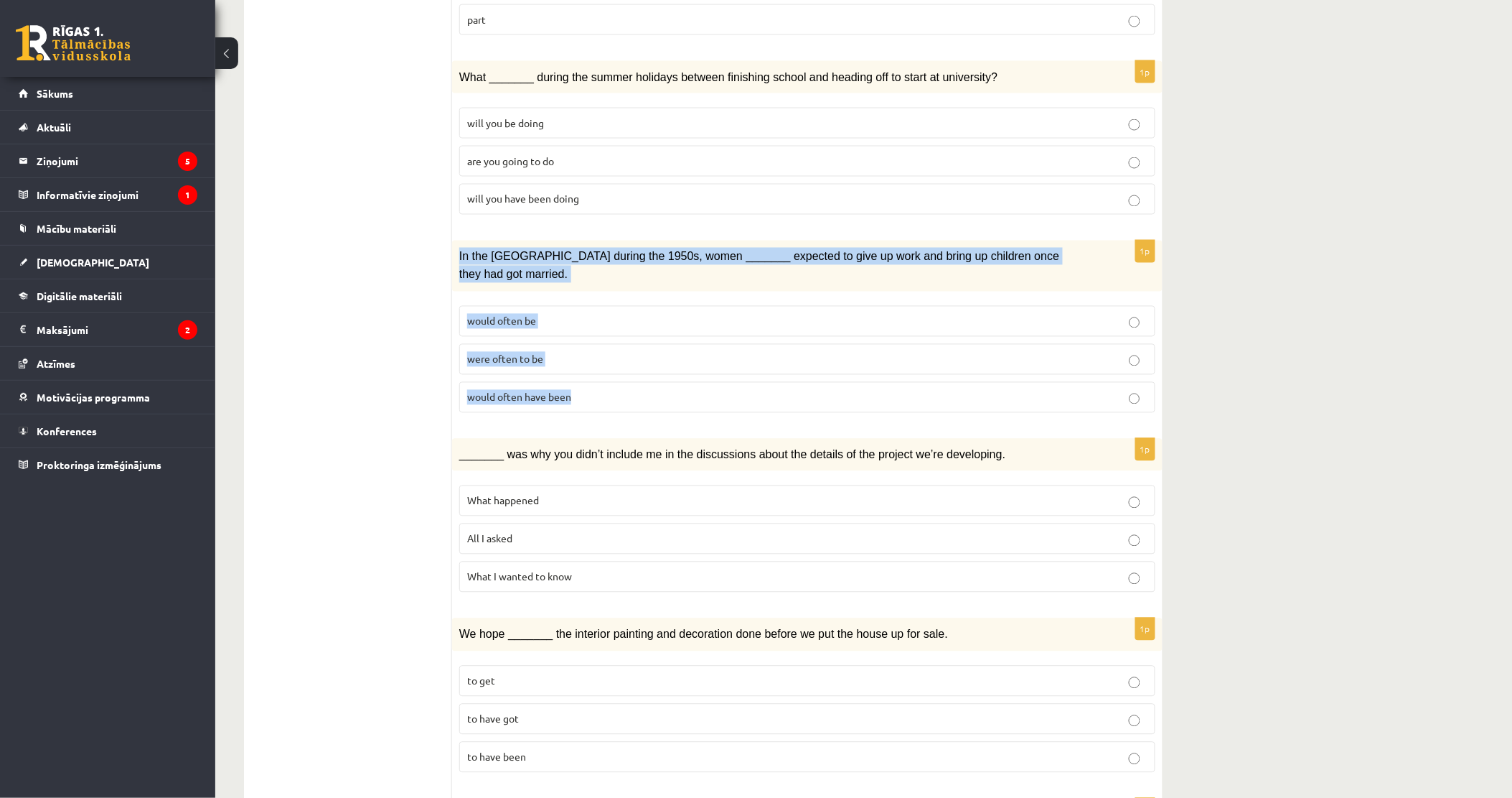
drag, startPoint x: 456, startPoint y: 232, endPoint x: 586, endPoint y: 367, distance: 187.4
click at [586, 367] on div "1p In the USA during the 1950s, women _______ expected to give up work and brin…" at bounding box center [807, 332] width 710 height 183
drag, startPoint x: 586, startPoint y: 367, endPoint x: 500, endPoint y: 224, distance: 166.9
click at [558, 352] on p "were often to be" at bounding box center [807, 359] width 681 height 15
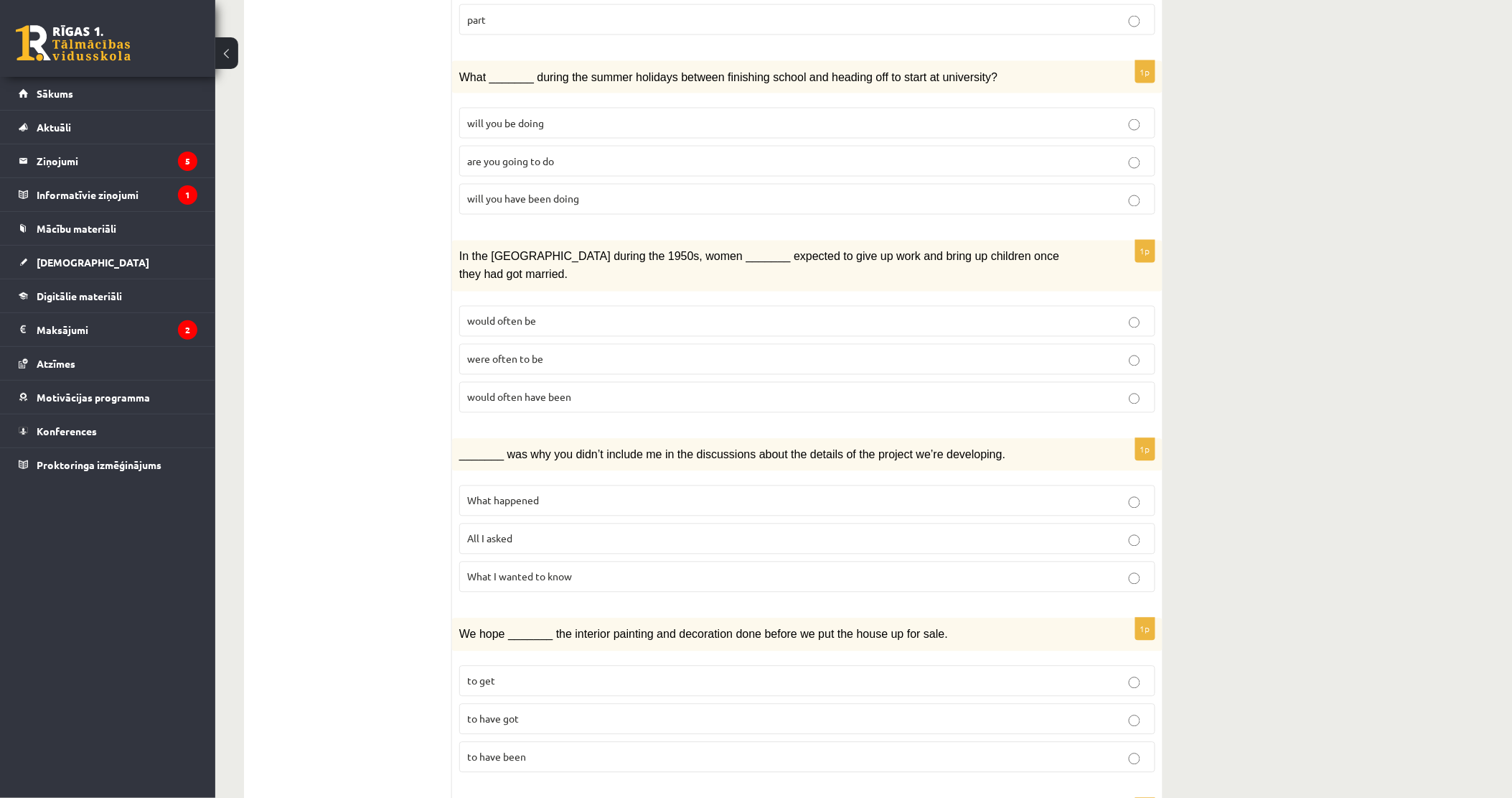
drag, startPoint x: 557, startPoint y: 258, endPoint x: 560, endPoint y: 266, distance: 8.5
click at [560, 299] on fieldset "would often be were often to be would often have been" at bounding box center [808, 358] width 696 height 119
click at [562, 306] on label "would often be" at bounding box center [808, 321] width 696 height 31
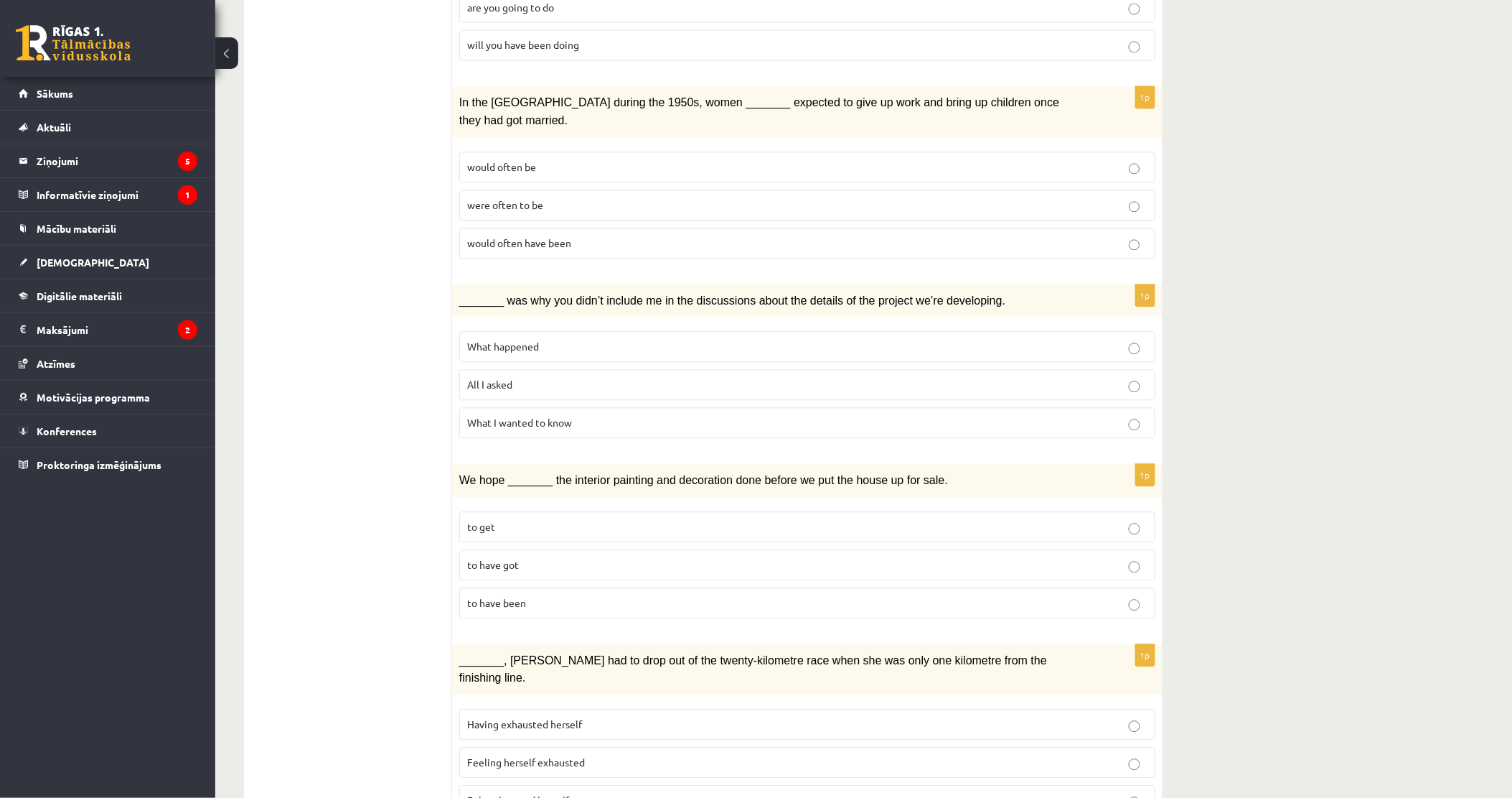
scroll to position [957, 0]
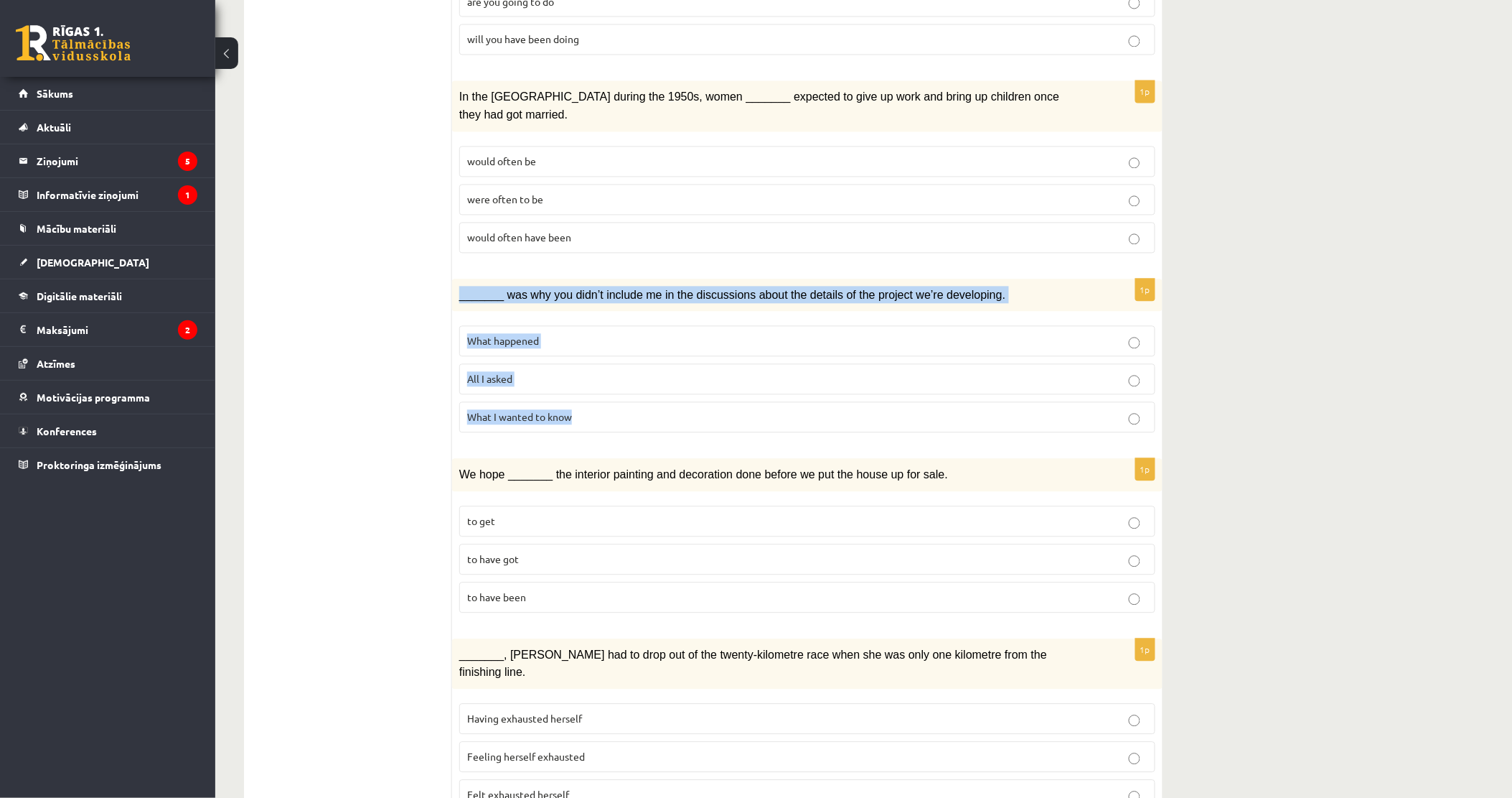
drag, startPoint x: 487, startPoint y: 269, endPoint x: 572, endPoint y: 369, distance: 131.2
click at [572, 369] on div "1p _______ was why you didn’t include me in the discussions about the details o…" at bounding box center [807, 361] width 710 height 166
drag, startPoint x: 572, startPoint y: 369, endPoint x: 528, endPoint y: 371, distance: 44.0
click at [569, 410] on p "What I wanted to know" at bounding box center [807, 418] width 681 height 15
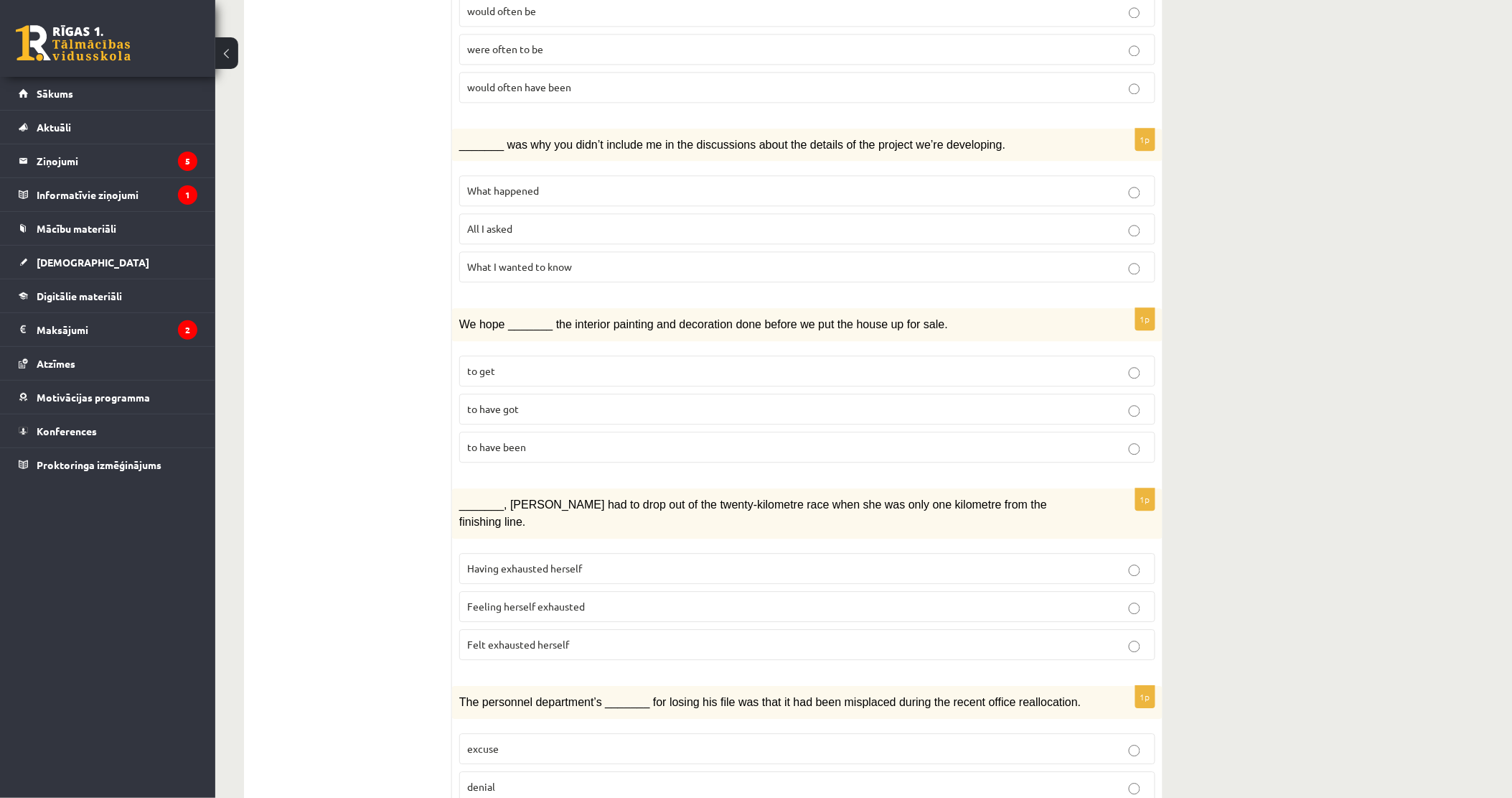
scroll to position [1117, 0]
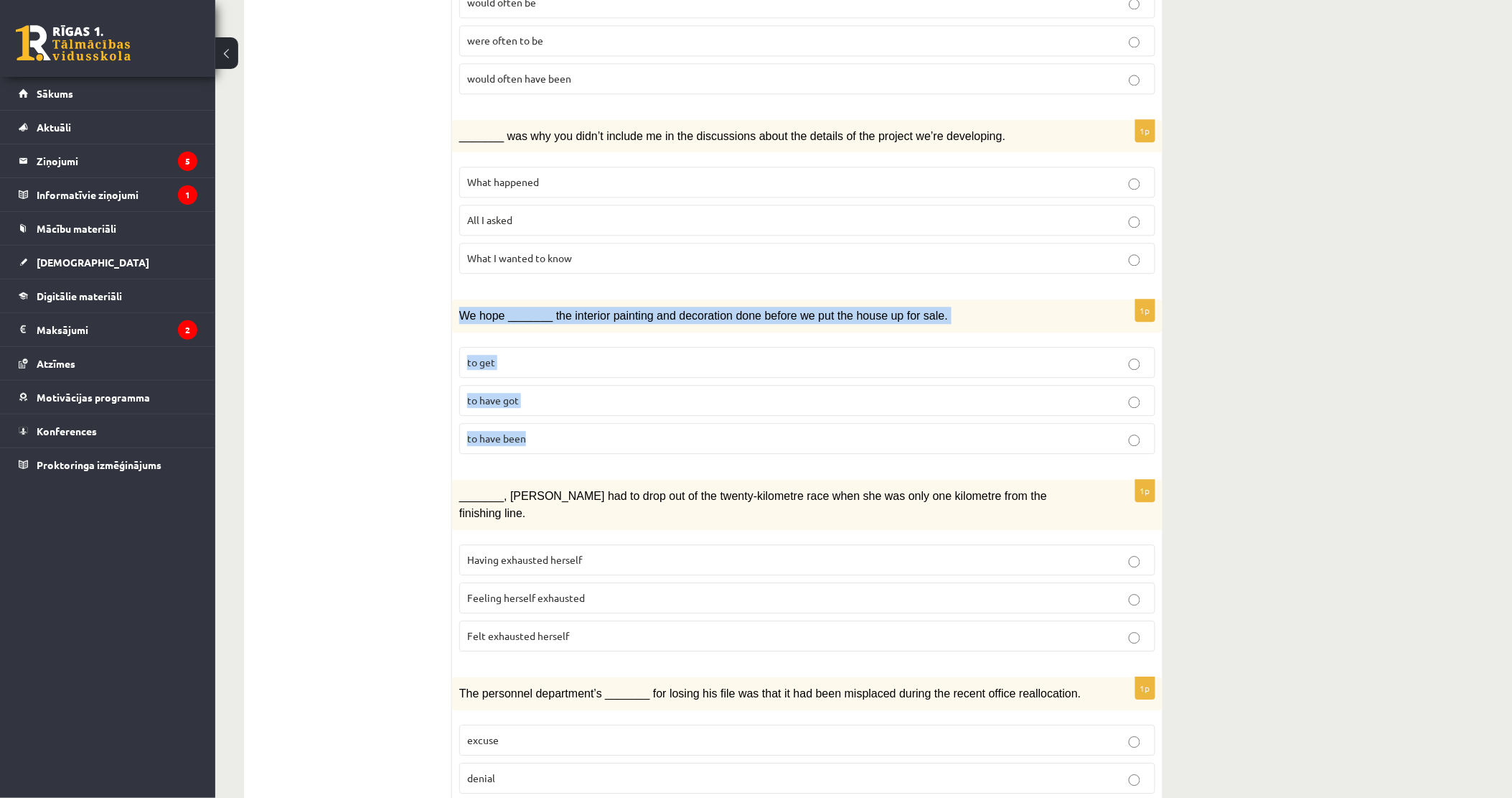
drag, startPoint x: 456, startPoint y: 268, endPoint x: 533, endPoint y: 398, distance: 151.1
click at [533, 399] on div "1p We hope _______ the interior painting and decoration done before we put the …" at bounding box center [807, 382] width 710 height 166
drag, startPoint x: 533, startPoint y: 398, endPoint x: 490, endPoint y: 273, distance: 132.2
click at [600, 393] on p "to have got" at bounding box center [807, 400] width 681 height 15
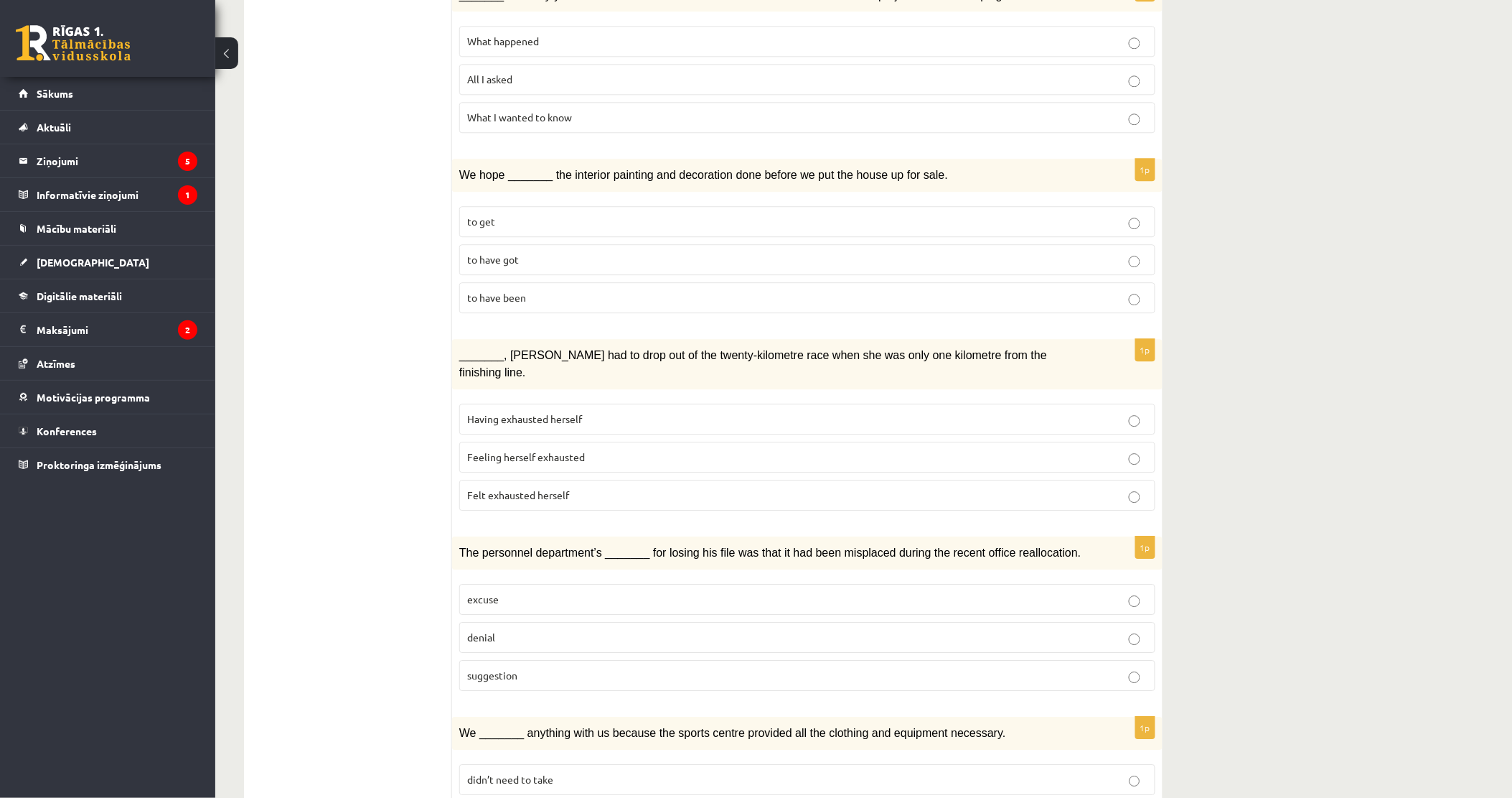
scroll to position [1276, 0]
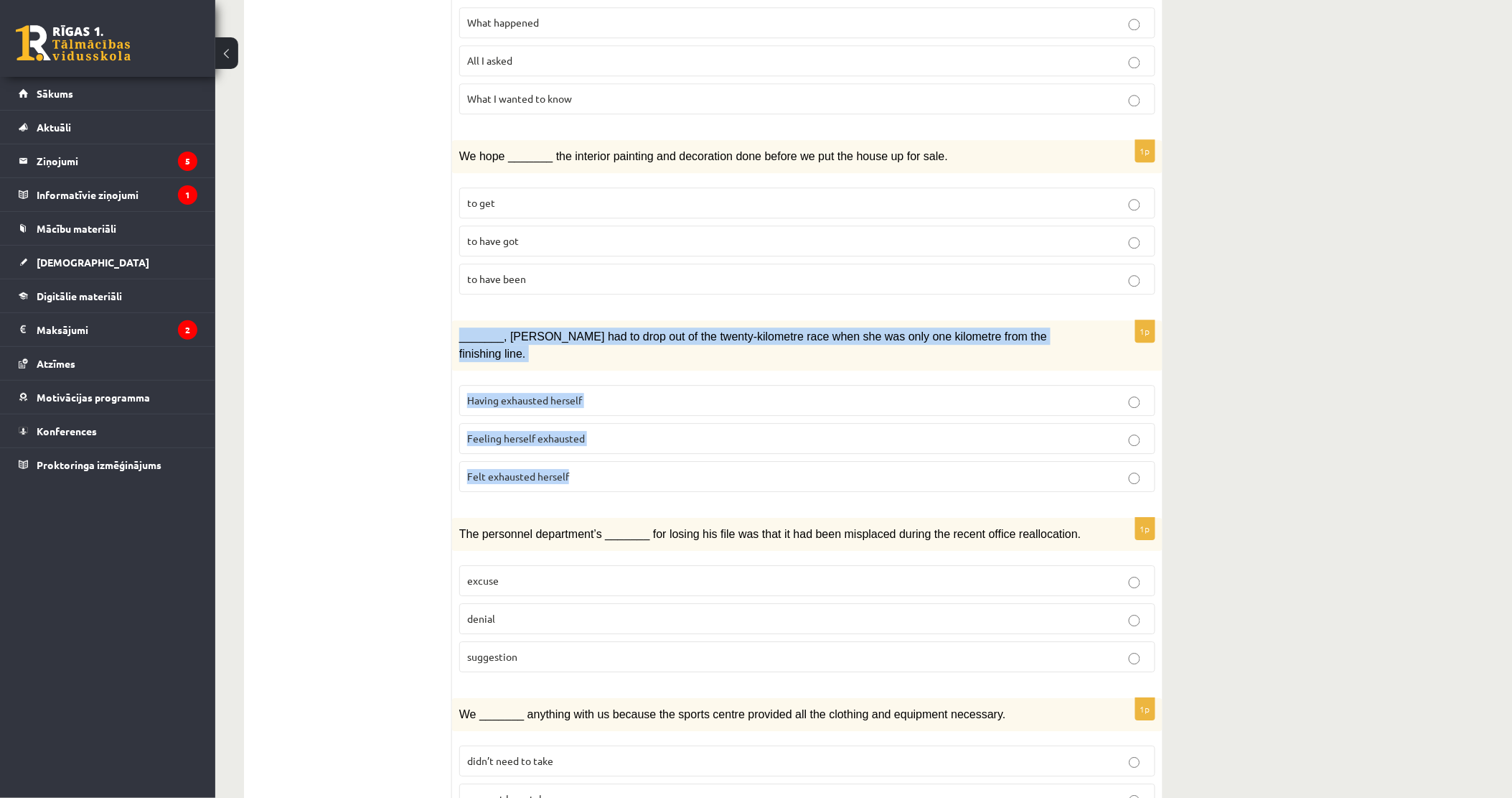
drag, startPoint x: 454, startPoint y: 298, endPoint x: 587, endPoint y: 397, distance: 165.8
click at [587, 397] on div "1p _______, Judy had to drop out of the twenty-kilometre race when she was only…" at bounding box center [807, 412] width 710 height 183
drag, startPoint x: 587, startPoint y: 397, endPoint x: 484, endPoint y: 413, distance: 104.2
click at [601, 393] on p "Having exhausted herself" at bounding box center [807, 400] width 681 height 15
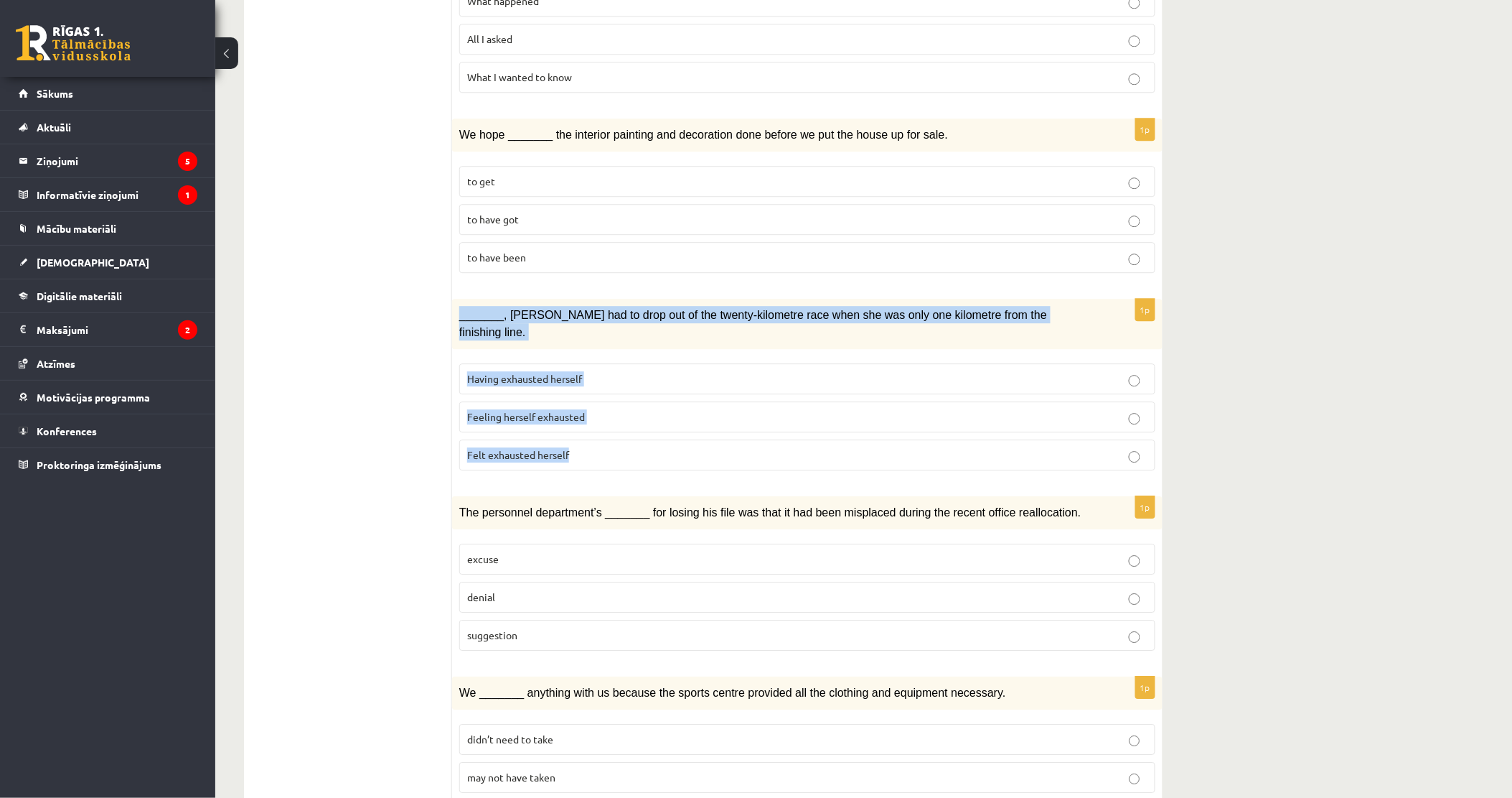
scroll to position [1321, 0]
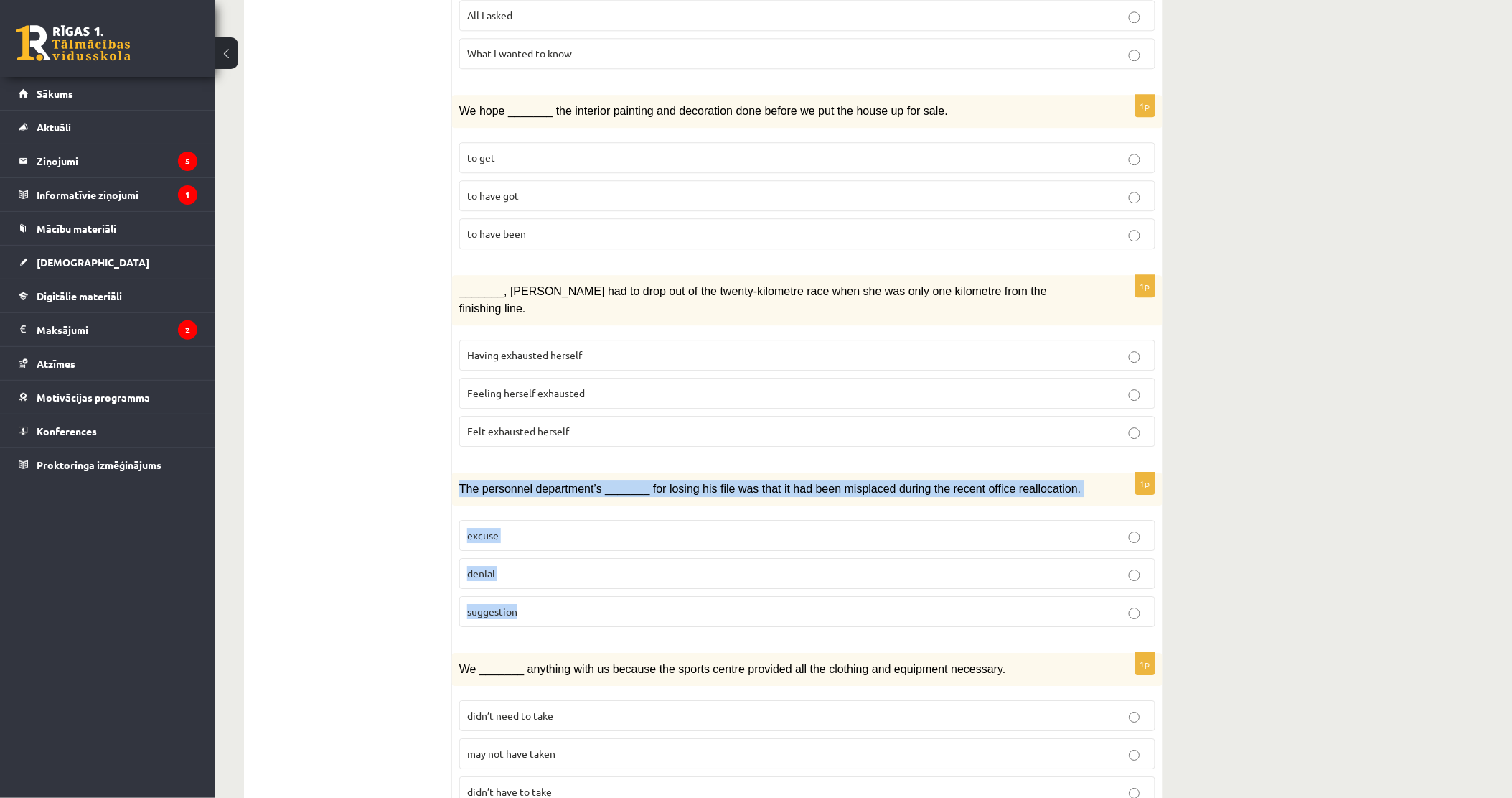
drag, startPoint x: 461, startPoint y: 433, endPoint x: 527, endPoint y: 559, distance: 142.2
click at [527, 559] on div "1p The personnel department’s _______ for losing his file was that it had been …" at bounding box center [807, 555] width 710 height 166
drag, startPoint x: 527, startPoint y: 559, endPoint x: 500, endPoint y: 549, distance: 28.8
click at [531, 520] on label "excuse" at bounding box center [808, 535] width 696 height 31
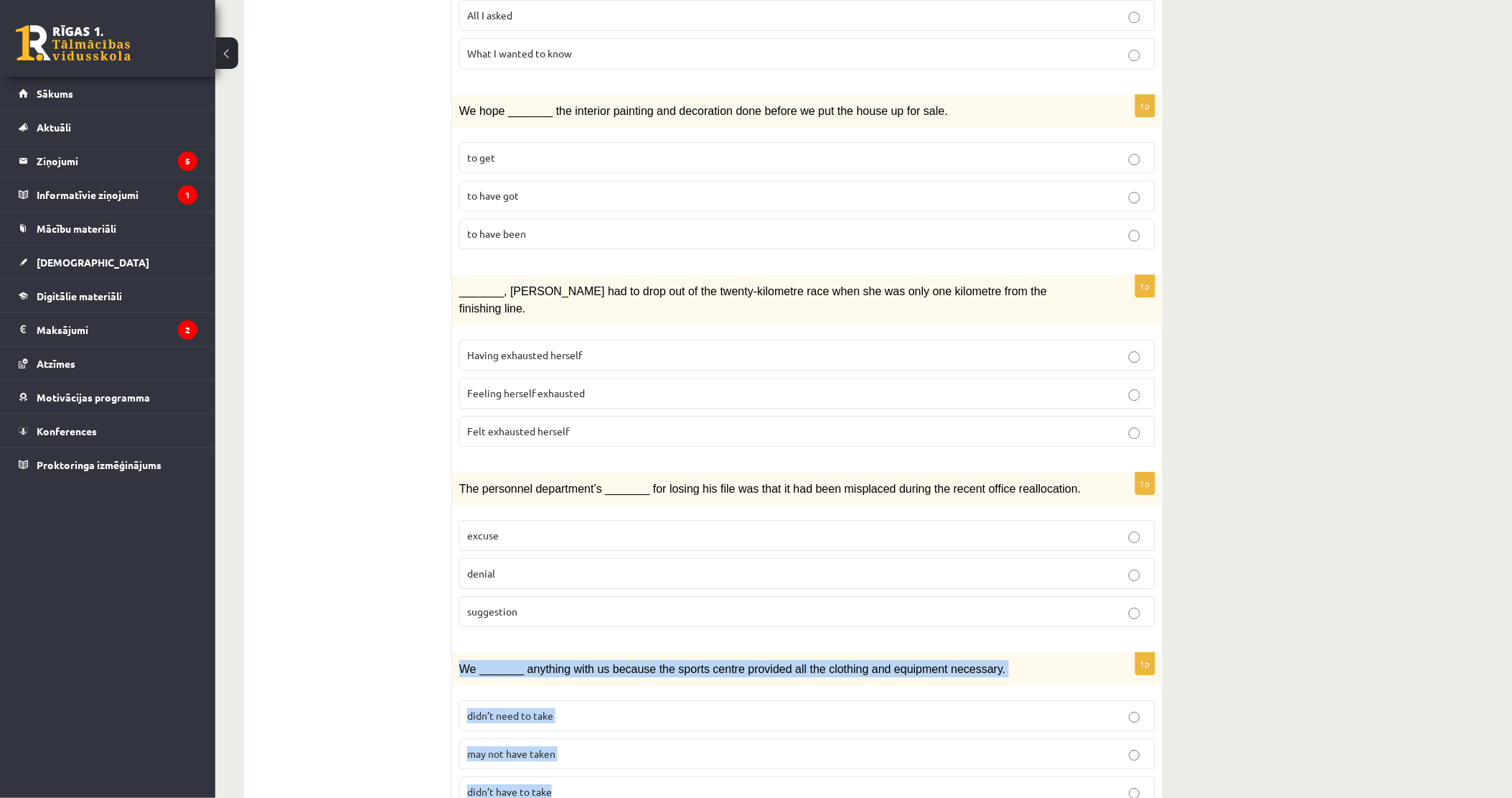
drag, startPoint x: 479, startPoint y: 623, endPoint x: 564, endPoint y: 723, distance: 131.2
click at [564, 723] on div "1p We _______ anything with us because the sports centre provided all the cloth…" at bounding box center [807, 735] width 710 height 166
drag, startPoint x: 564, startPoint y: 723, endPoint x: 531, endPoint y: 611, distance: 116.8
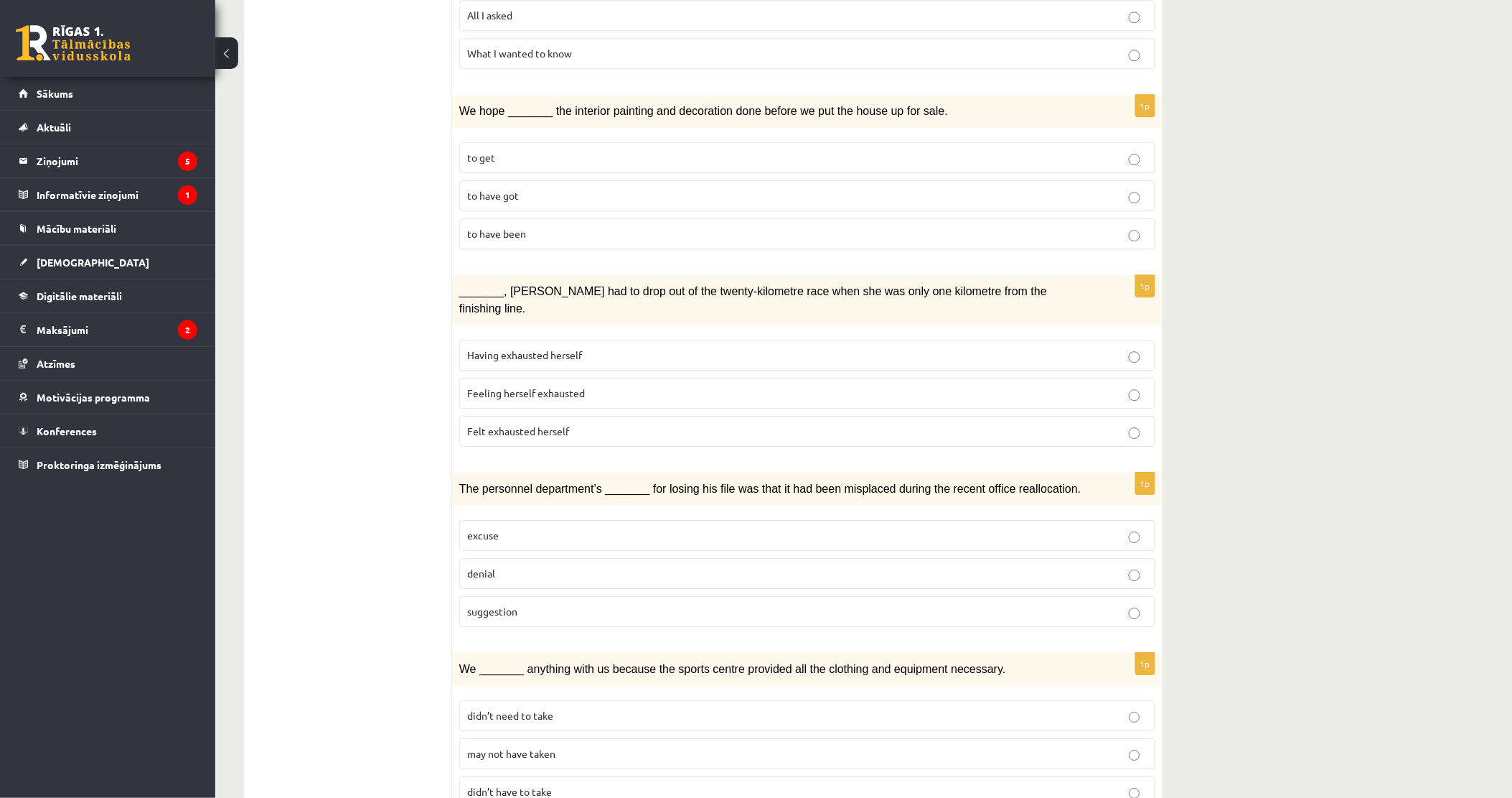
click at [539, 709] on span "didn’t need to take" at bounding box center [510, 715] width 86 height 13
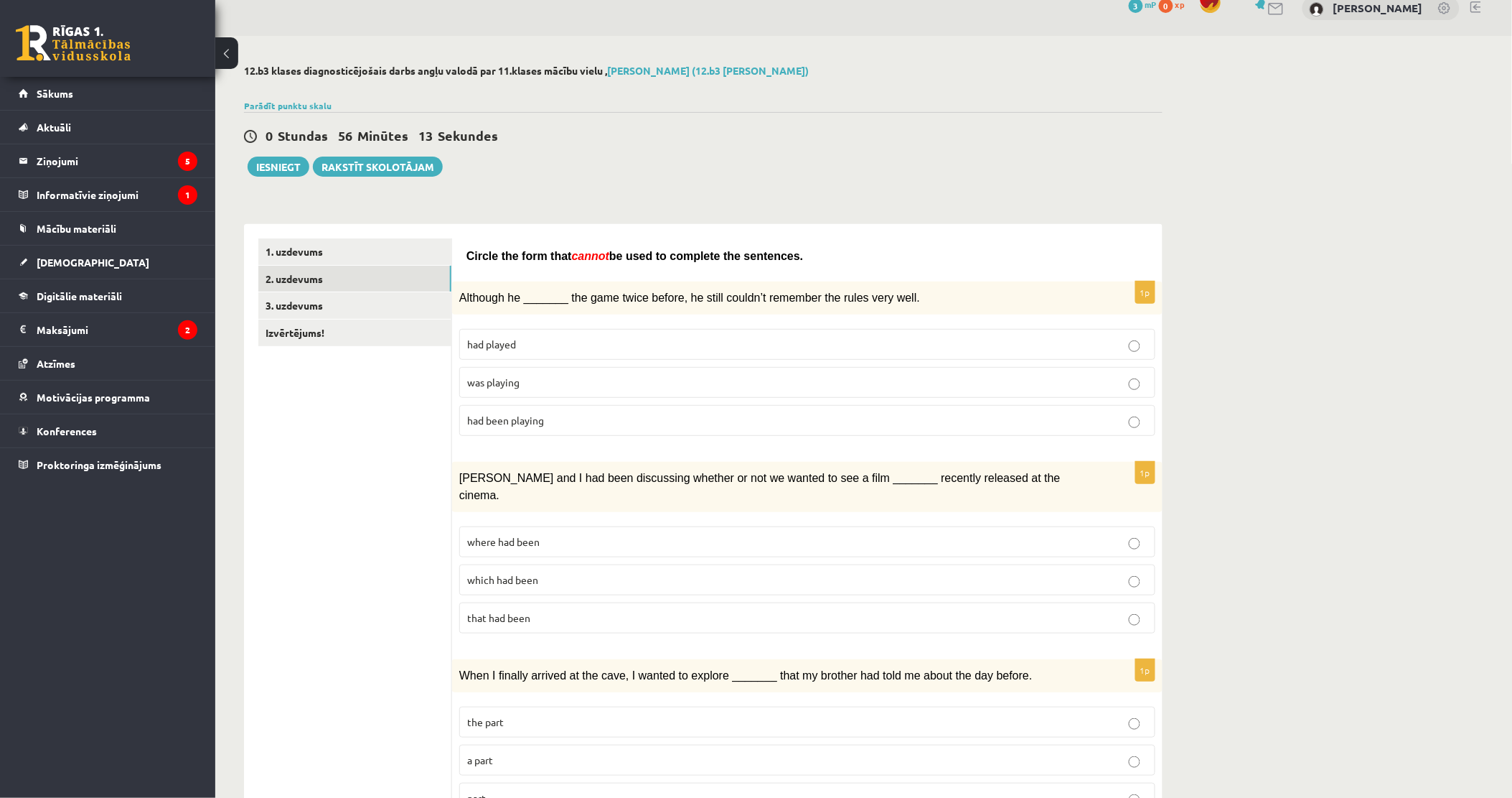
scroll to position [0, 0]
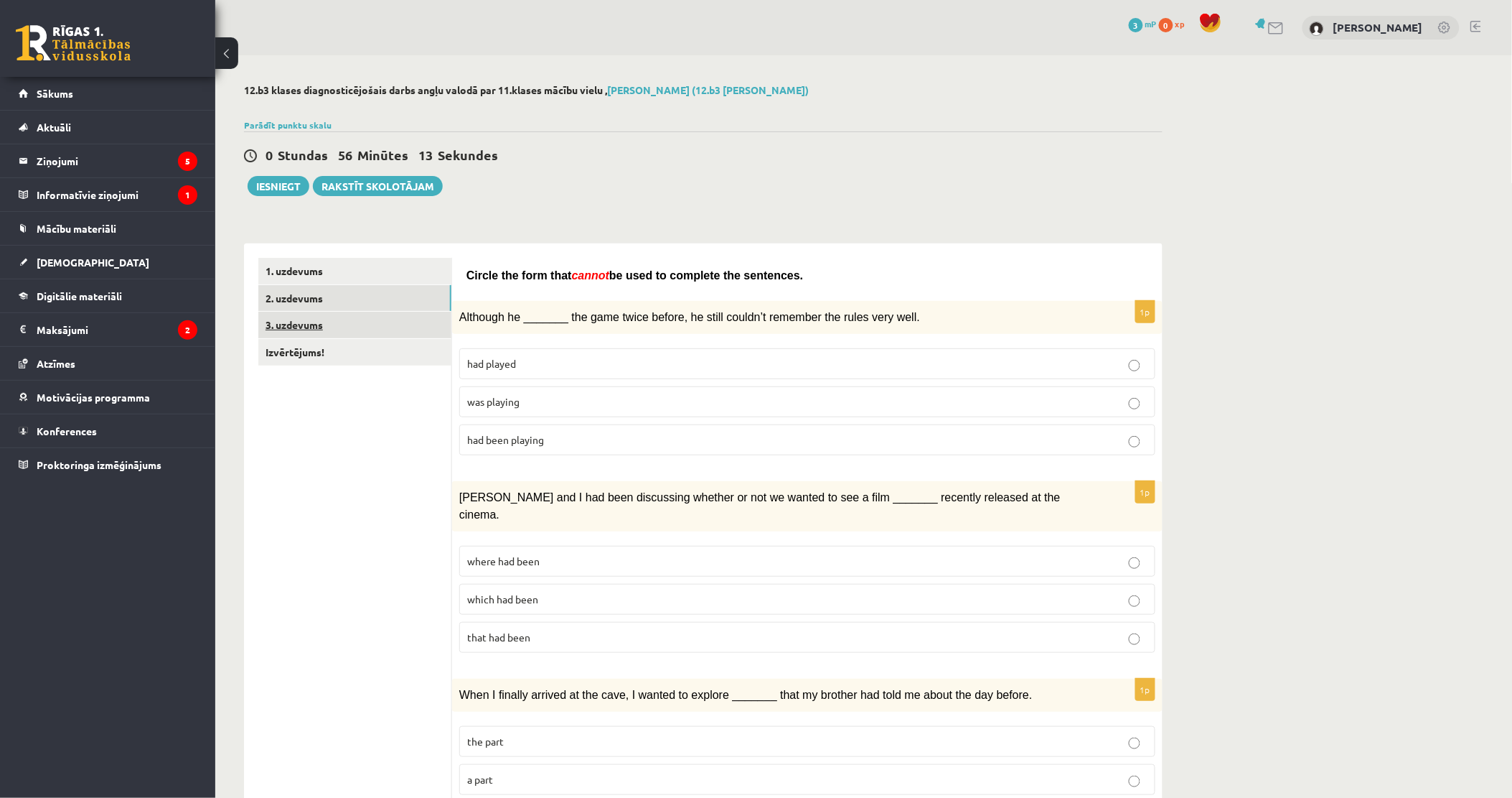
click at [345, 335] on link "3. uzdevums" at bounding box center [355, 325] width 193 height 26
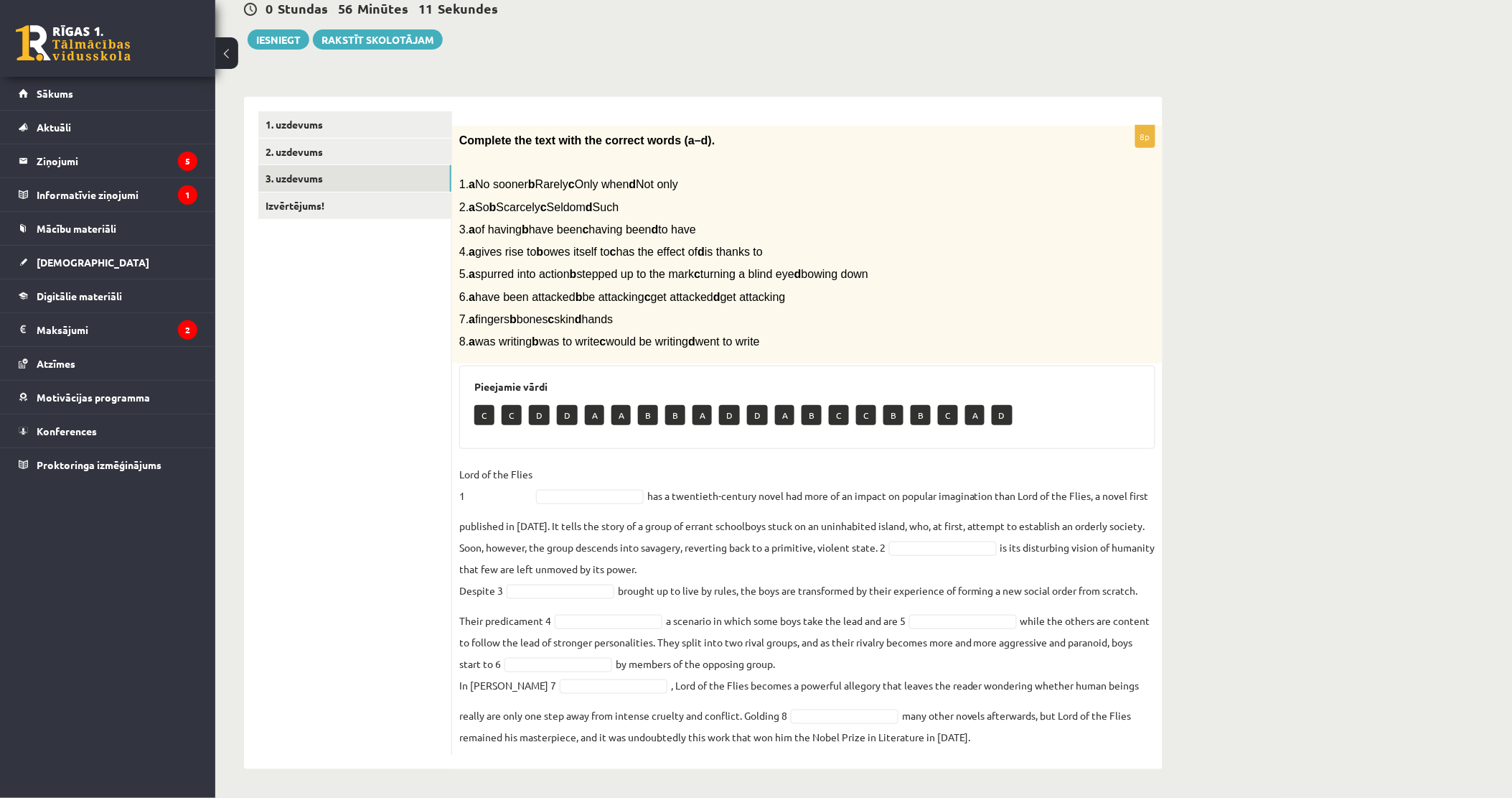
scroll to position [147, 0]
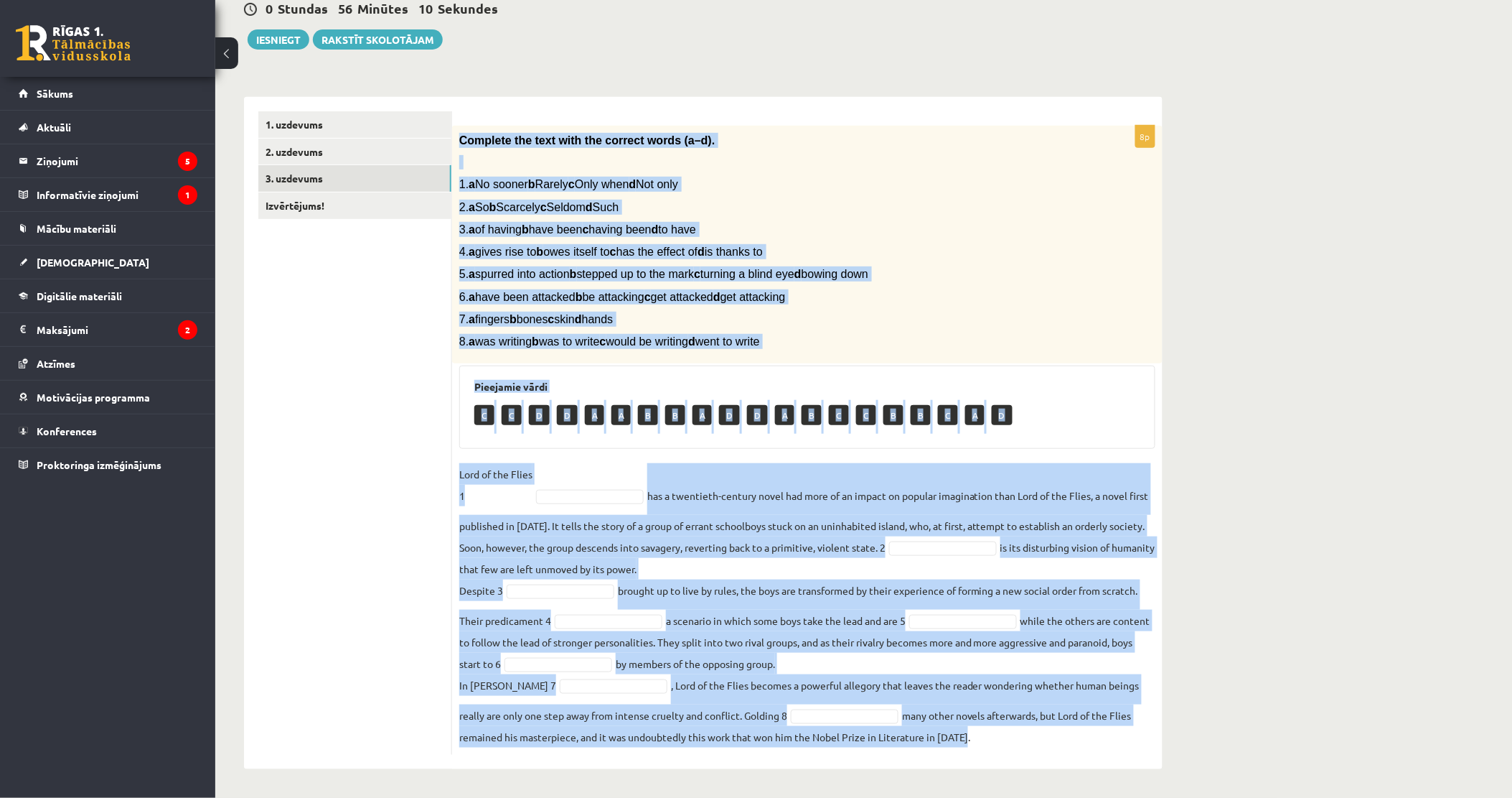
drag, startPoint x: 455, startPoint y: 134, endPoint x: 1092, endPoint y: 731, distance: 873.0
click at [1092, 731] on div "8p Complete the text with the correct words (a–d). 1. a No sooner b Rarely c On…" at bounding box center [807, 440] width 710 height 629
drag, startPoint x: 440, startPoint y: 161, endPoint x: 390, endPoint y: 113, distance: 69.3
click at [275, 199] on link "Izvērtējums!" at bounding box center [355, 205] width 193 height 26
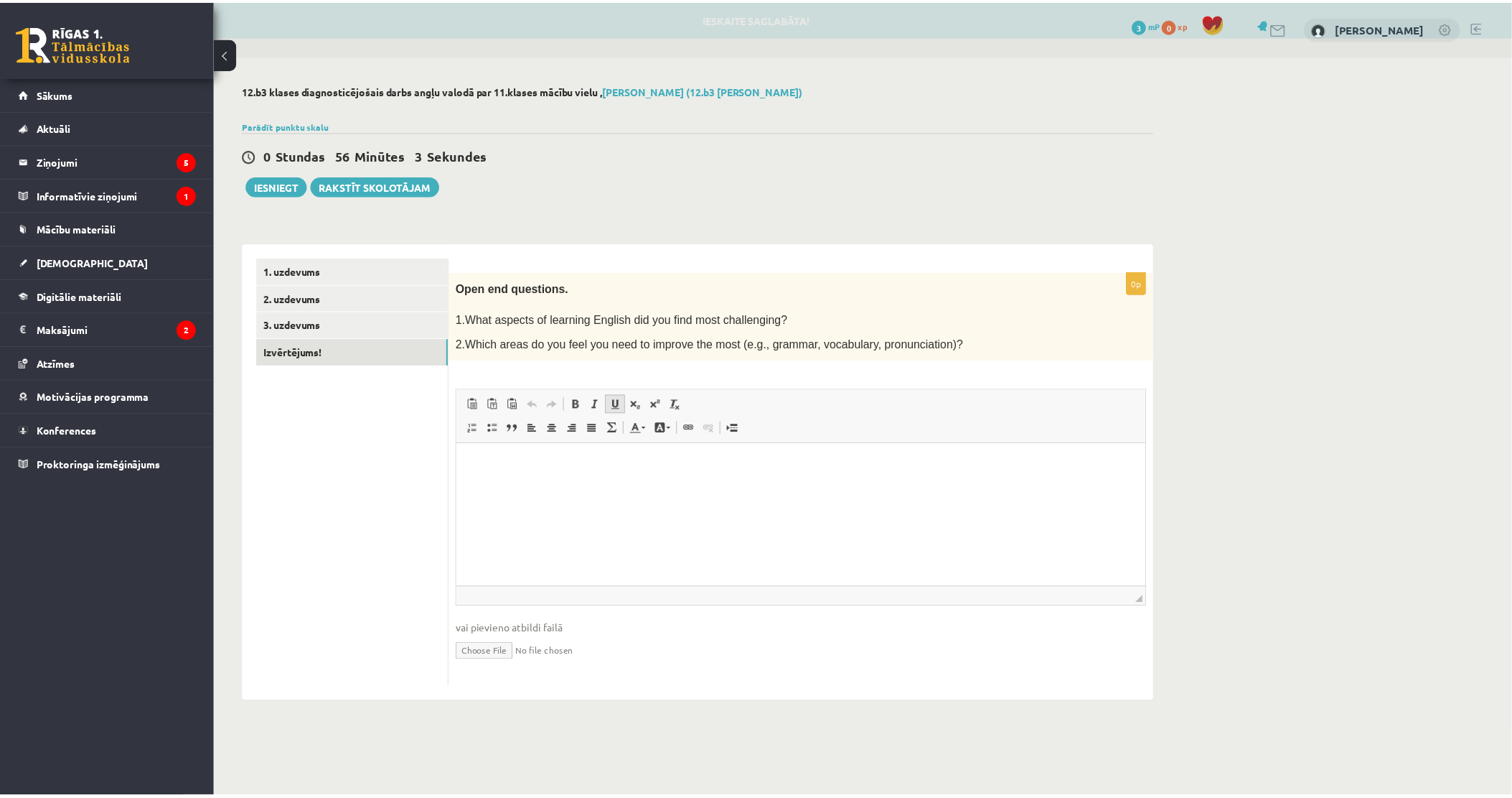
scroll to position [0, 0]
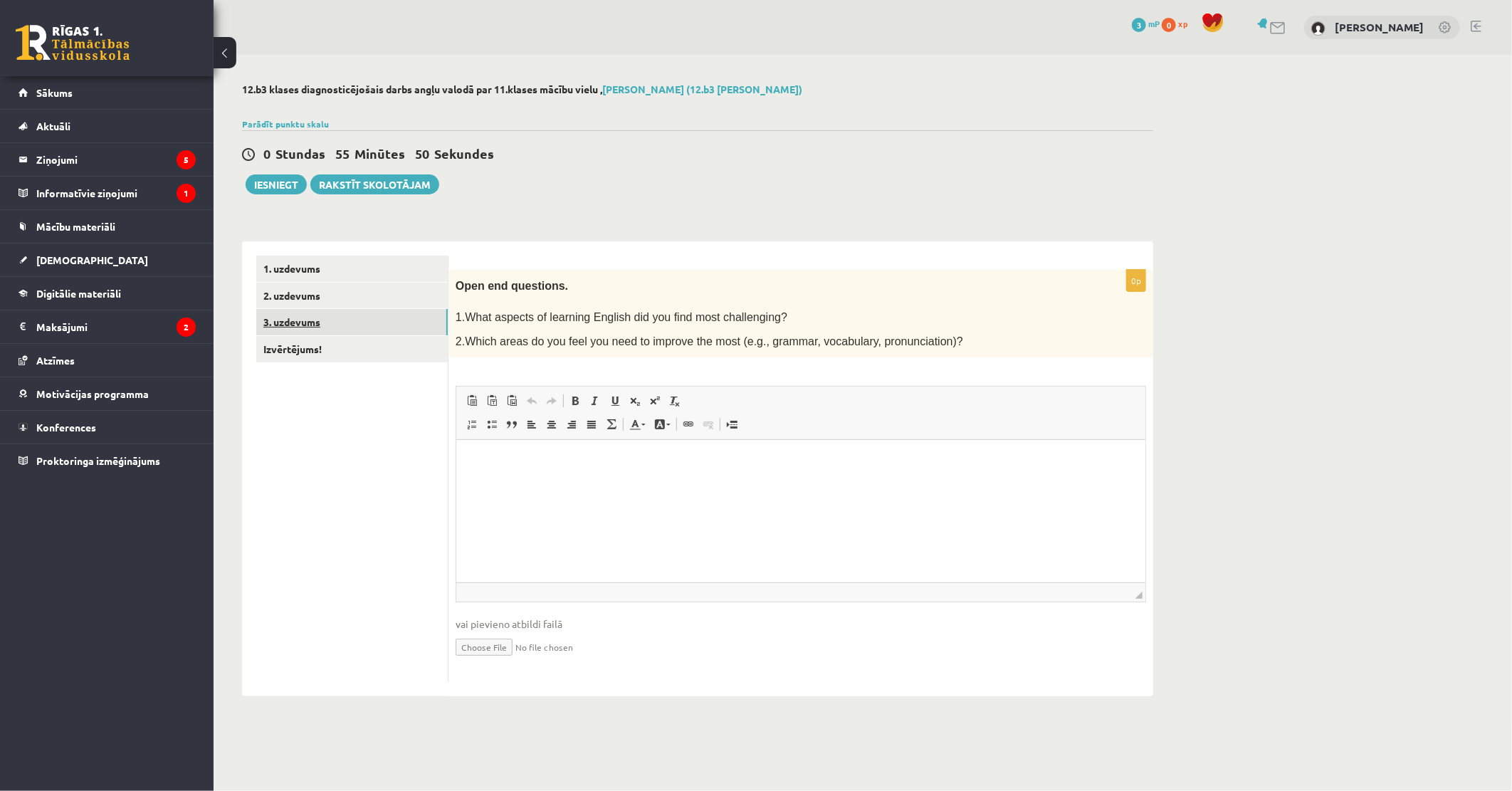
click at [350, 316] on link "3. uzdevums" at bounding box center [352, 322] width 191 height 26
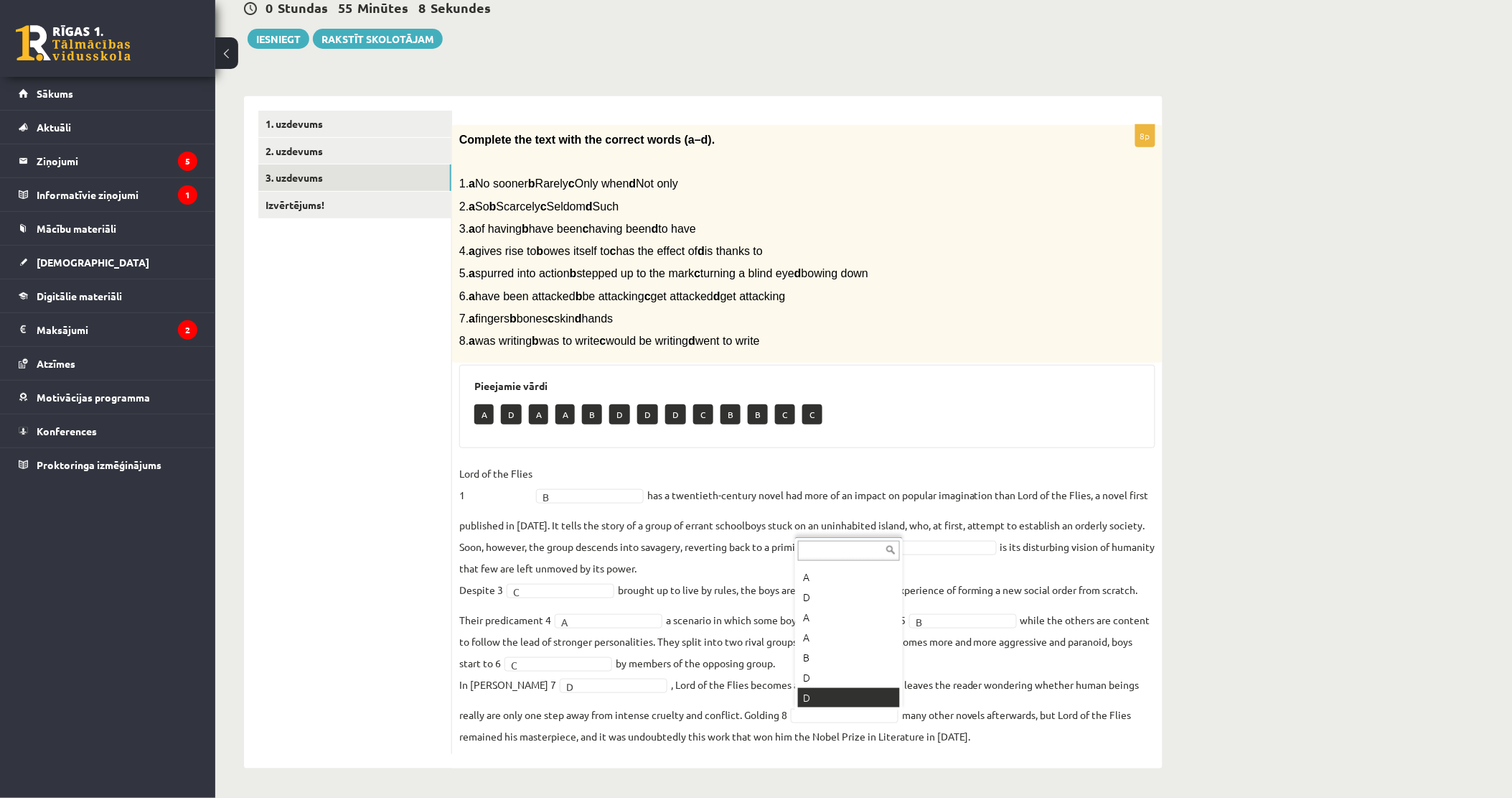
scroll to position [17, 0]
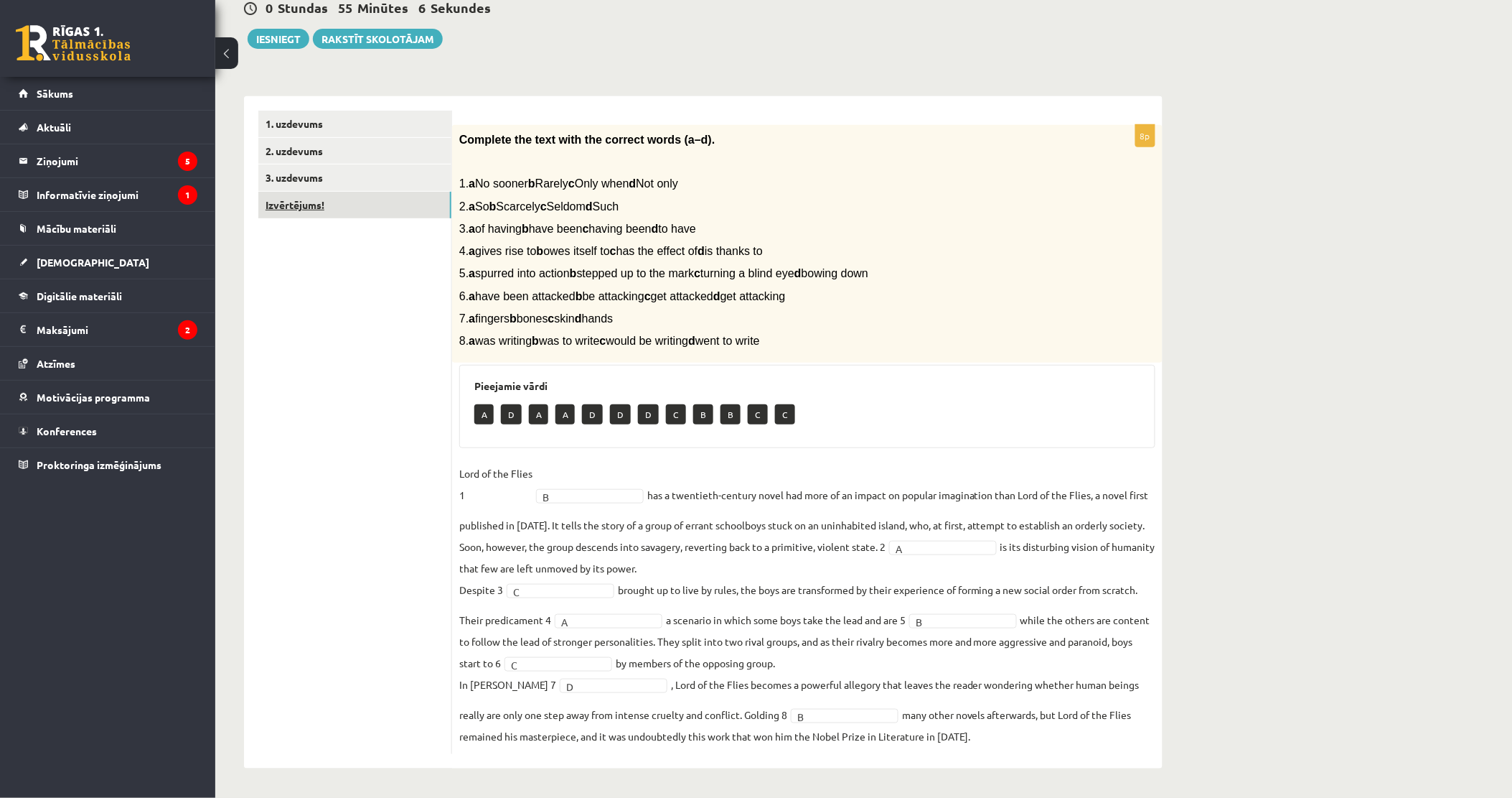
click at [385, 210] on link "Izvērtējums!" at bounding box center [355, 205] width 193 height 26
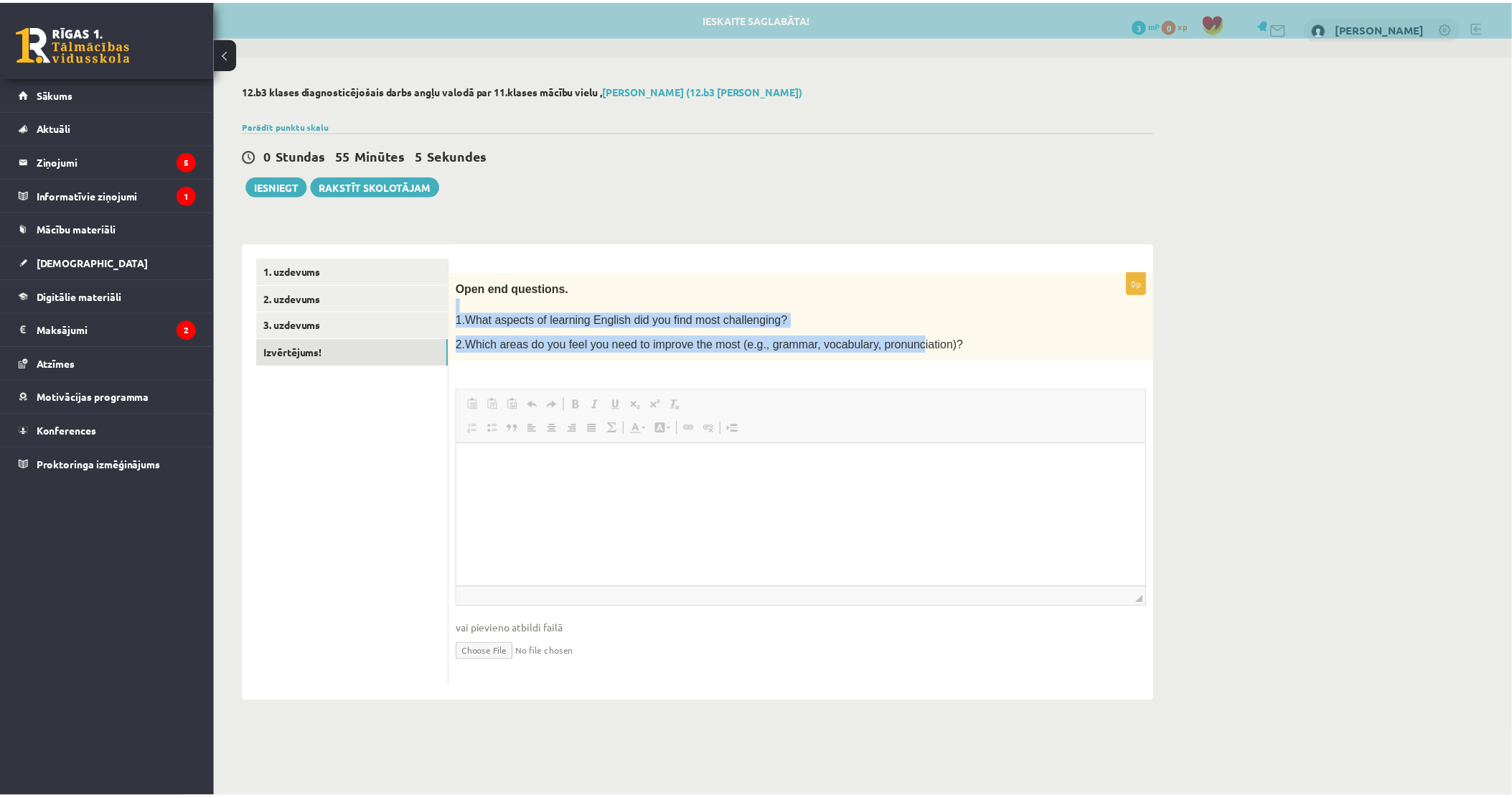
scroll to position [0, 0]
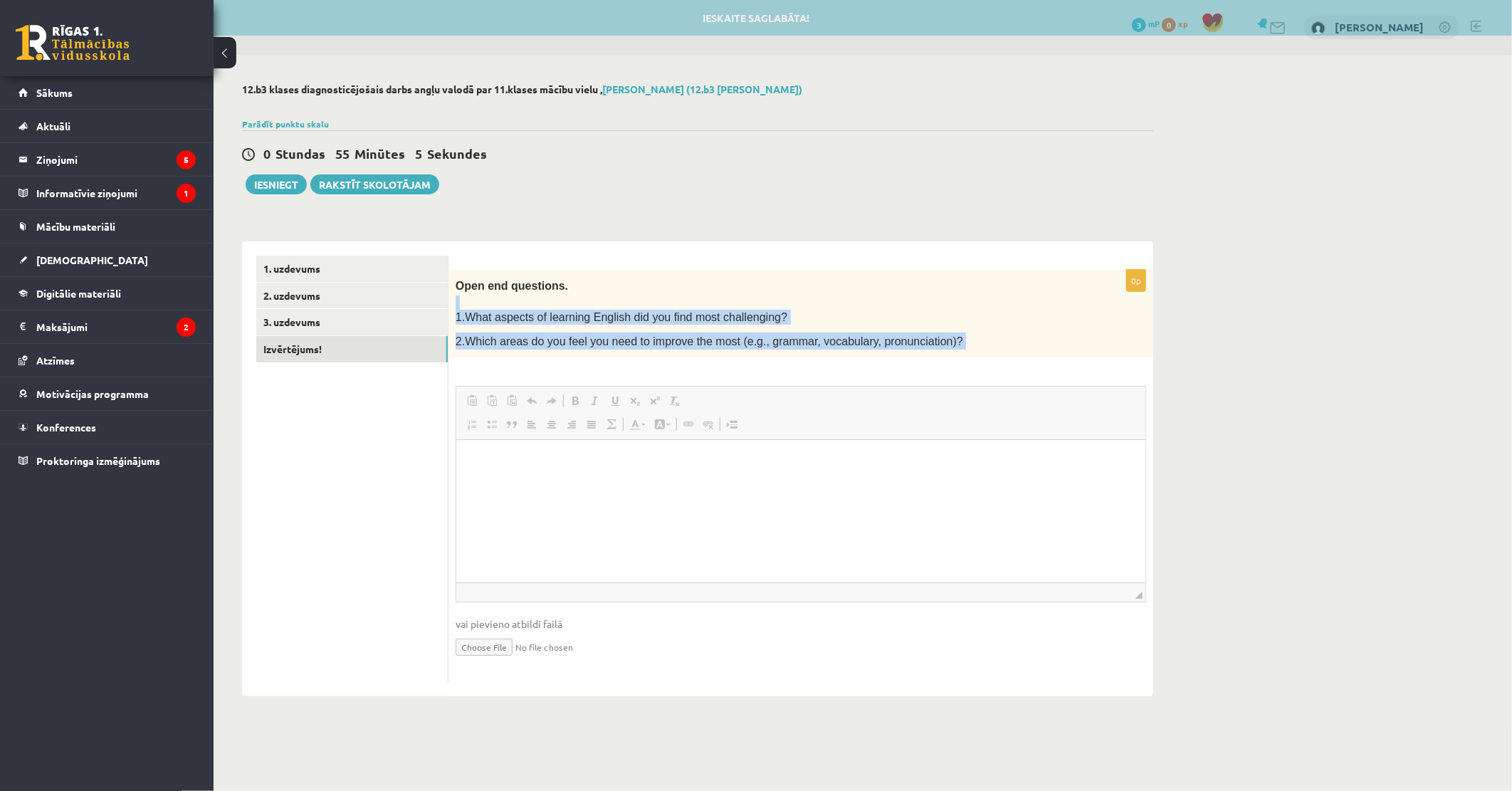
drag, startPoint x: 454, startPoint y: 308, endPoint x: 908, endPoint y: 358, distance: 456.7
click at [908, 358] on div "0p Open end questions. 1.What aspects of learning English did you find most cha…" at bounding box center [800, 476] width 704 height 413
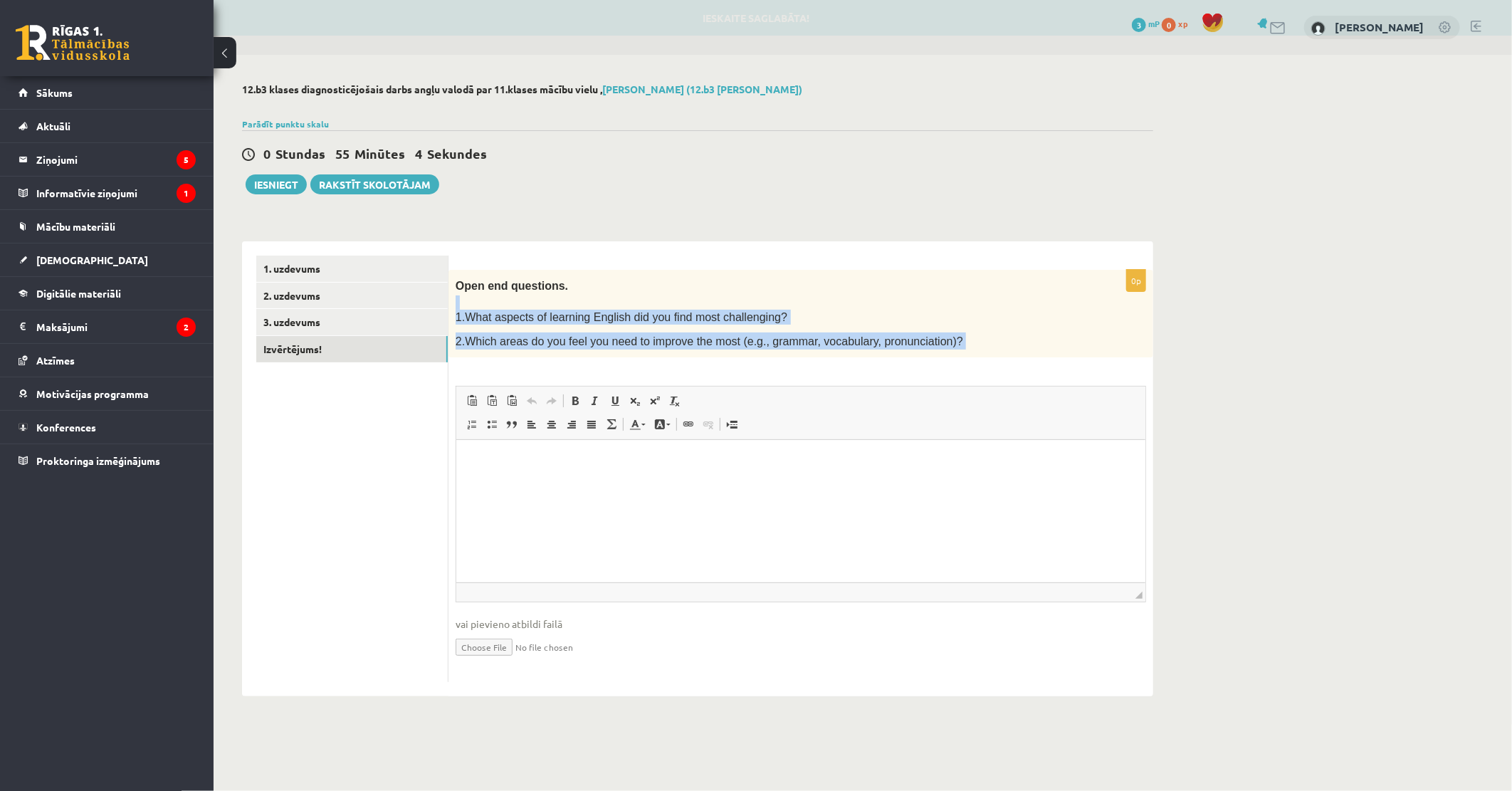
drag, startPoint x: 908, startPoint y: 358, endPoint x: 844, endPoint y: 335, distance: 68.0
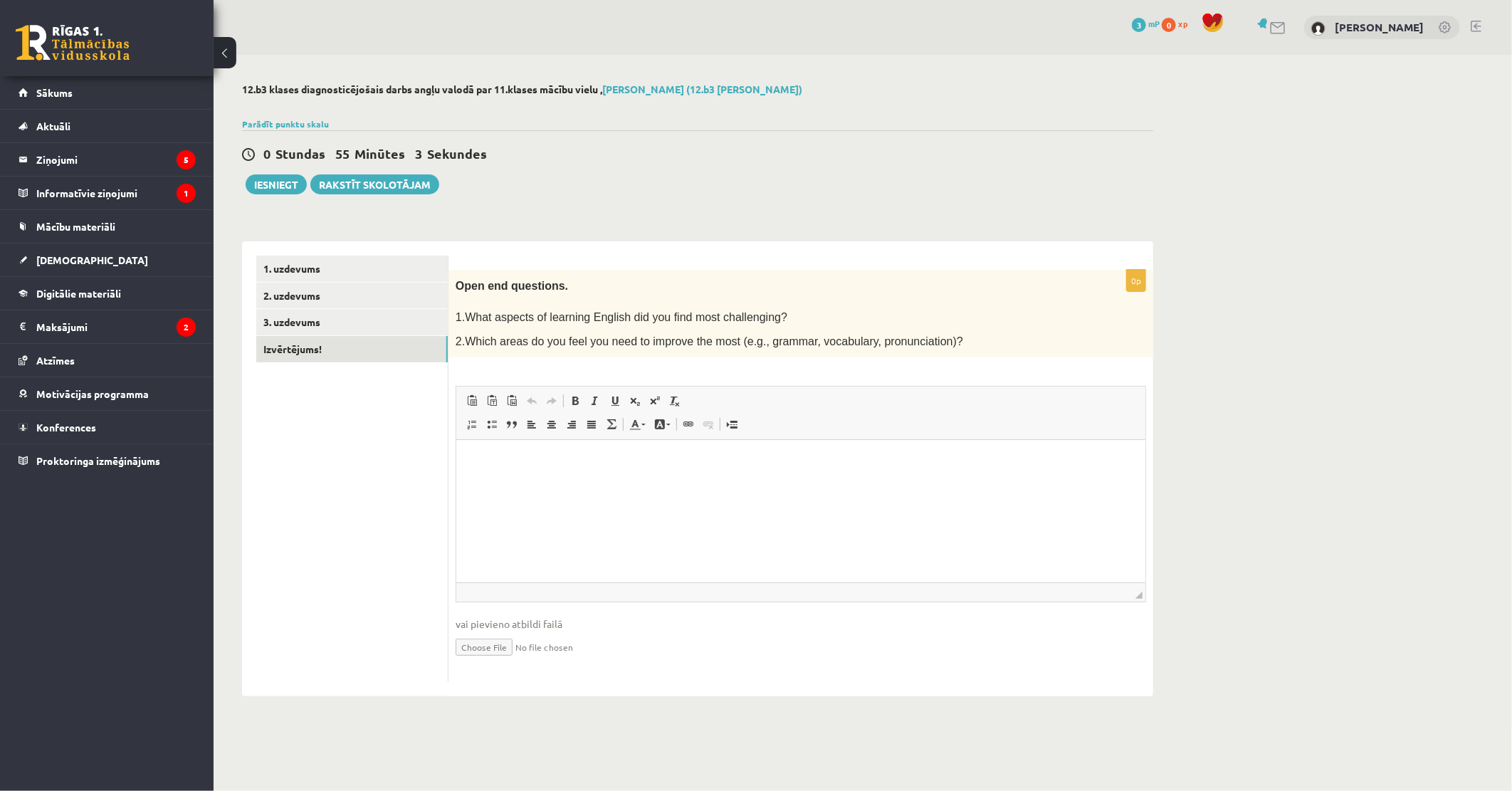
click at [325, 0] on html "0 Dāvanas 3 mP 0 xp Kristiāns Tirzītis Sākums Aktuāli Kā mācīties eSKOLĀ Kontak…" at bounding box center [756, 395] width 1512 height 791
click at [502, 470] on html at bounding box center [800, 461] width 689 height 43
paste body "Editor, wiswyg-editor-user-answer-47024958977720"
drag, startPoint x: 512, startPoint y: 467, endPoint x: 515, endPoint y: 490, distance: 23.2
click at [511, 473] on html "**********" at bounding box center [800, 461] width 689 height 43
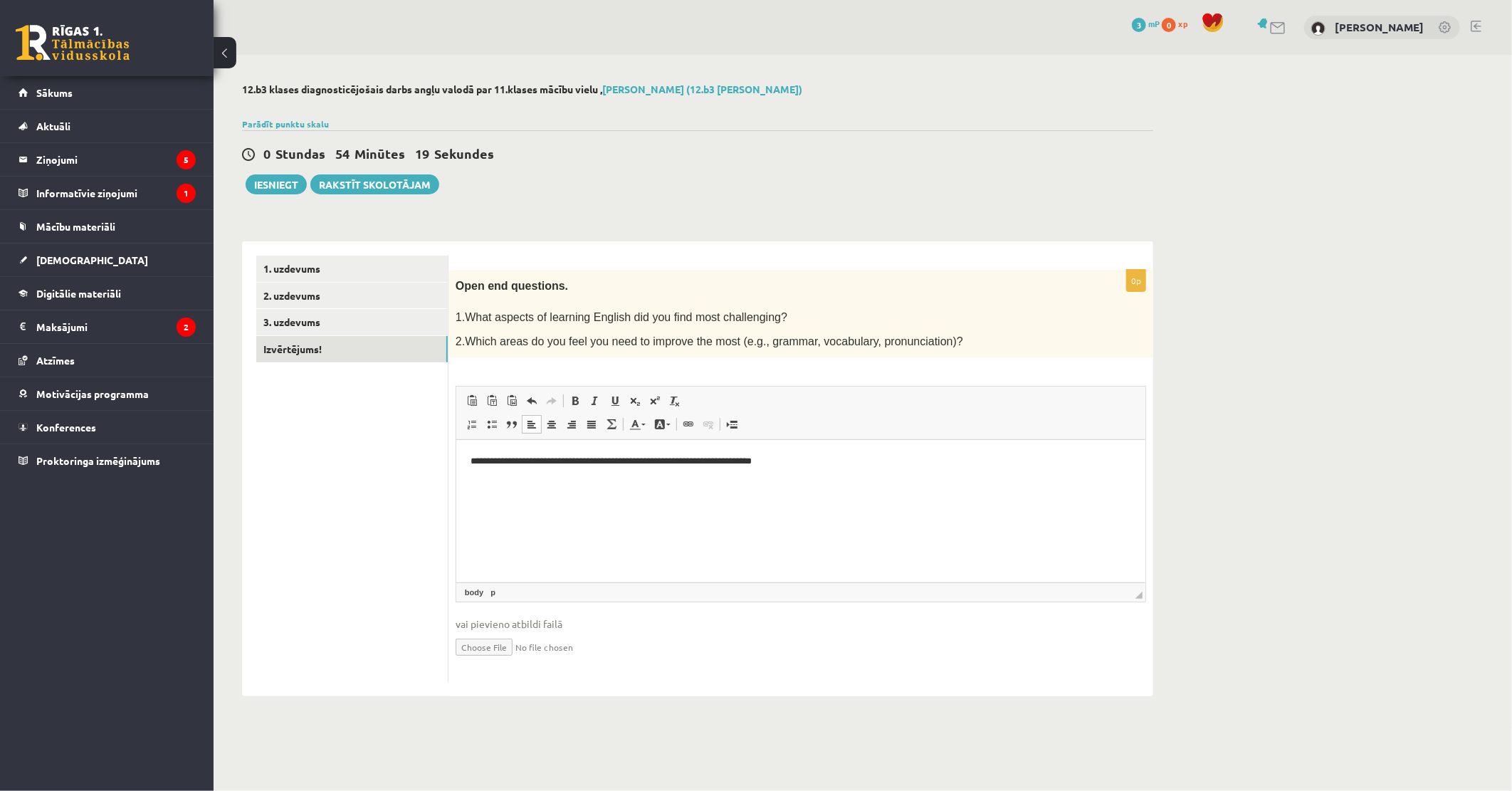
click at [545, 465] on p "**********" at bounding box center [799, 461] width 660 height 15
drag, startPoint x: 605, startPoint y: 462, endPoint x: 560, endPoint y: 462, distance: 45.0
click at [560, 462] on p "**********" at bounding box center [799, 461] width 660 height 15
click at [709, 454] on p "**********" at bounding box center [799, 461] width 660 height 15
click at [556, 483] on html "**********" at bounding box center [800, 461] width 689 height 43
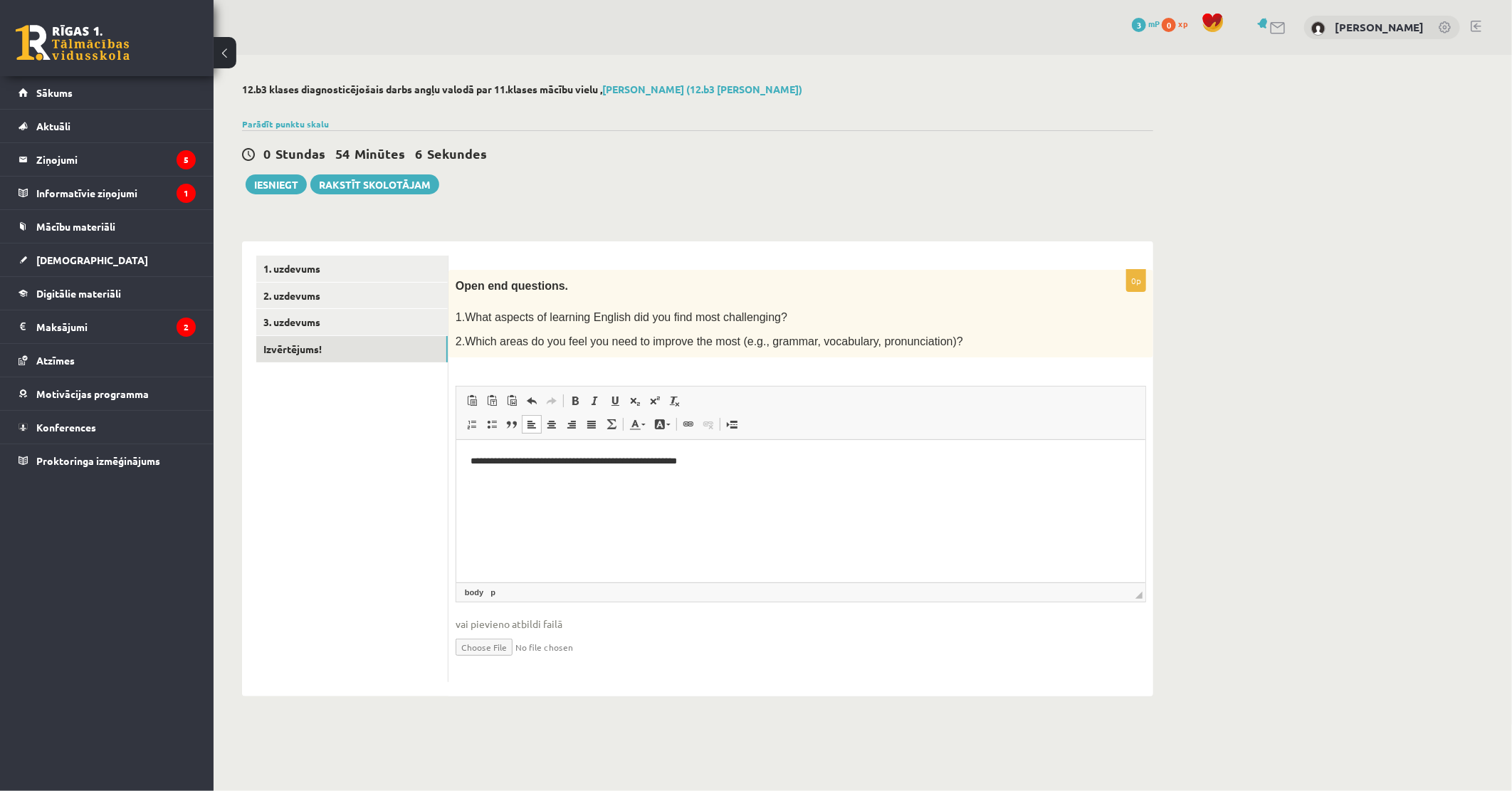
drag, startPoint x: 723, startPoint y: 483, endPoint x: 727, endPoint y: 474, distance: 9.8
click at [723, 479] on html "**********" at bounding box center [800, 461] width 689 height 43
click at [630, 506] on html "**********" at bounding box center [800, 474] width 689 height 67
click at [468, 482] on html "**********" at bounding box center [800, 474] width 689 height 67
click at [527, 506] on html "**********" at bounding box center [800, 474] width 689 height 67
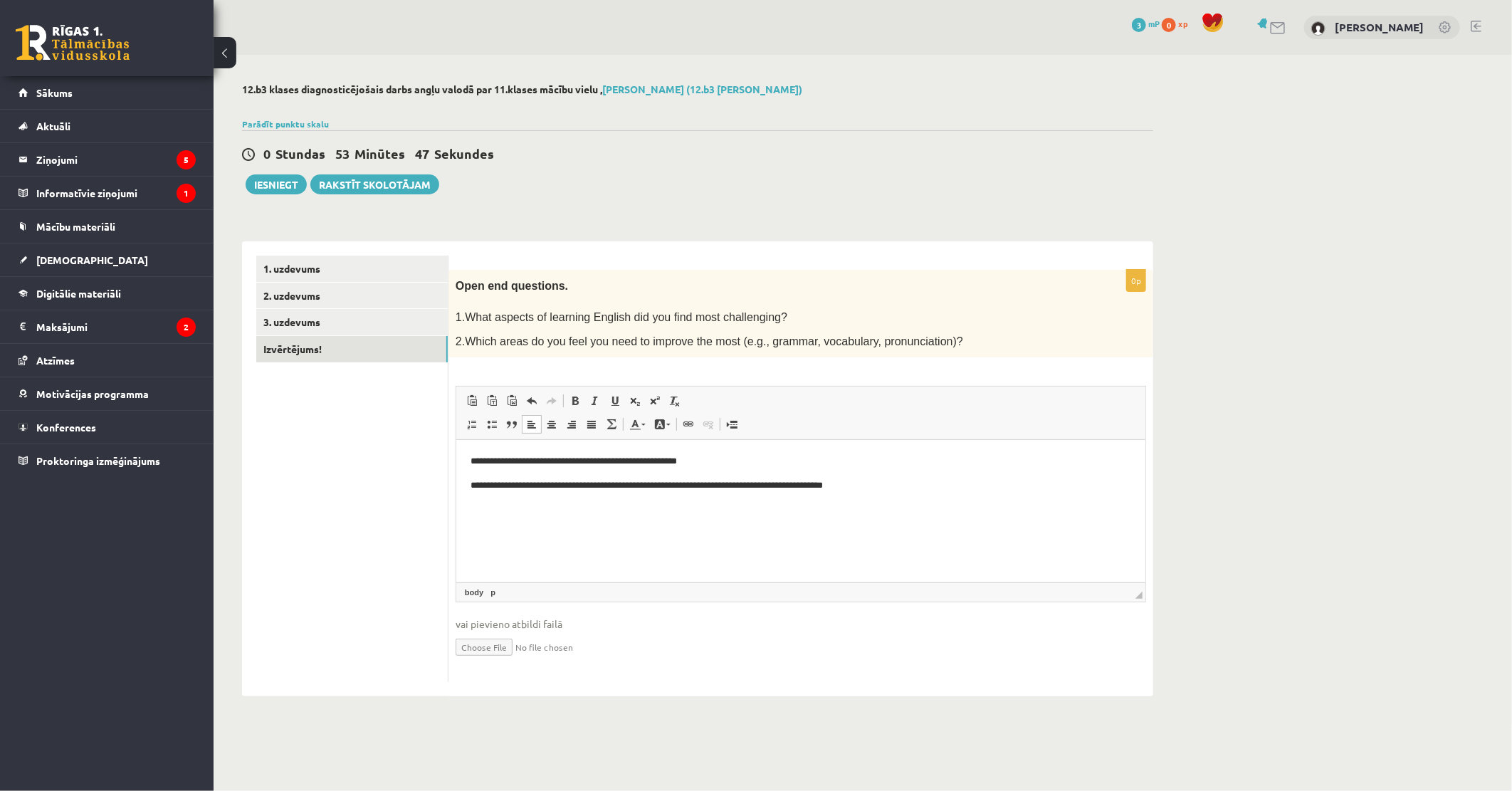
click at [517, 492] on p "**********" at bounding box center [799, 486] width 660 height 15
drag, startPoint x: 660, startPoint y: 488, endPoint x: 520, endPoint y: 487, distance: 140.0
click at [520, 487] on p "**********" at bounding box center [799, 486] width 660 height 15
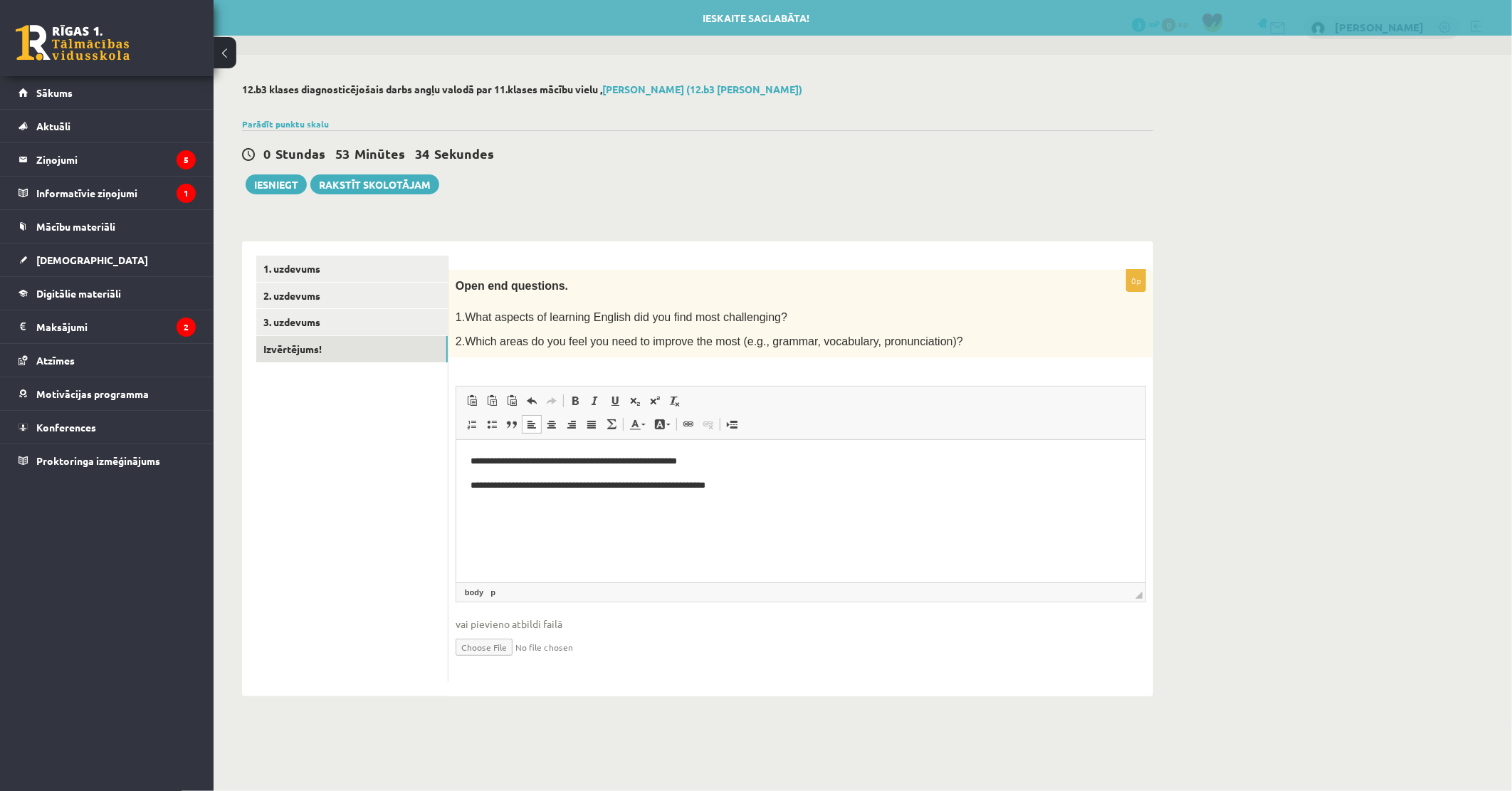
drag, startPoint x: 517, startPoint y: 484, endPoint x: 528, endPoint y: 490, distance: 12.5
click at [518, 484] on p "**********" at bounding box center [799, 486] width 660 height 15
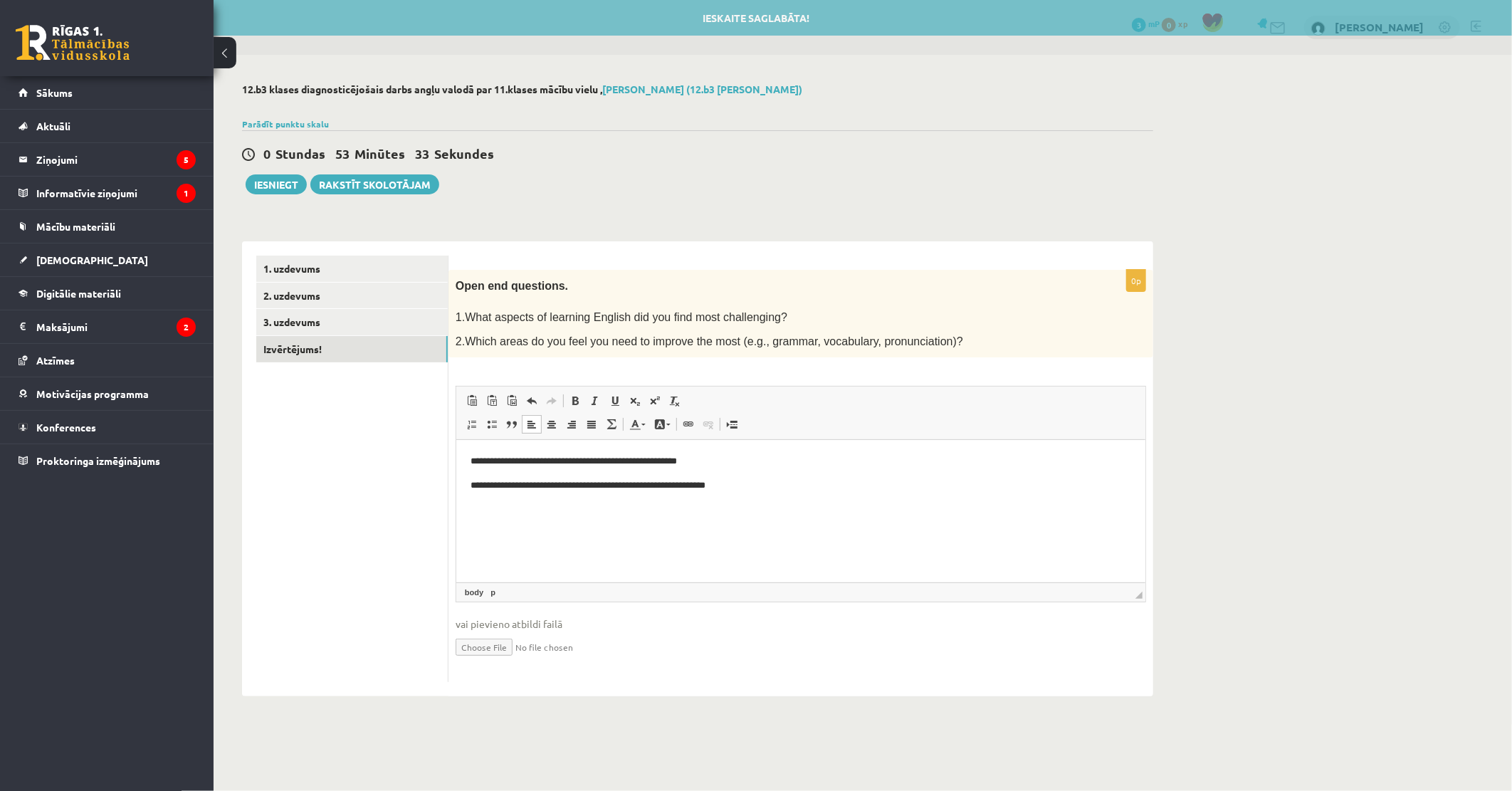
click at [528, 490] on p "**********" at bounding box center [799, 486] width 660 height 15
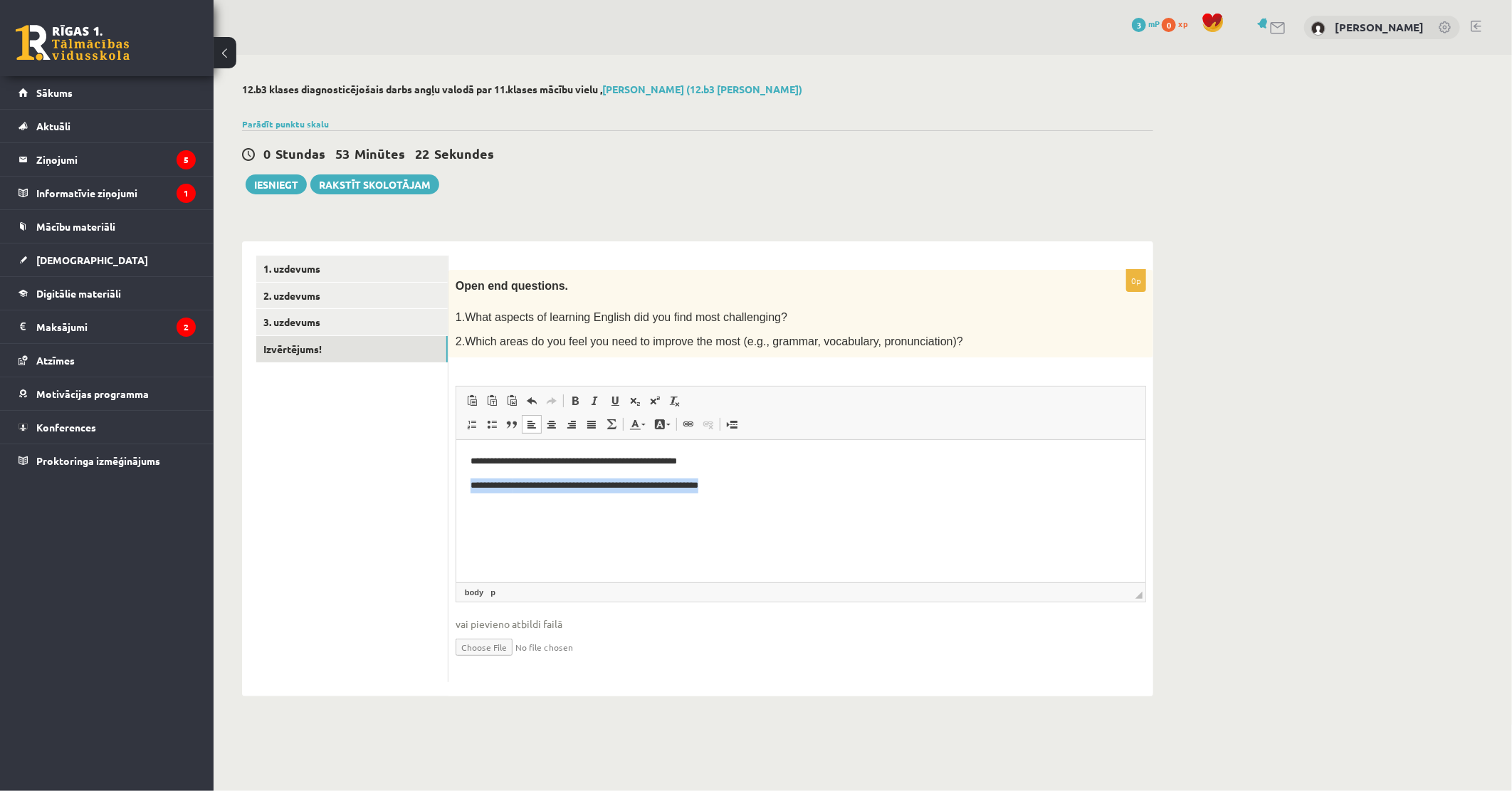
drag, startPoint x: 752, startPoint y: 483, endPoint x: 412, endPoint y: 489, distance: 340.1
click at [456, 489] on html "**********" at bounding box center [800, 474] width 689 height 67
click at [506, 459] on p "**********" at bounding box center [799, 461] width 660 height 15
click at [507, 470] on body "**********" at bounding box center [799, 473] width 660 height 38
click at [508, 462] on p "**********" at bounding box center [799, 461] width 660 height 15
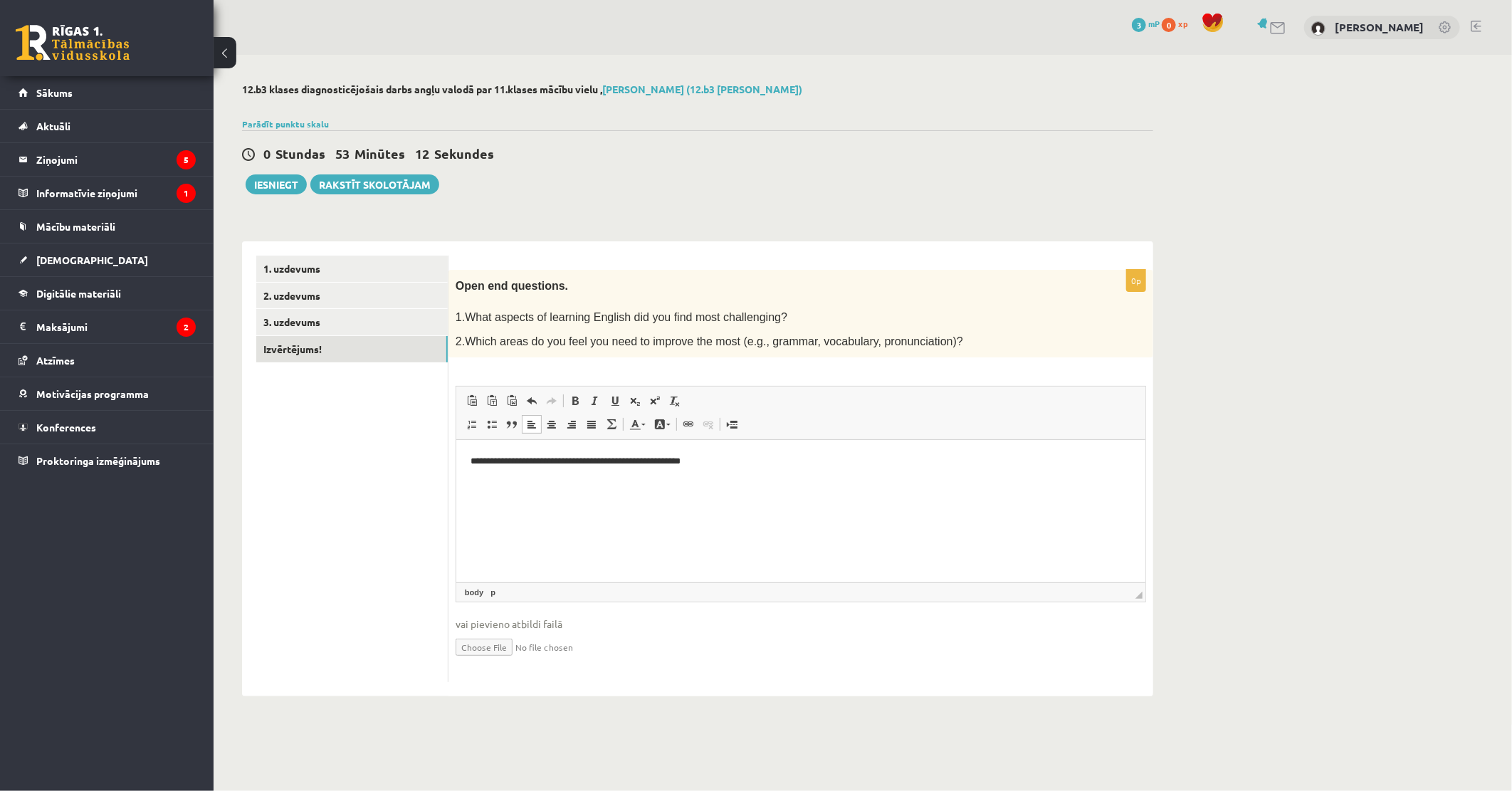
click at [494, 496] on html "**********" at bounding box center [800, 474] width 689 height 67
click at [336, 319] on link "3. uzdevums" at bounding box center [352, 322] width 191 height 26
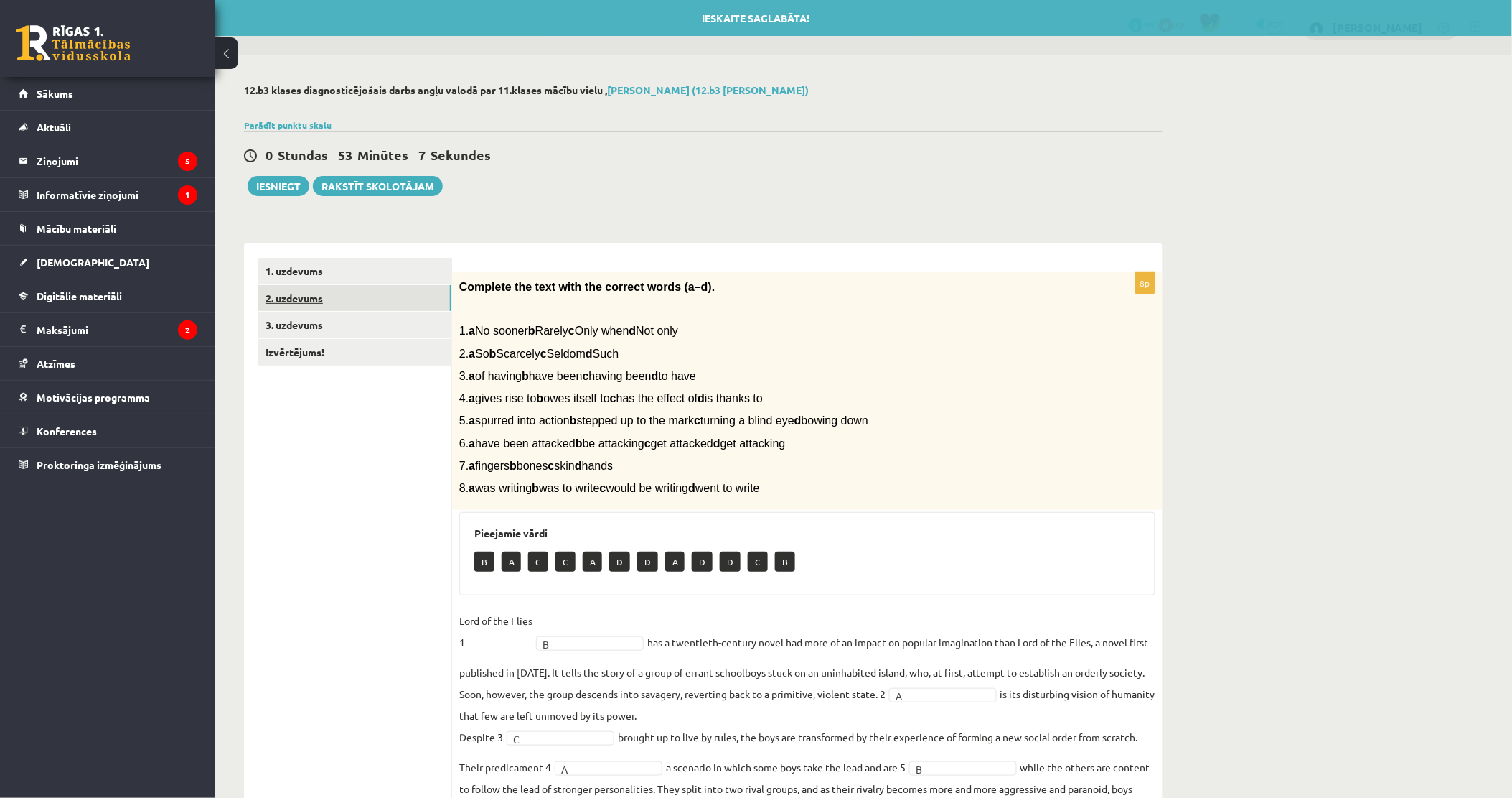
click at [319, 295] on link "2. uzdevums" at bounding box center [355, 298] width 193 height 26
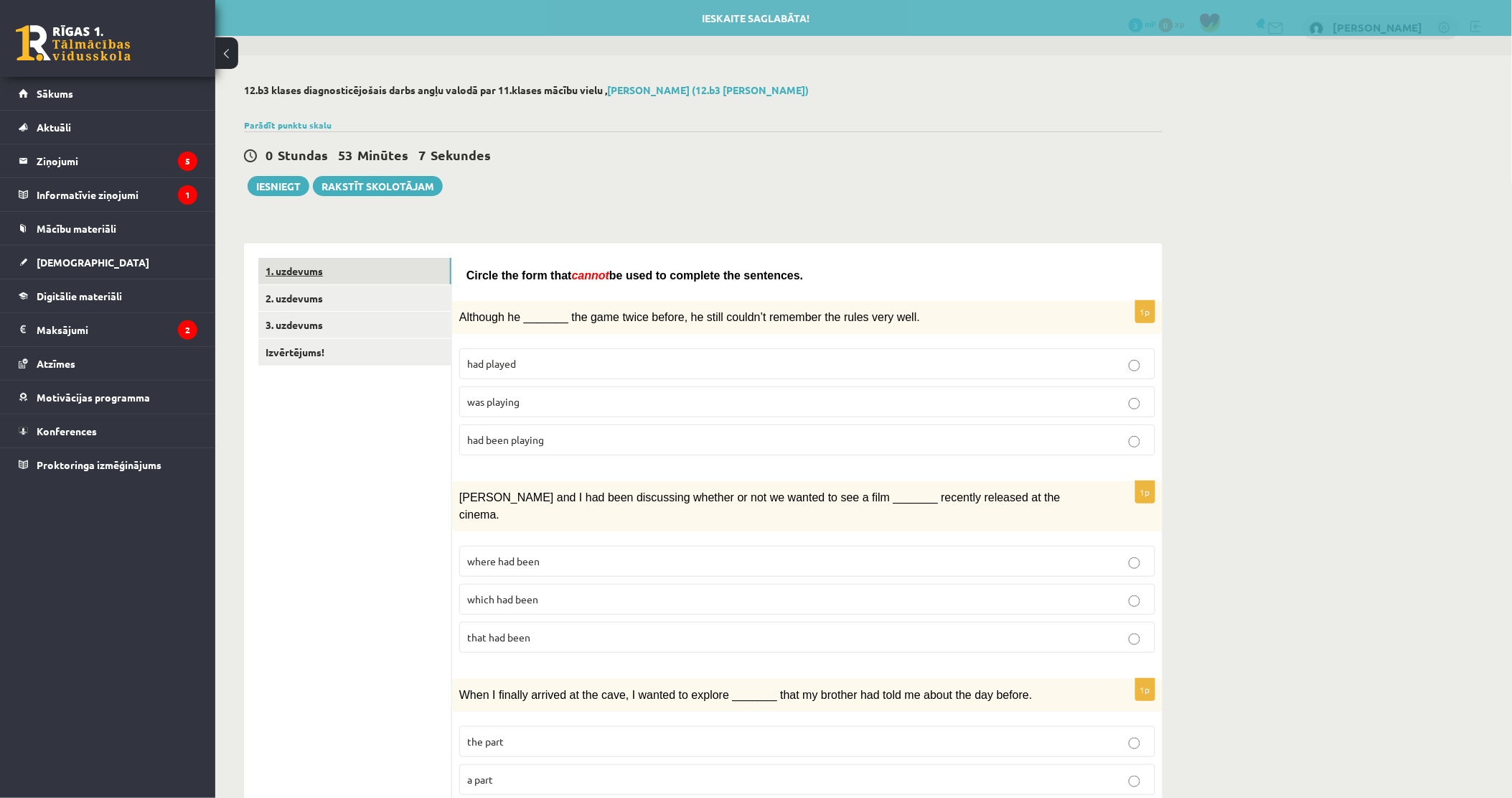
click at [320, 275] on link "1. uzdevums" at bounding box center [355, 271] width 193 height 26
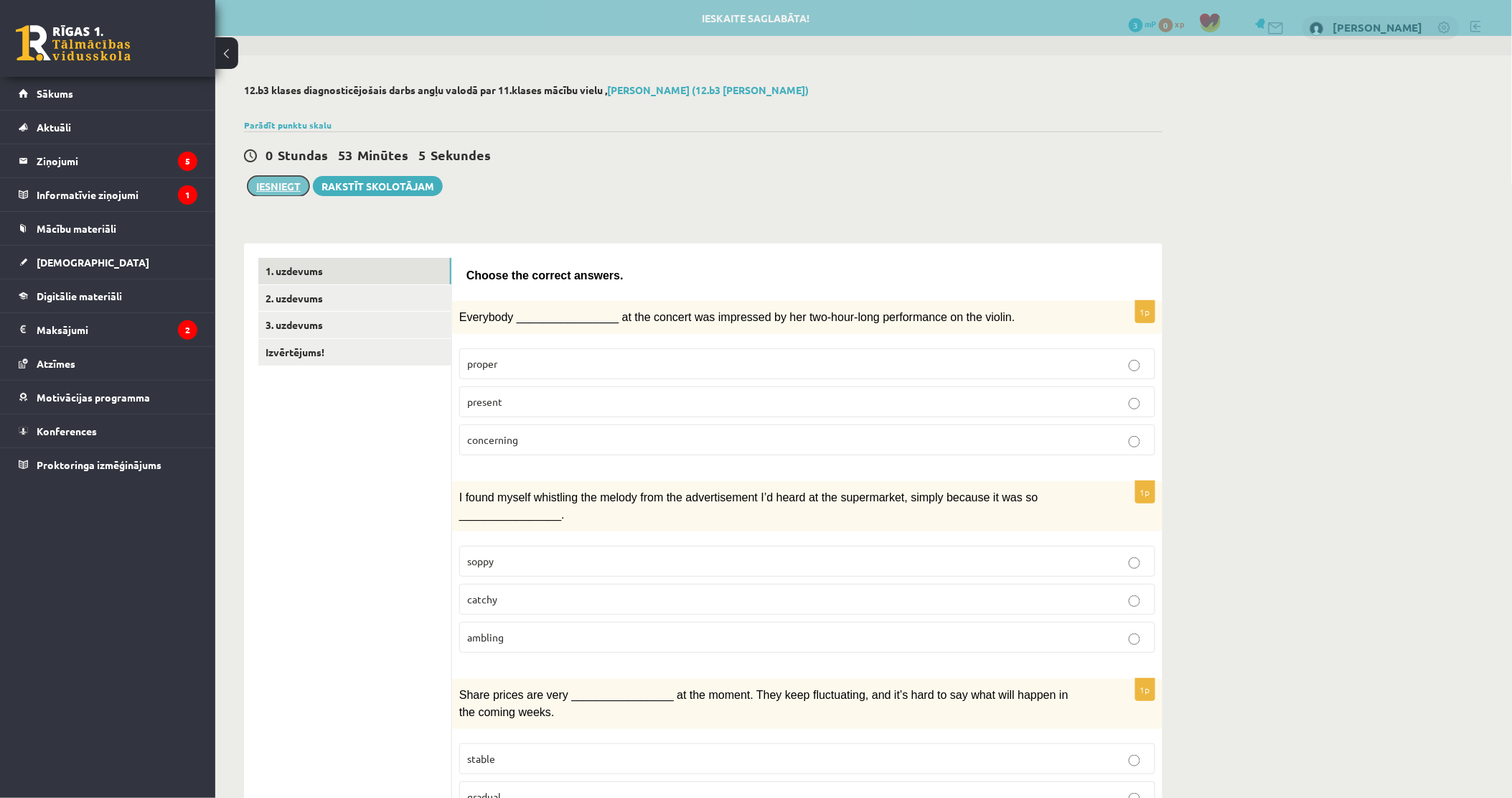
click at [262, 190] on button "Iesniegt" at bounding box center [278, 186] width 62 height 20
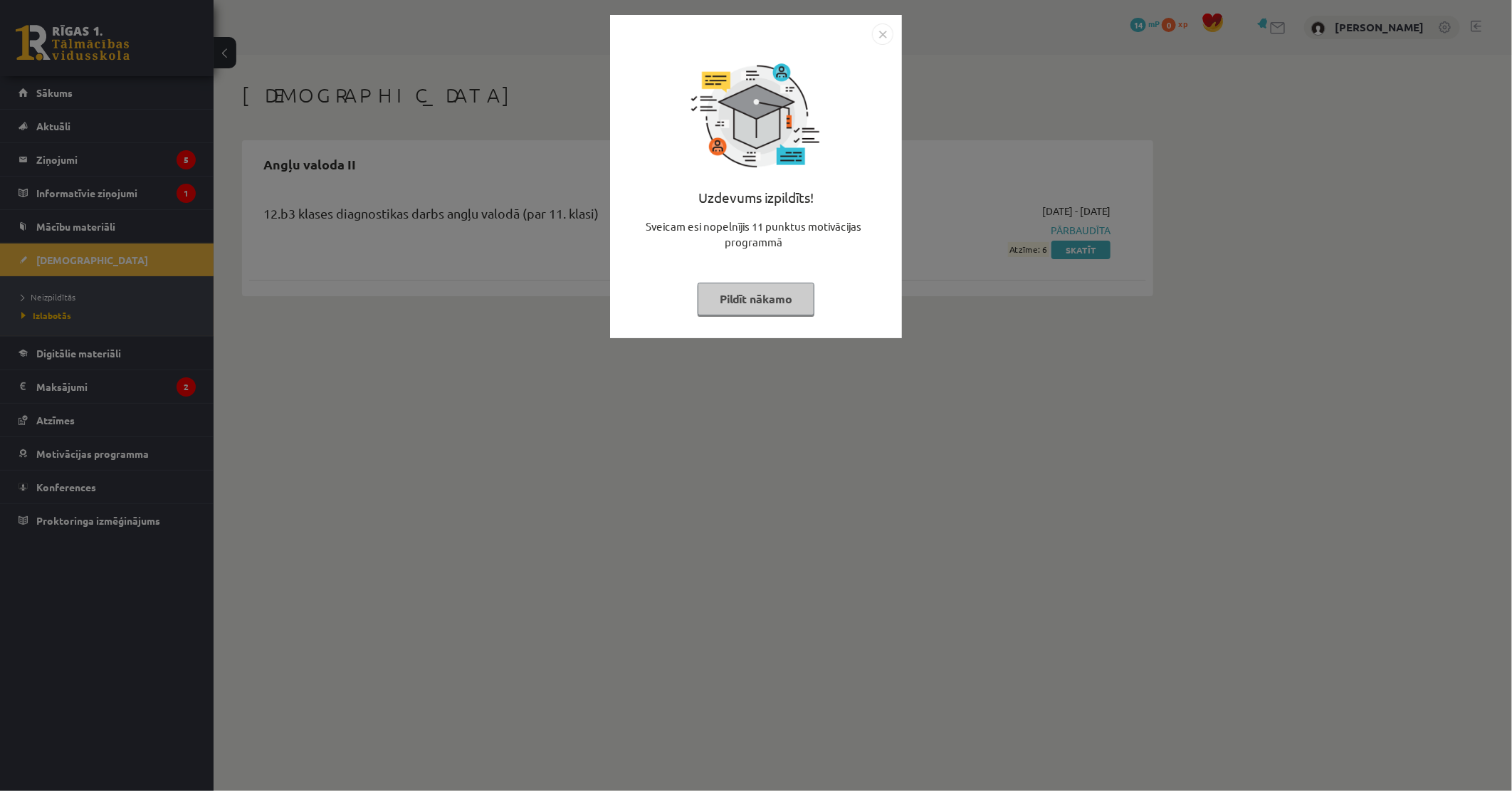
click at [788, 300] on button "Pildīt nākamo" at bounding box center [756, 299] width 117 height 33
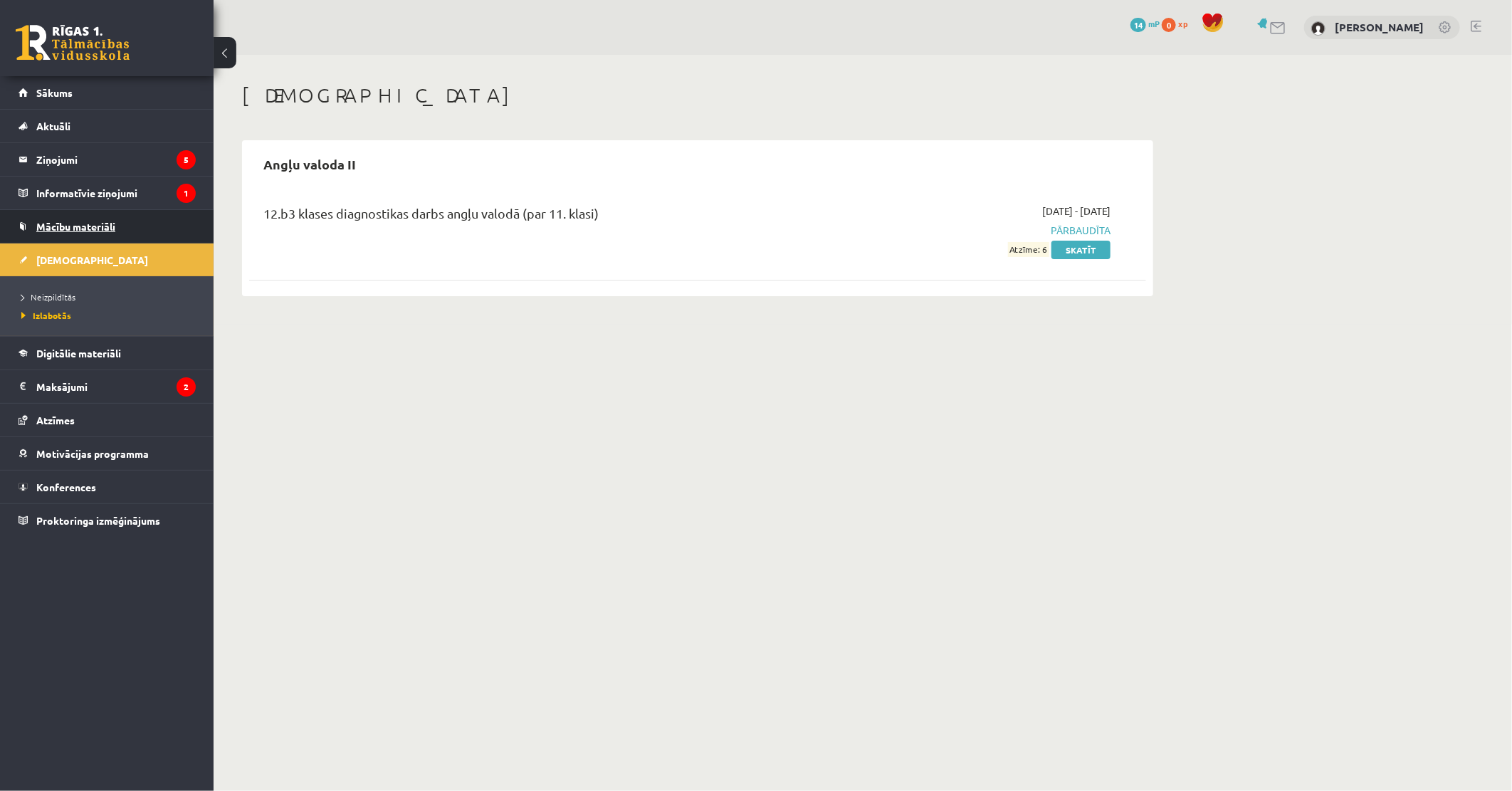
click at [124, 225] on link "Mācību materiāli" at bounding box center [107, 227] width 178 height 33
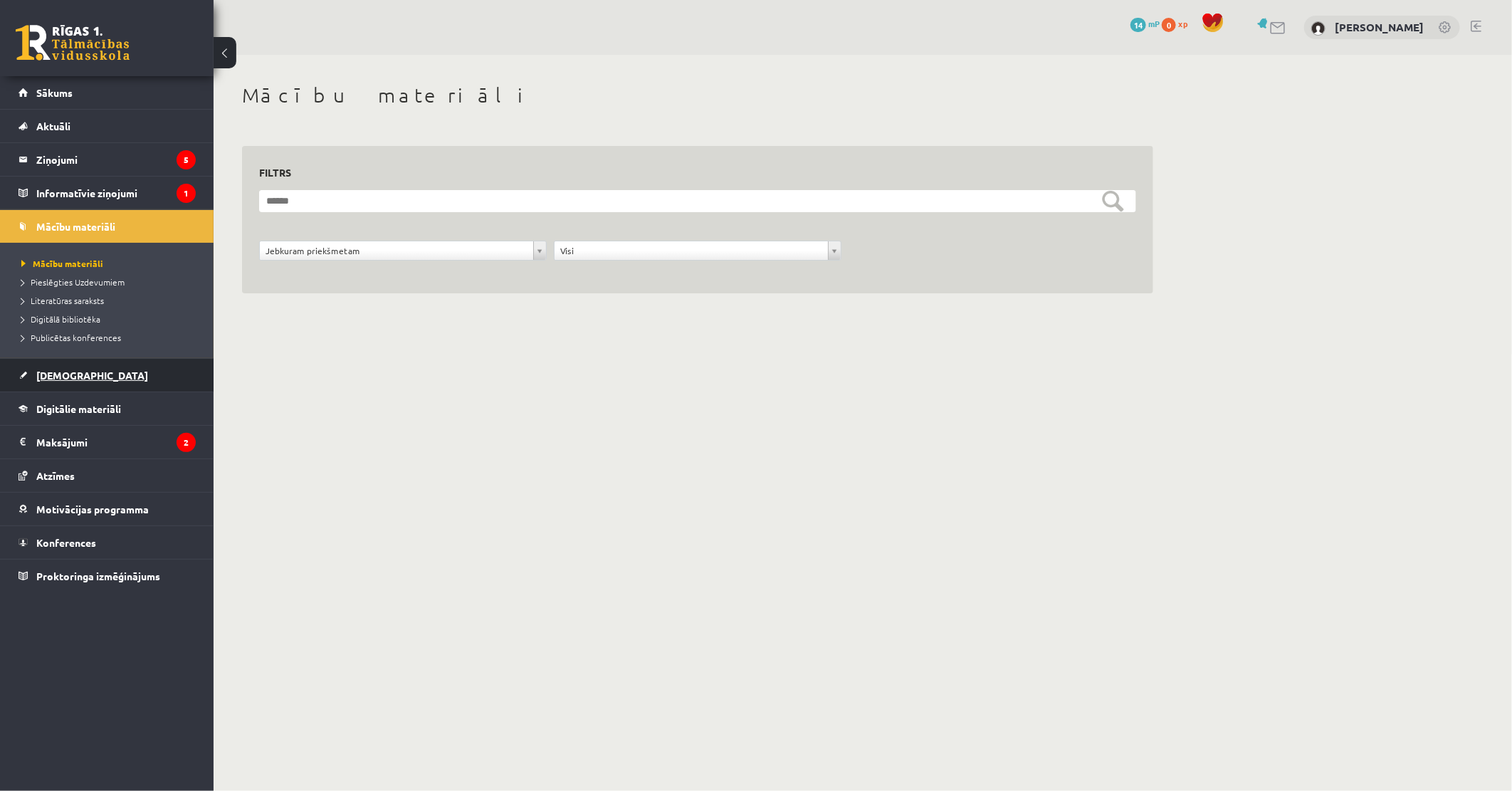
click at [59, 384] on link "[DEMOGRAPHIC_DATA]" at bounding box center [107, 375] width 178 height 33
